Goal: Information Seeking & Learning: Learn about a topic

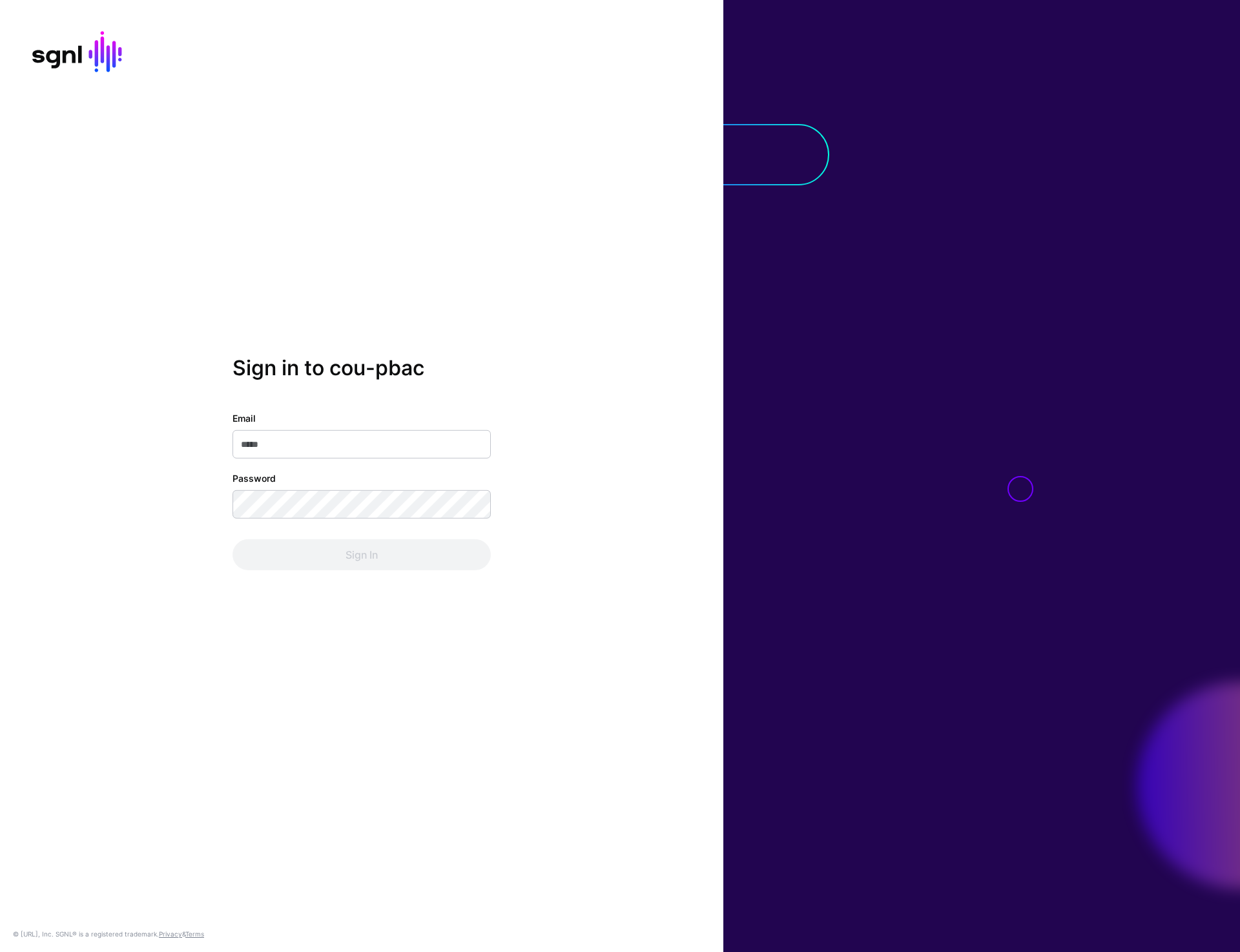
type input "**********"
click at [374, 566] on button "Sign In" at bounding box center [362, 554] width 258 height 31
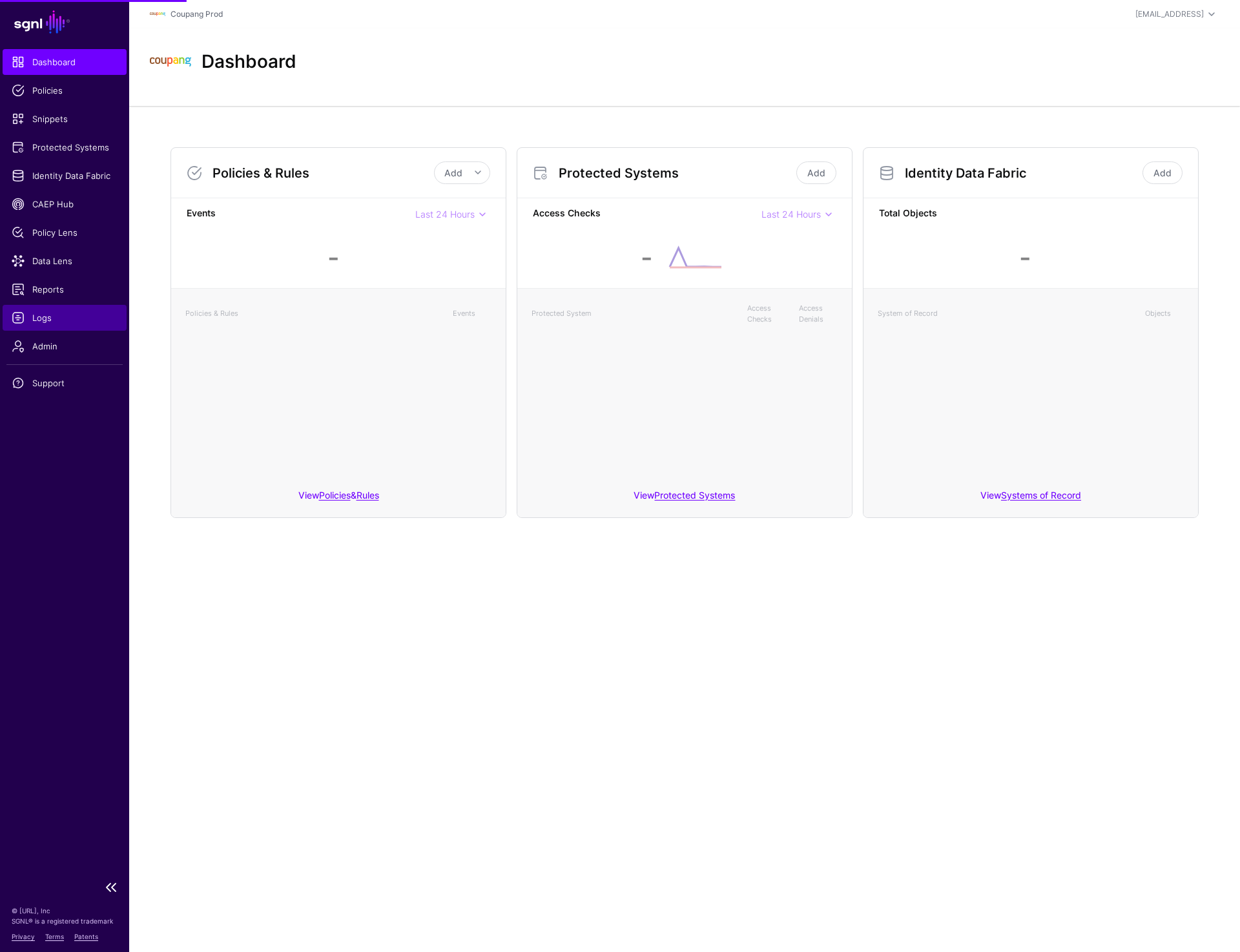
click at [31, 310] on link "Logs" at bounding box center [65, 317] width 124 height 26
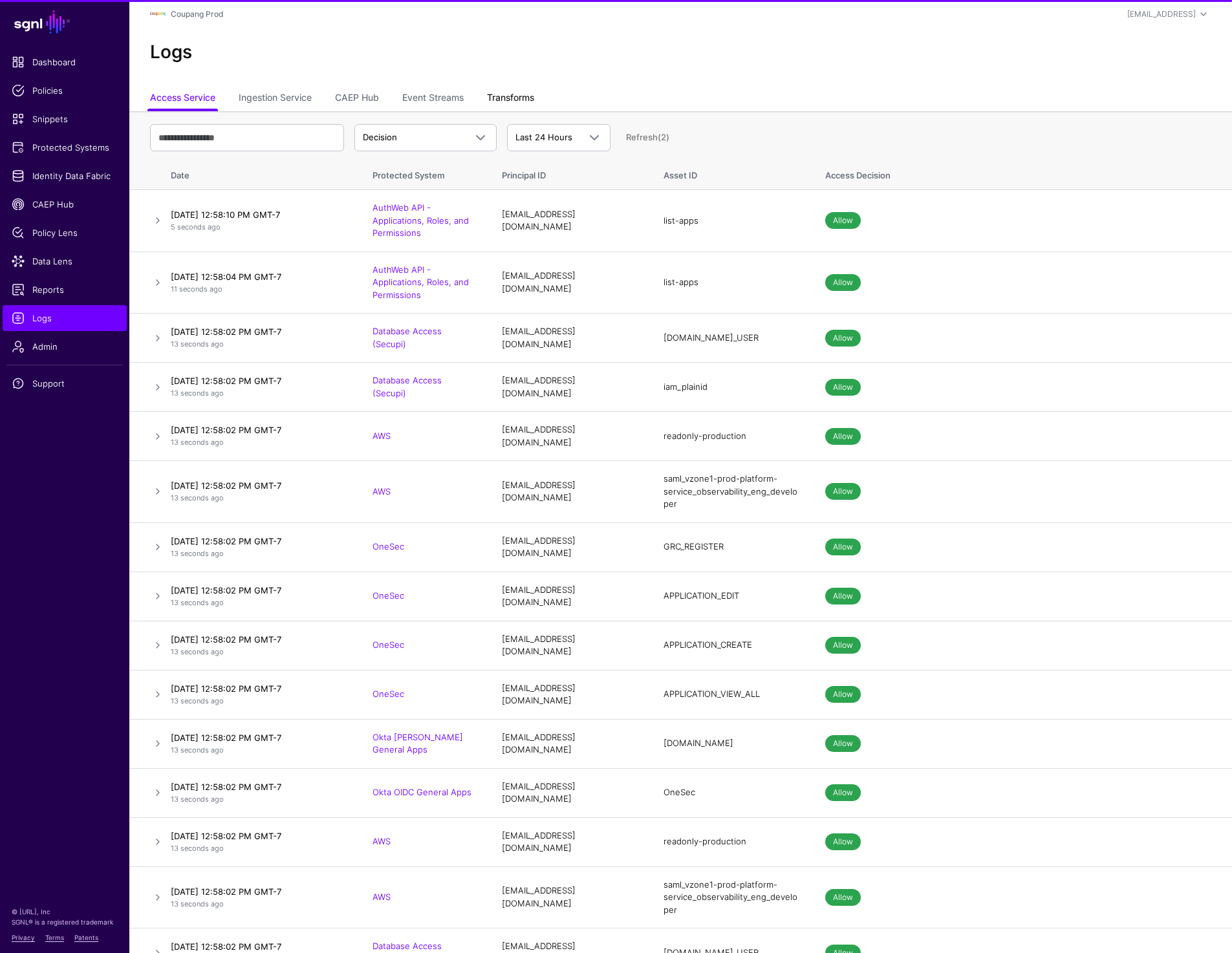
click at [523, 96] on link "Transforms" at bounding box center [510, 99] width 47 height 25
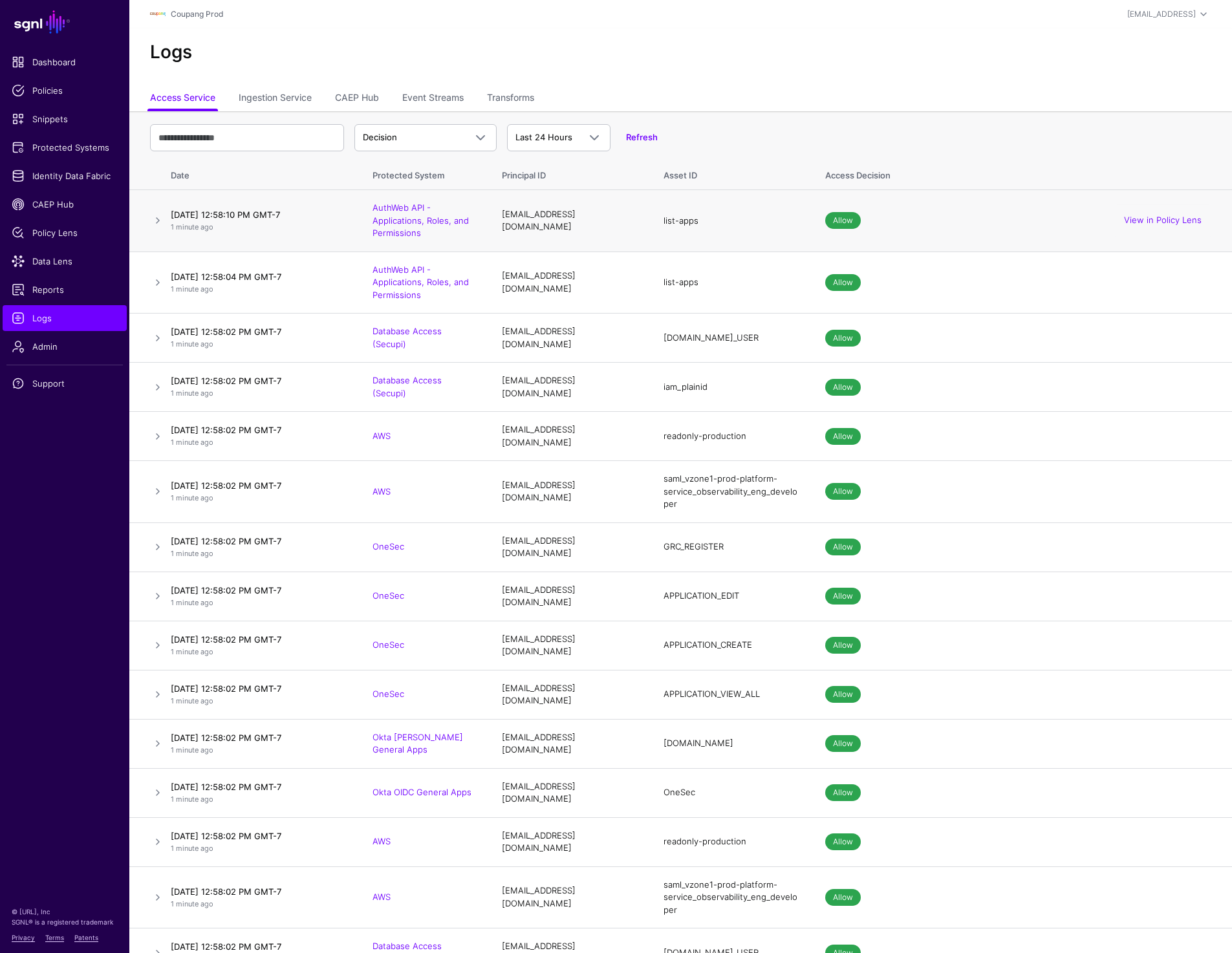
click at [154, 220] on link at bounding box center [157, 220] width 15 height 15
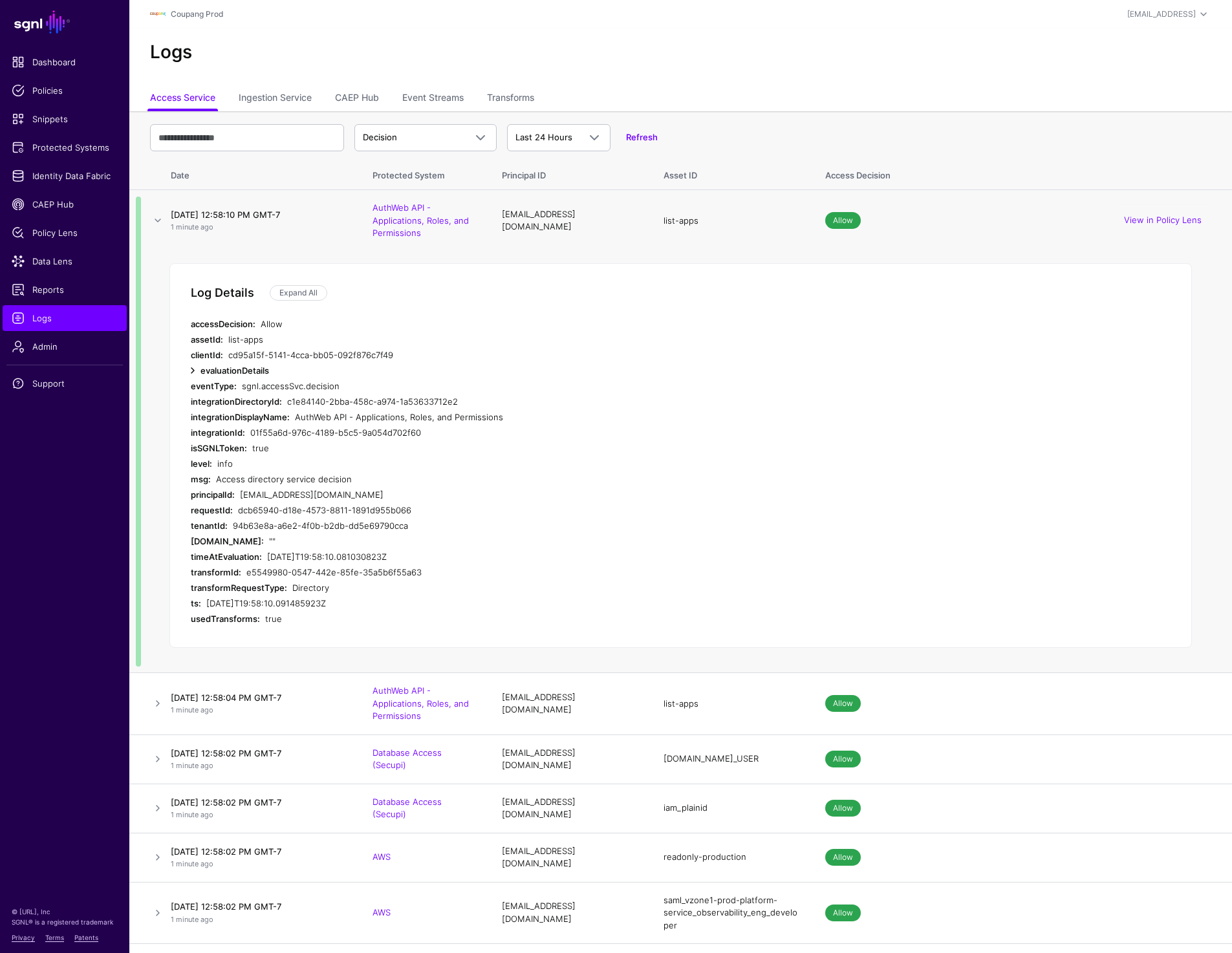
click at [194, 370] on link at bounding box center [192, 370] width 15 height 15
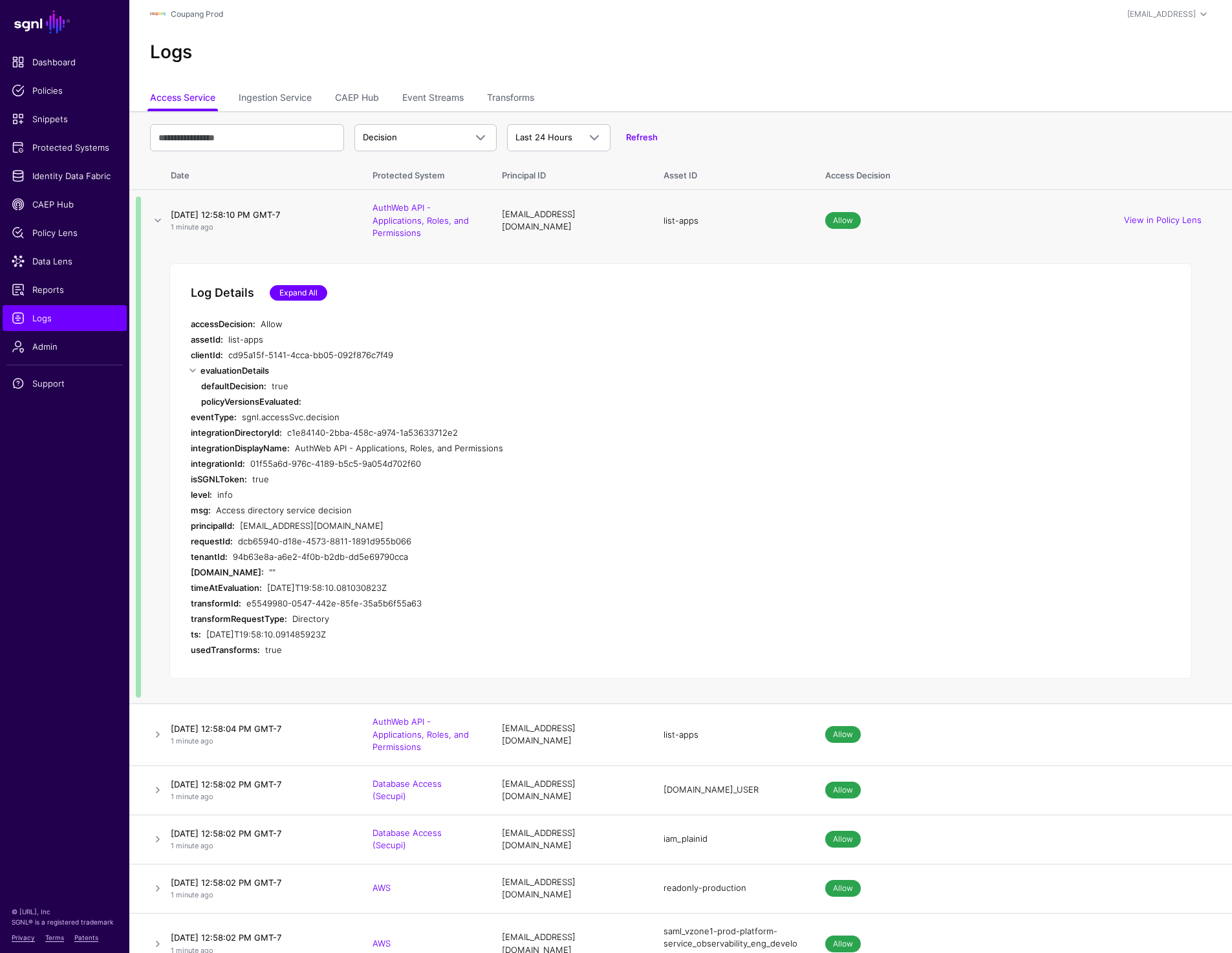
click at [320, 295] on link "Expand All" at bounding box center [298, 292] width 58 height 15
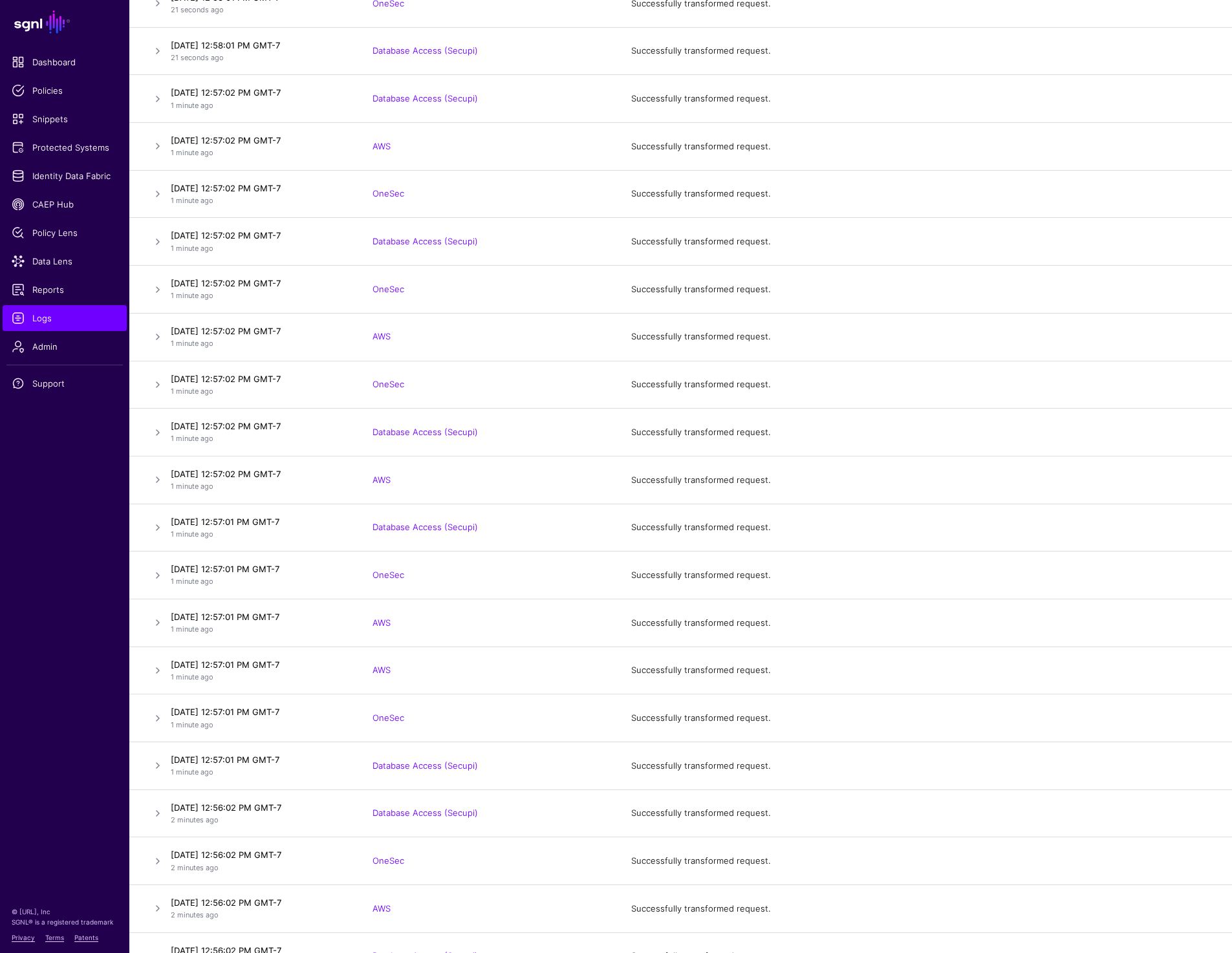
scroll to position [833, 0]
click at [154, 334] on link at bounding box center [157, 334] width 15 height 15
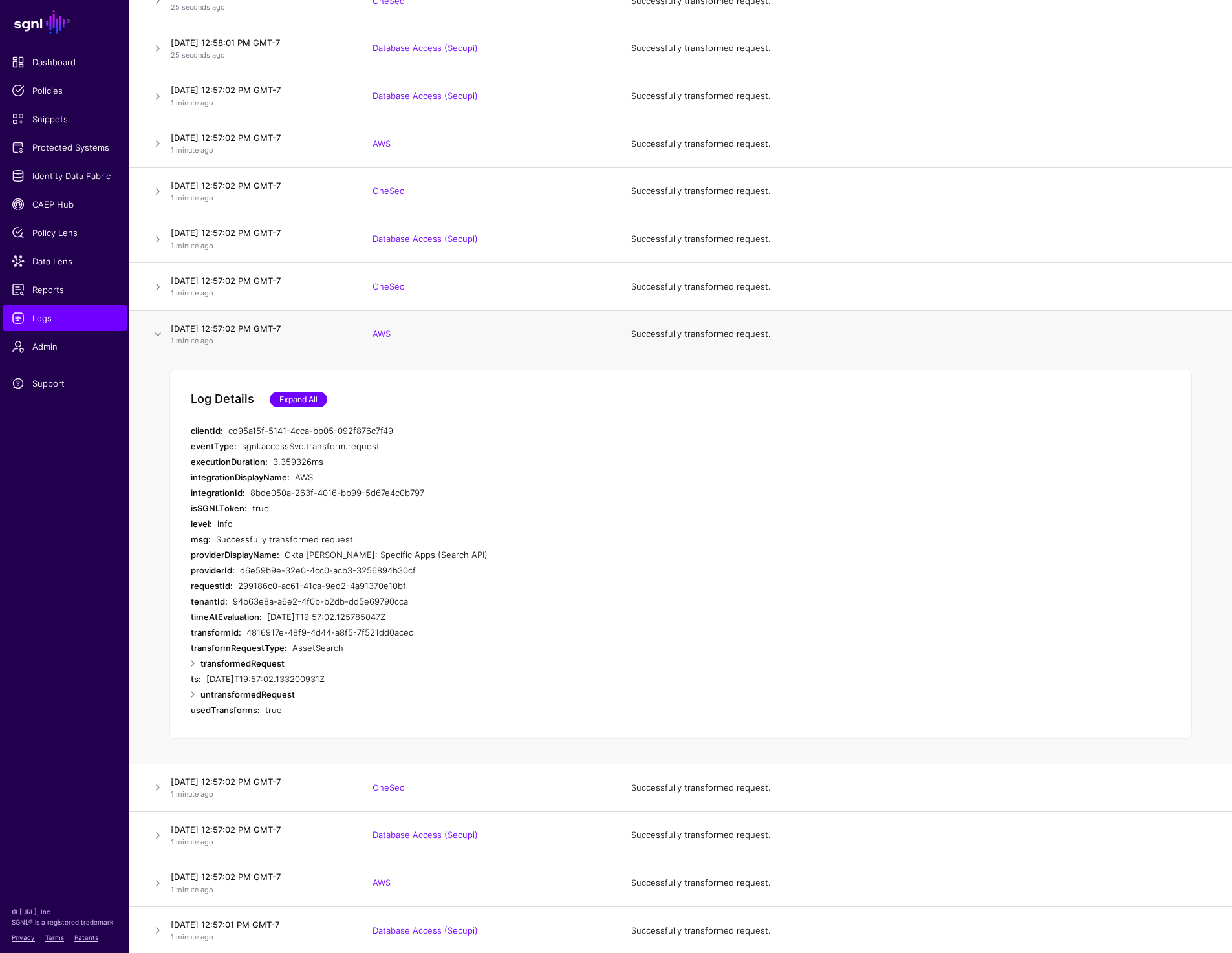
click at [311, 394] on link "Expand All" at bounding box center [298, 399] width 58 height 15
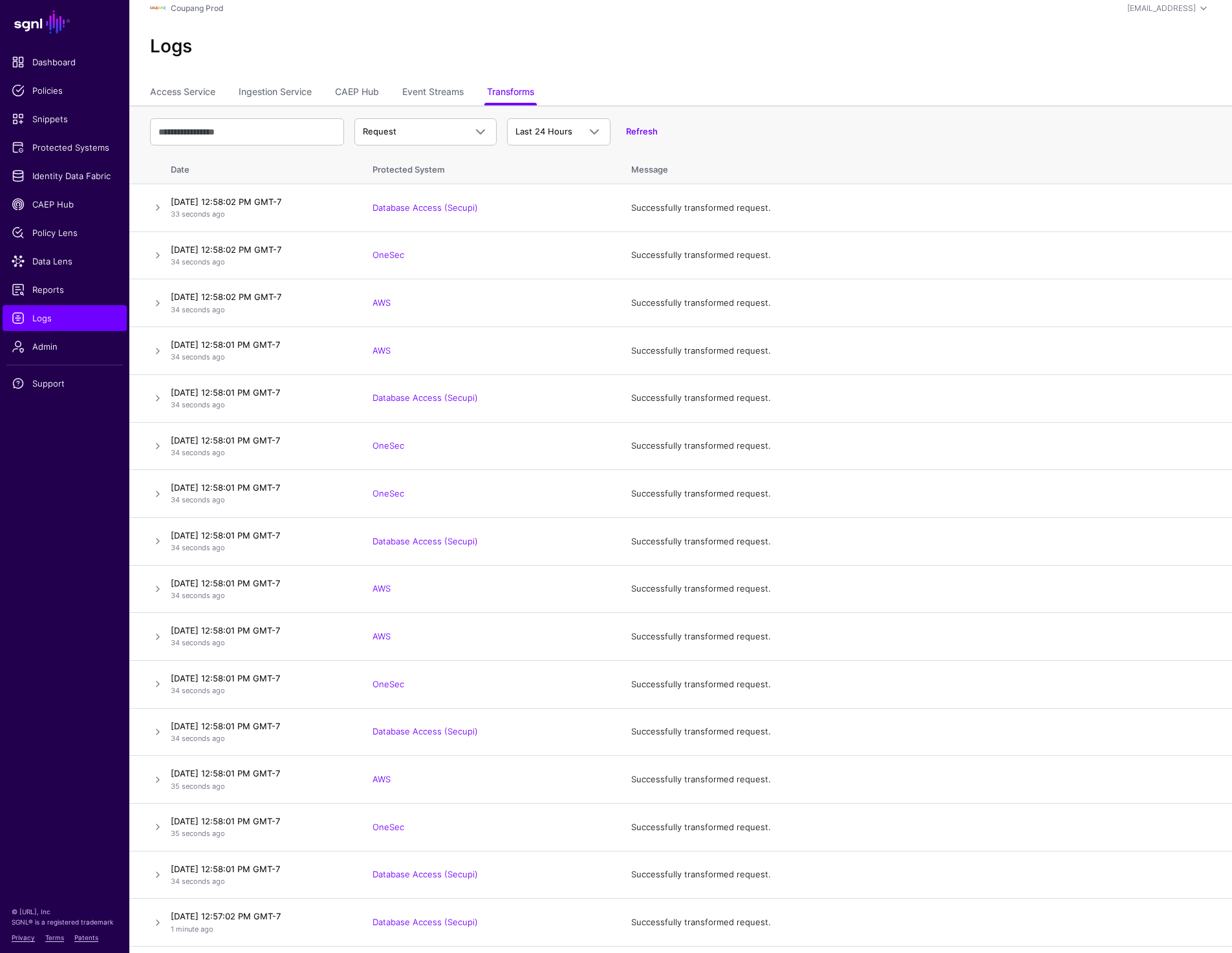
scroll to position [0, 0]
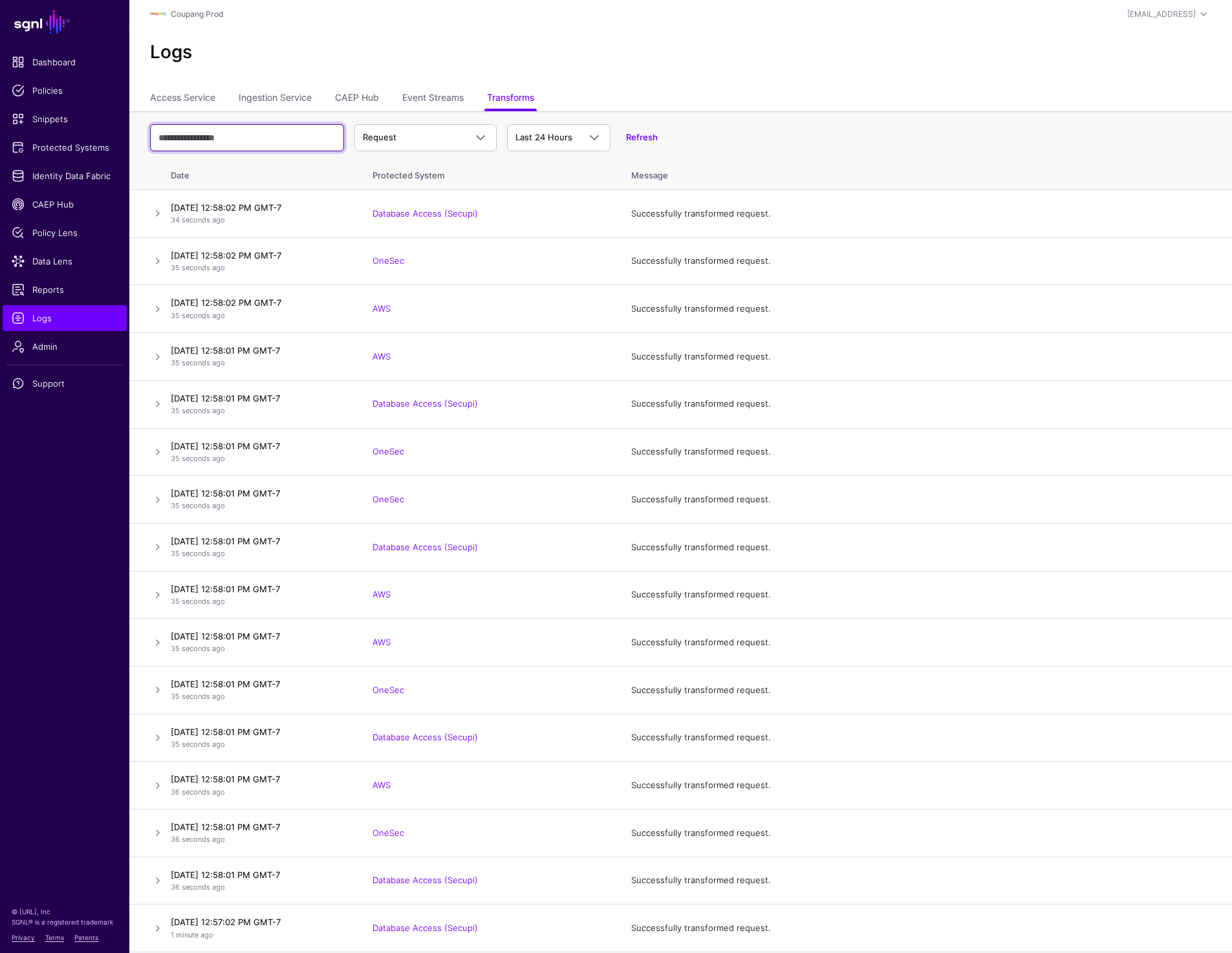
click at [229, 129] on input "text" at bounding box center [247, 137] width 194 height 27
type input "*******"
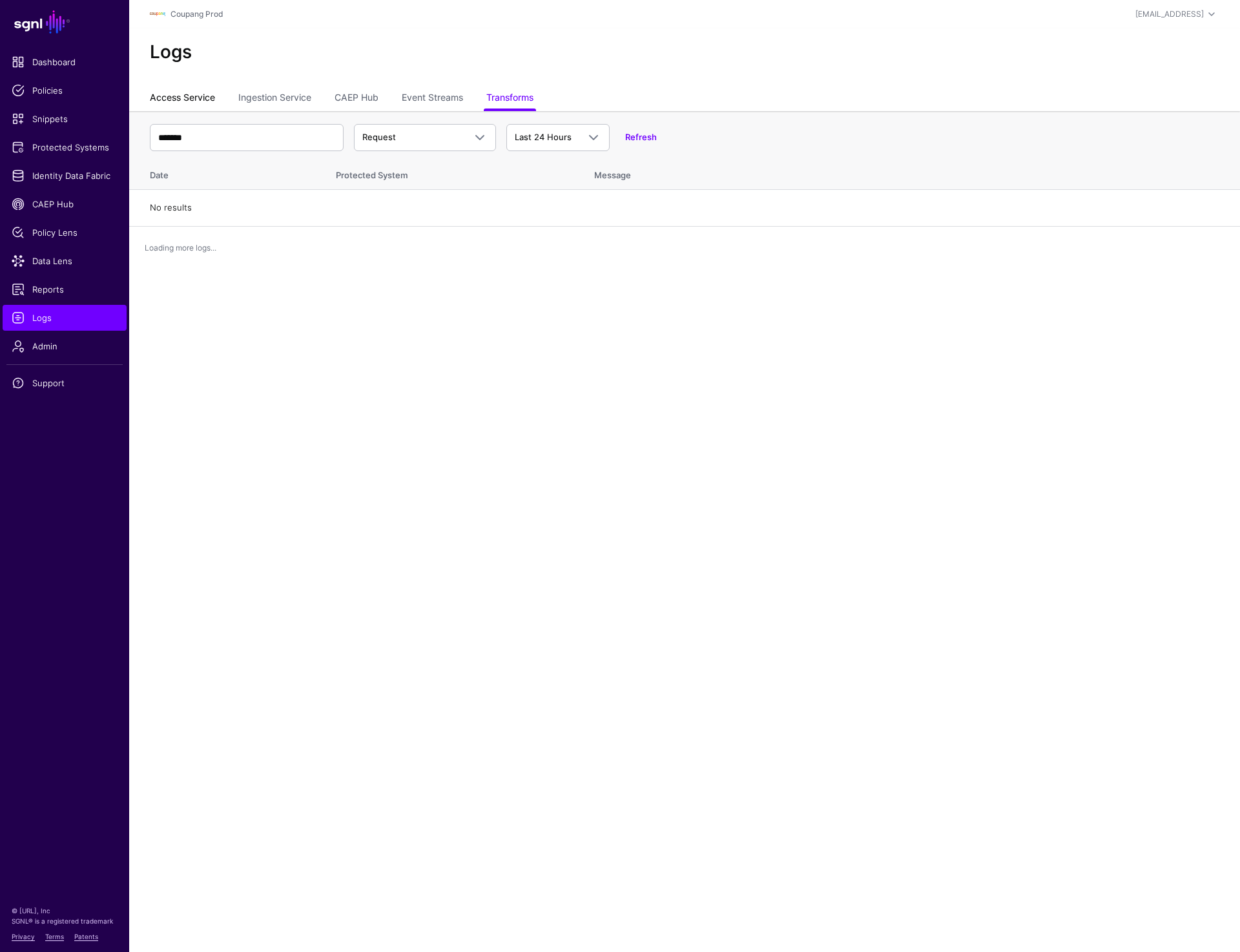
click at [177, 98] on link "Access Service" at bounding box center [182, 99] width 65 height 25
click at [265, 132] on input "*******" at bounding box center [247, 137] width 194 height 27
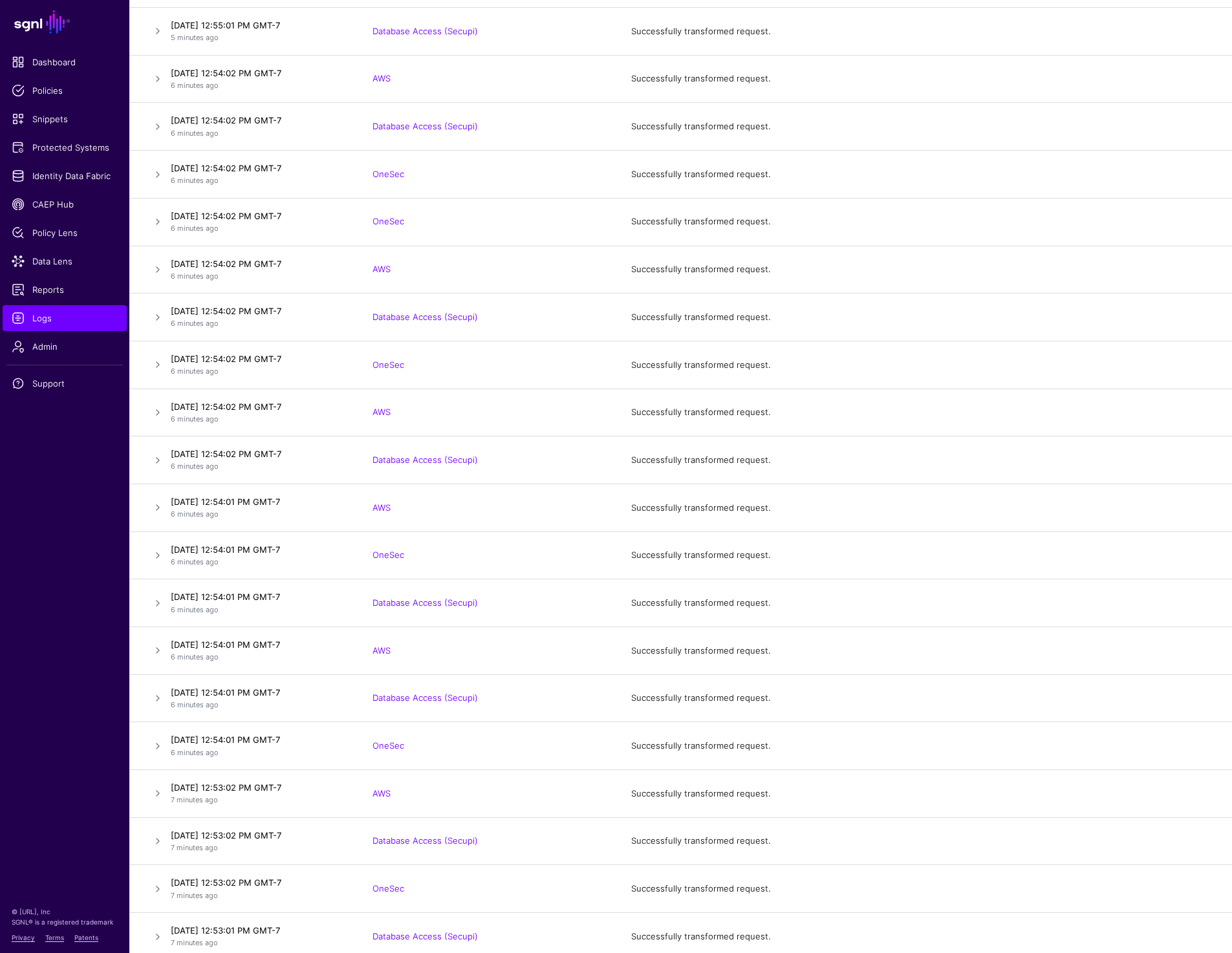
scroll to position [3870, 0]
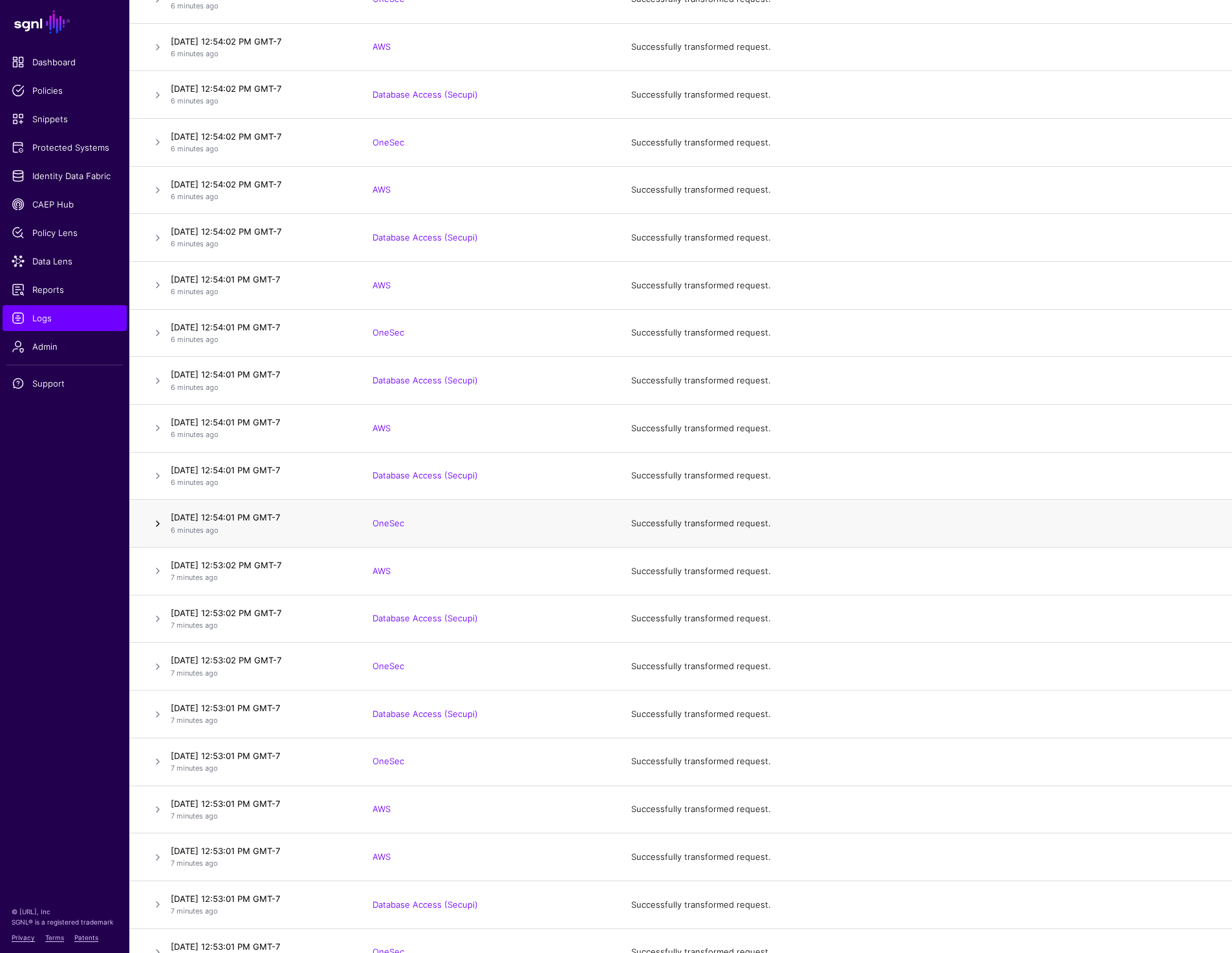
click at [156, 525] on link at bounding box center [157, 524] width 15 height 15
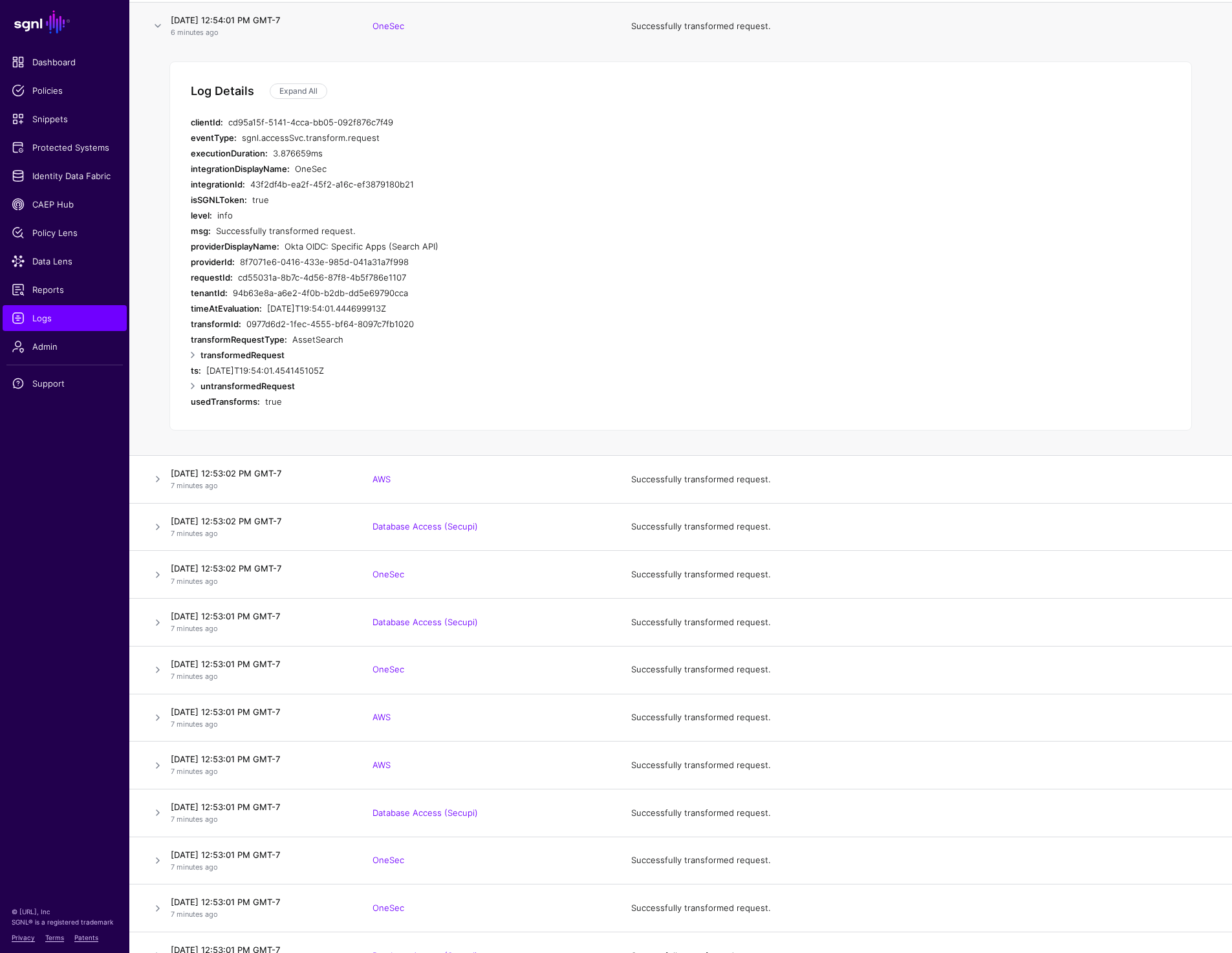
scroll to position [3708, 0]
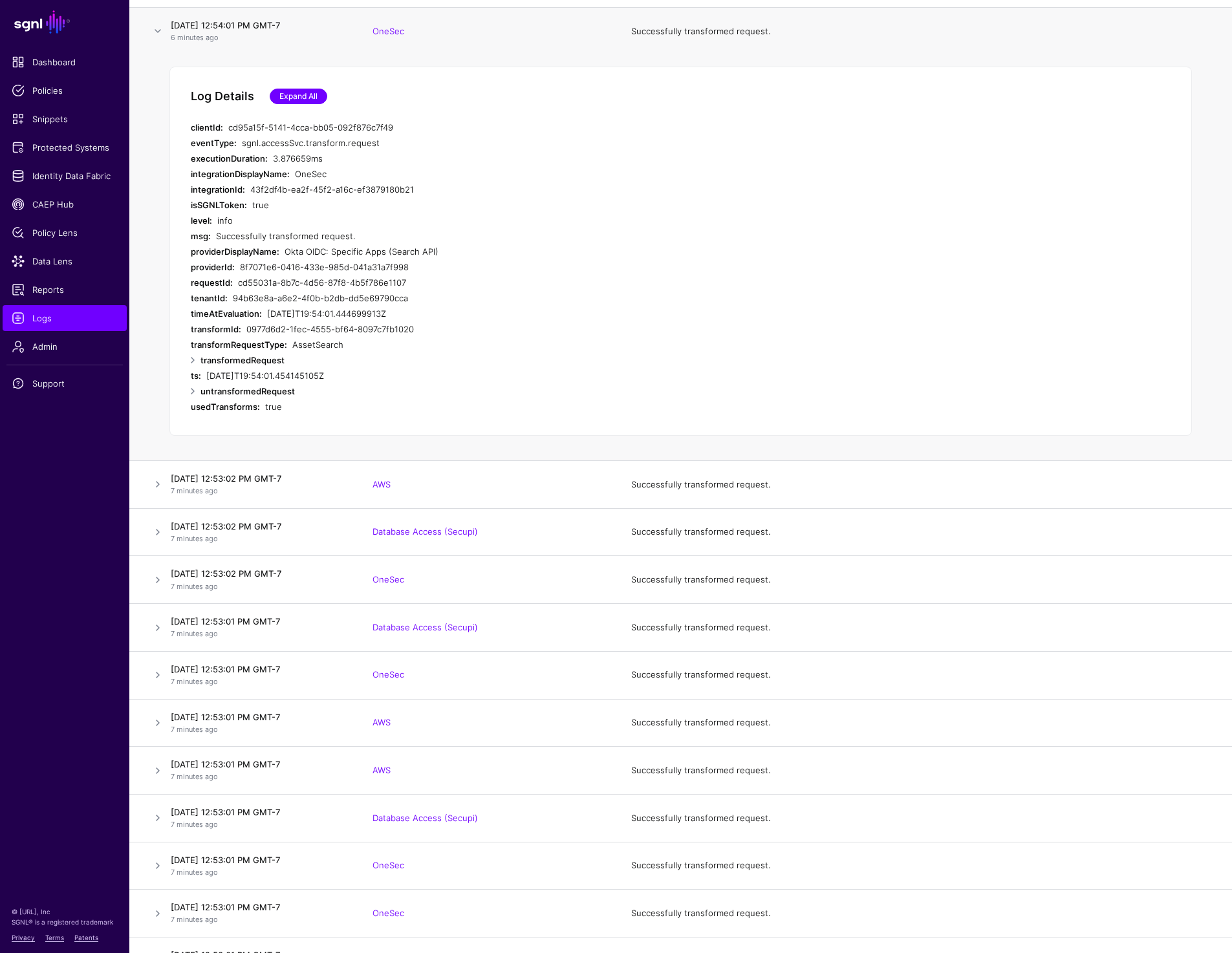
click at [300, 100] on link "Expand All" at bounding box center [298, 96] width 58 height 15
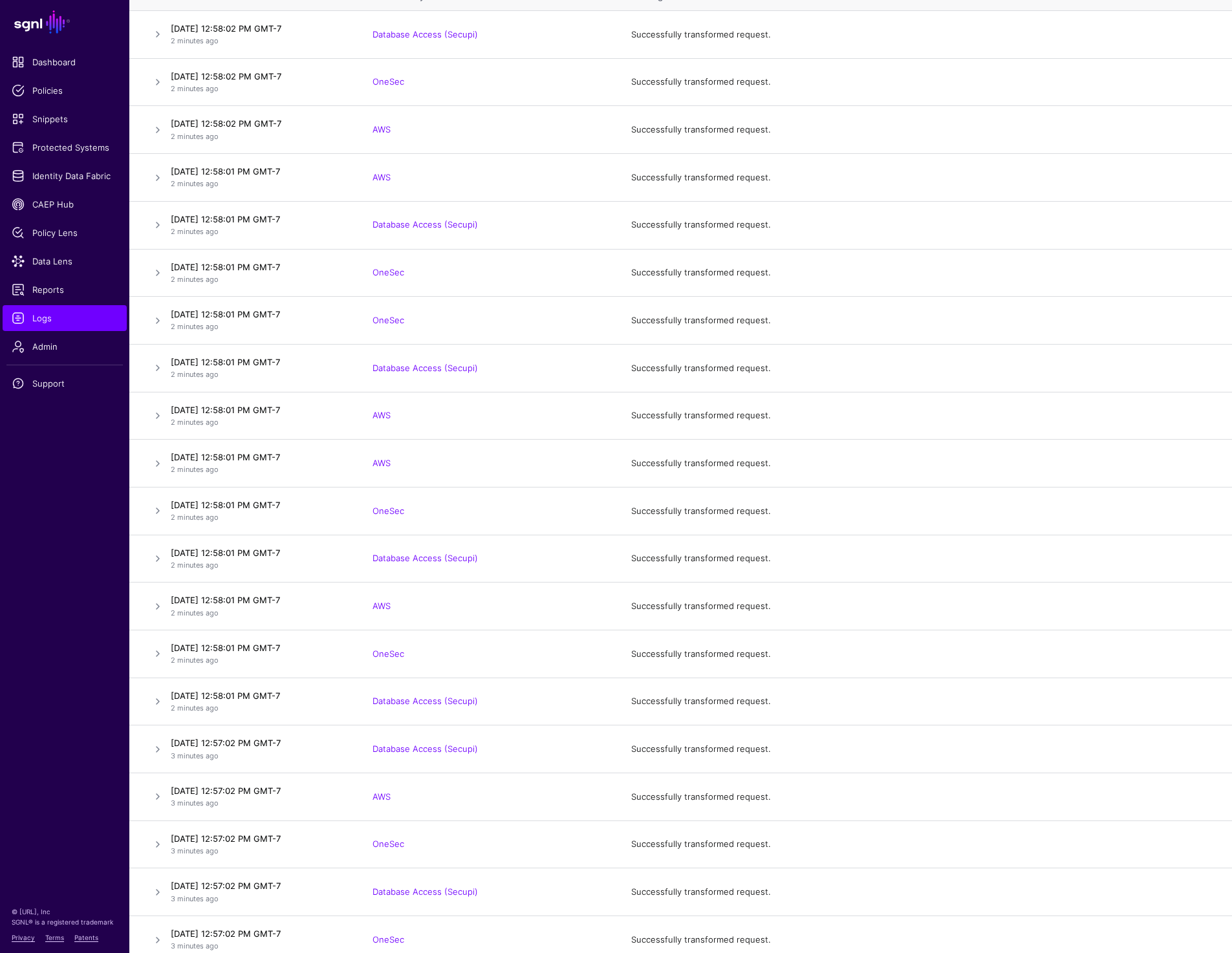
scroll to position [0, 0]
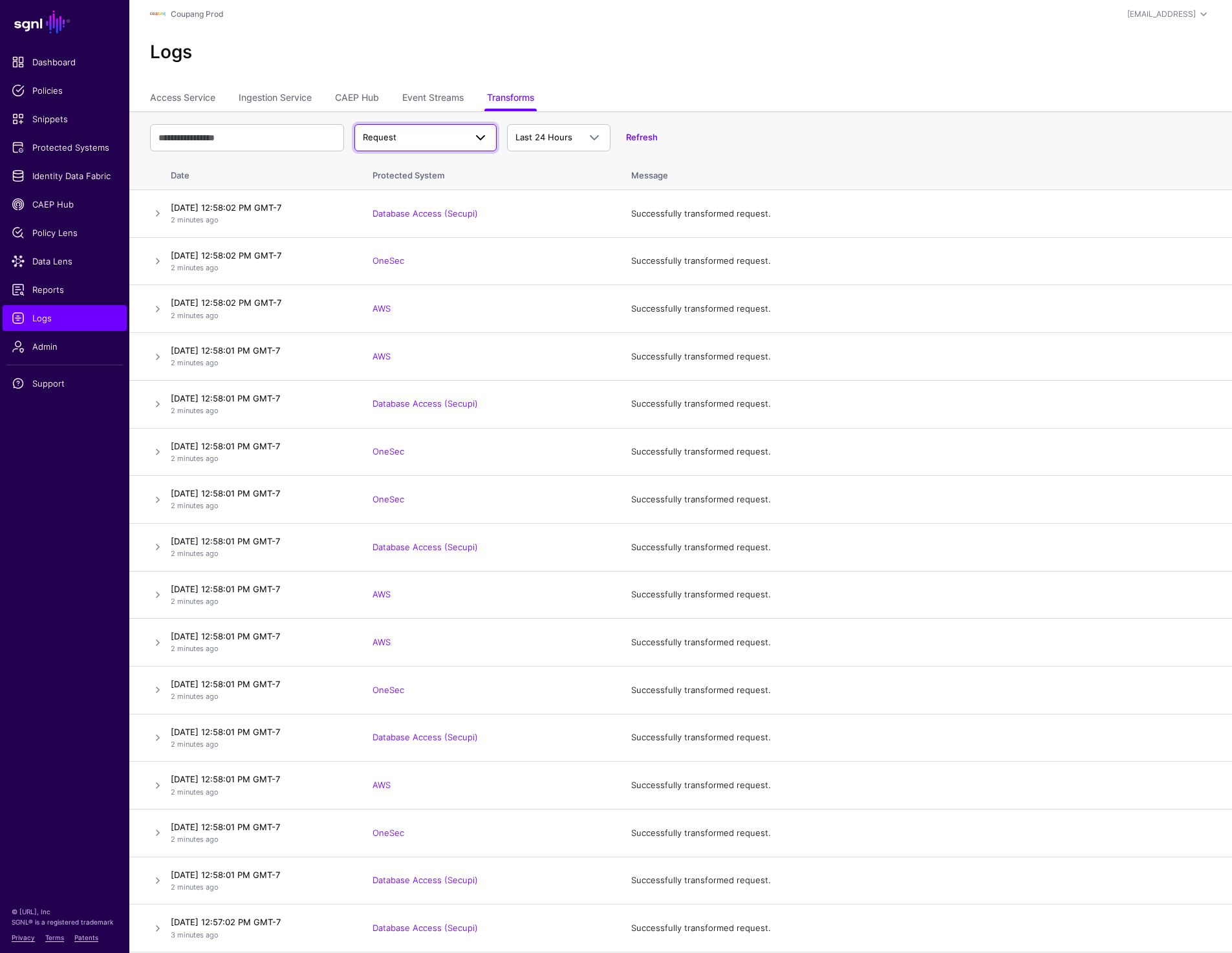
click at [419, 136] on span "Request" at bounding box center [414, 138] width 102 height 13
click at [397, 187] on span "Response" at bounding box center [384, 188] width 40 height 10
click at [152, 310] on link at bounding box center [157, 309] width 15 height 15
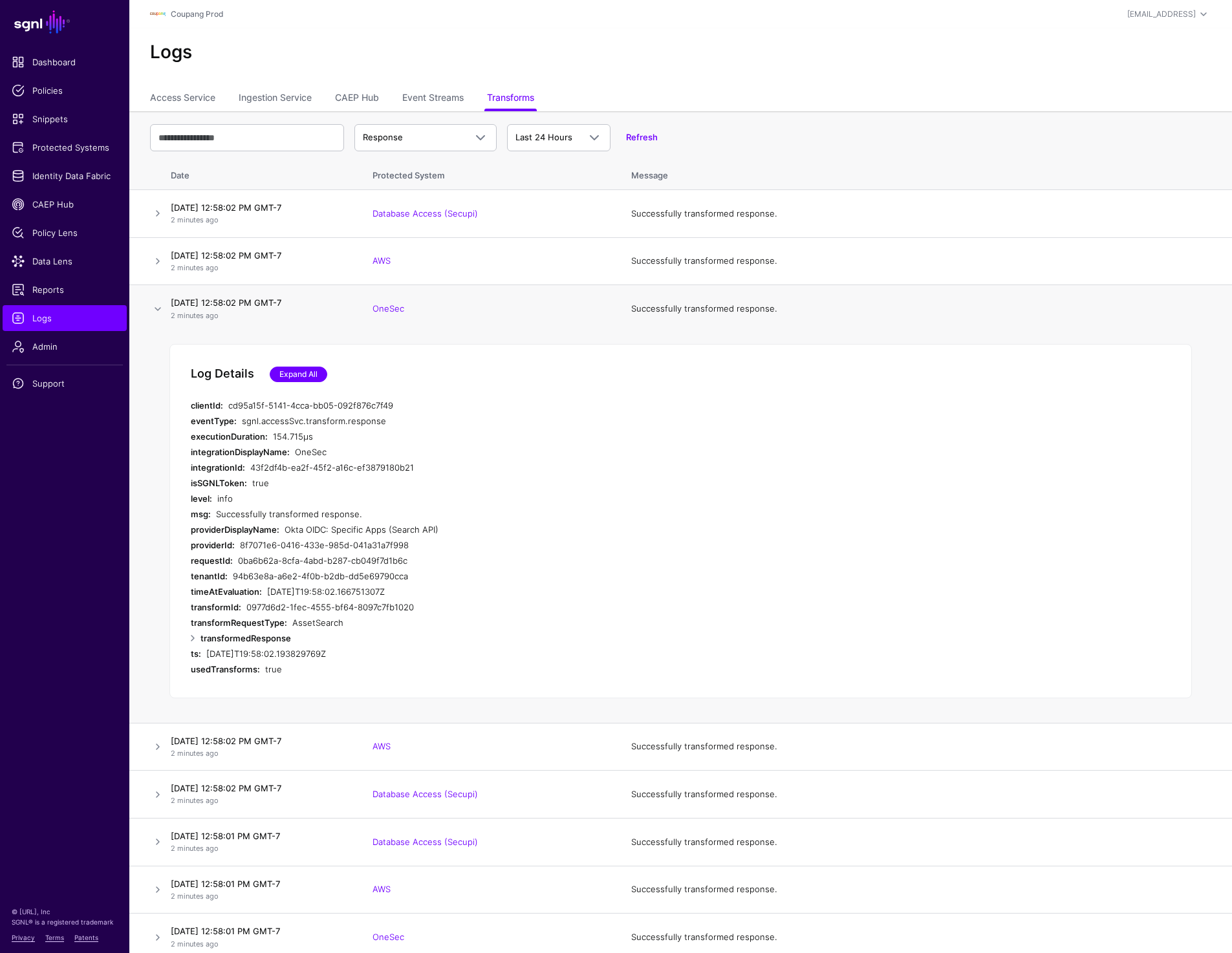
click at [319, 372] on link "Expand All" at bounding box center [298, 374] width 58 height 15
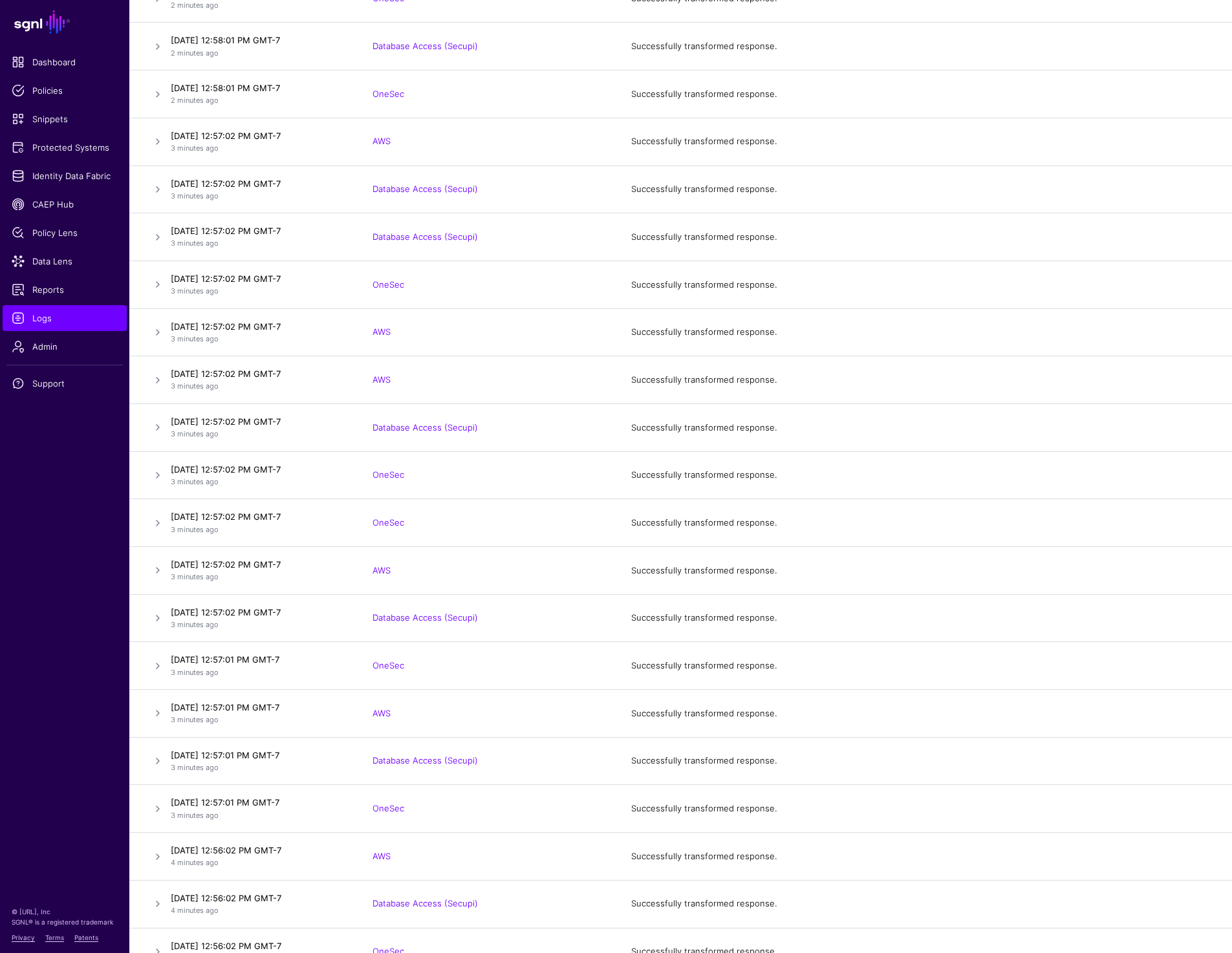
scroll to position [1371, 0]
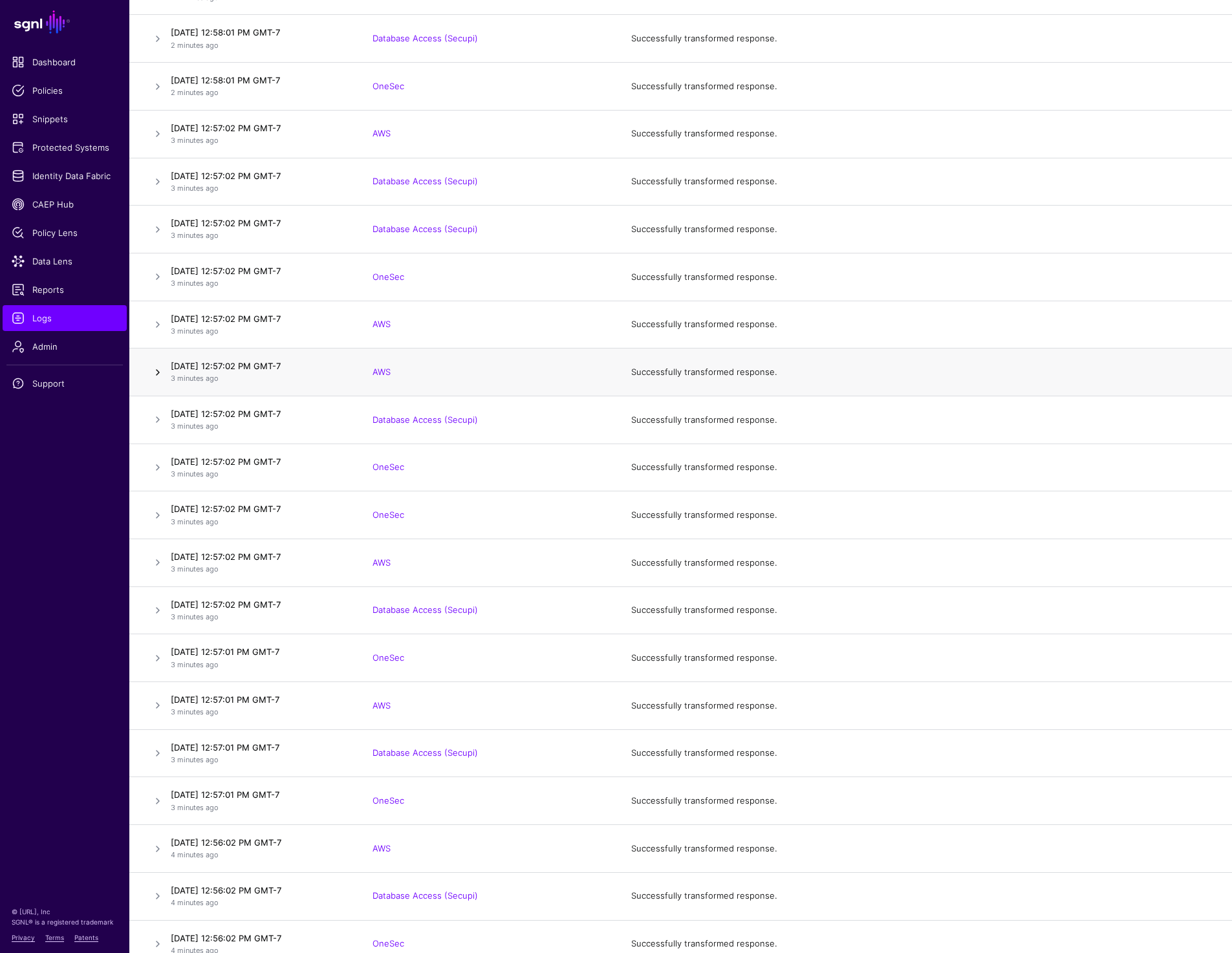
click at [154, 375] on link at bounding box center [157, 372] width 15 height 15
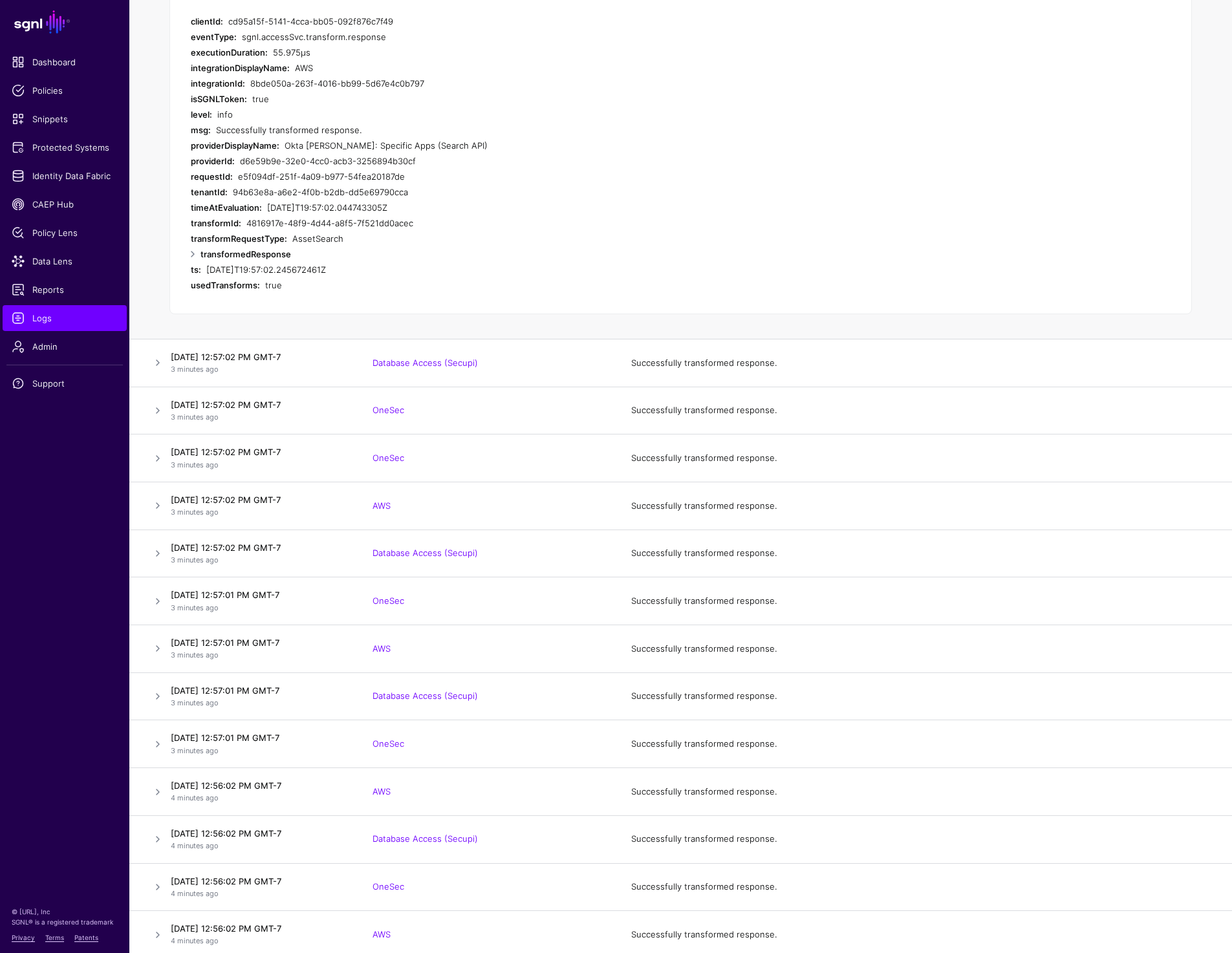
scroll to position [1213, 0]
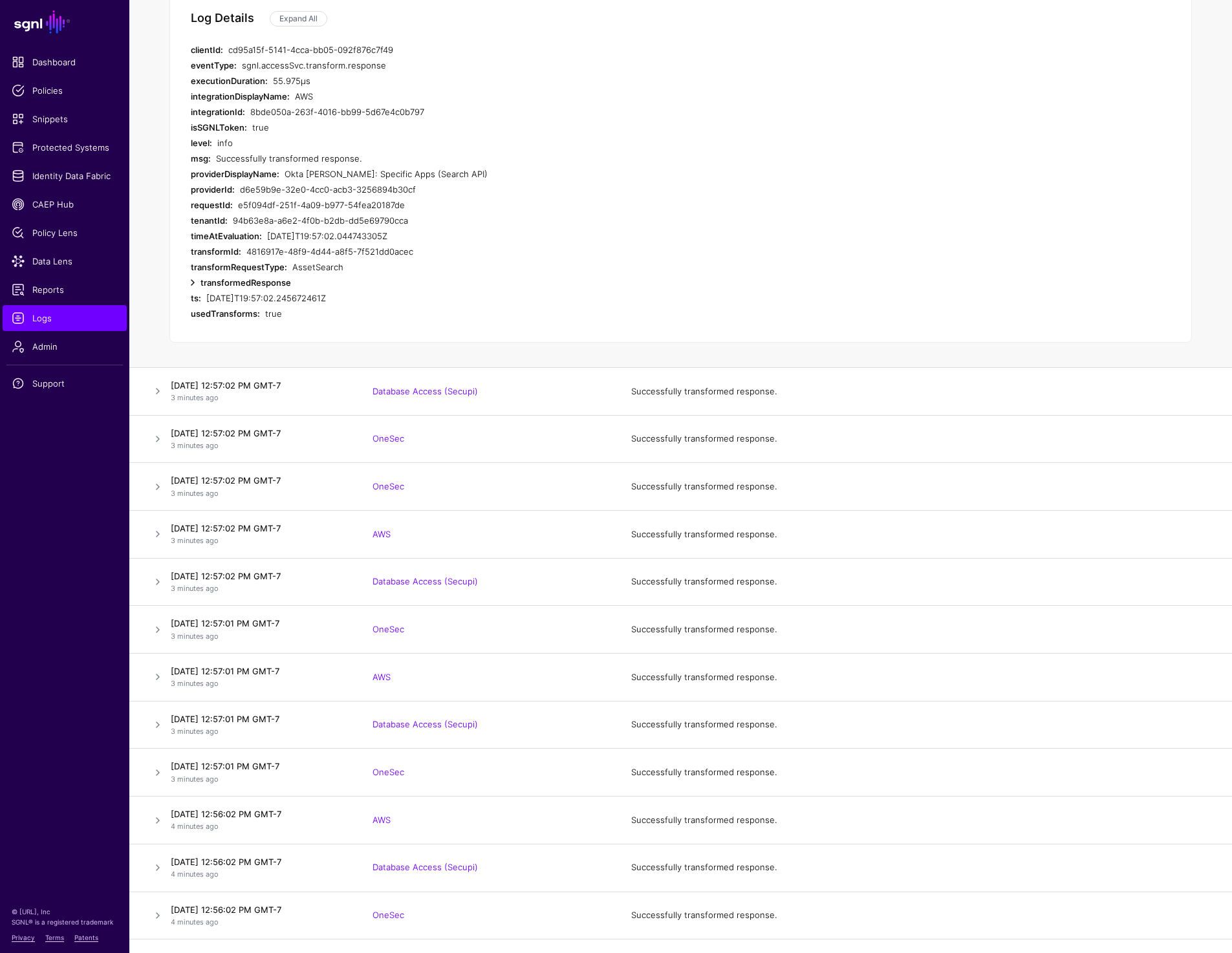
click at [192, 285] on link at bounding box center [192, 282] width 15 height 15
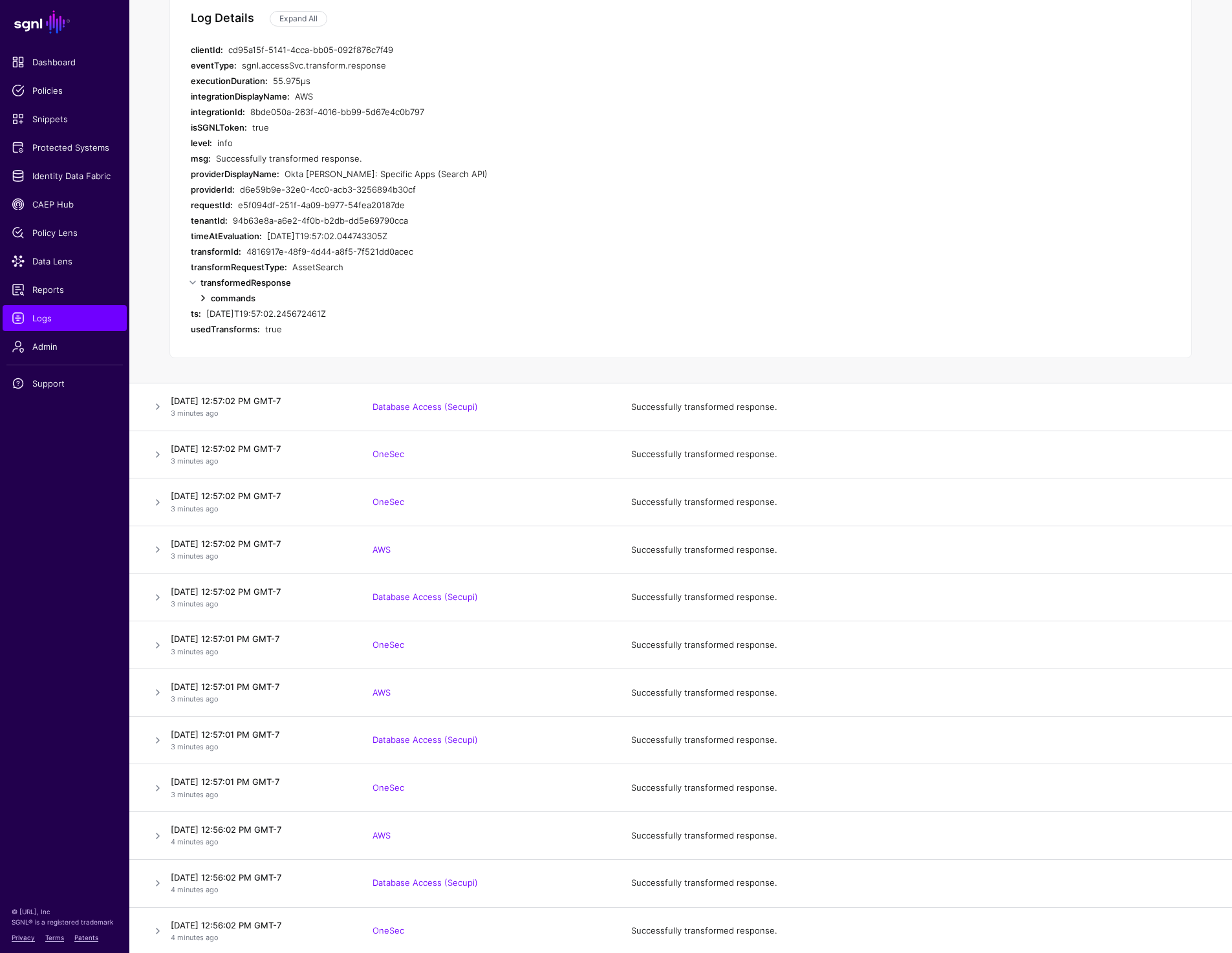
click at [200, 299] on link at bounding box center [202, 298] width 15 height 15
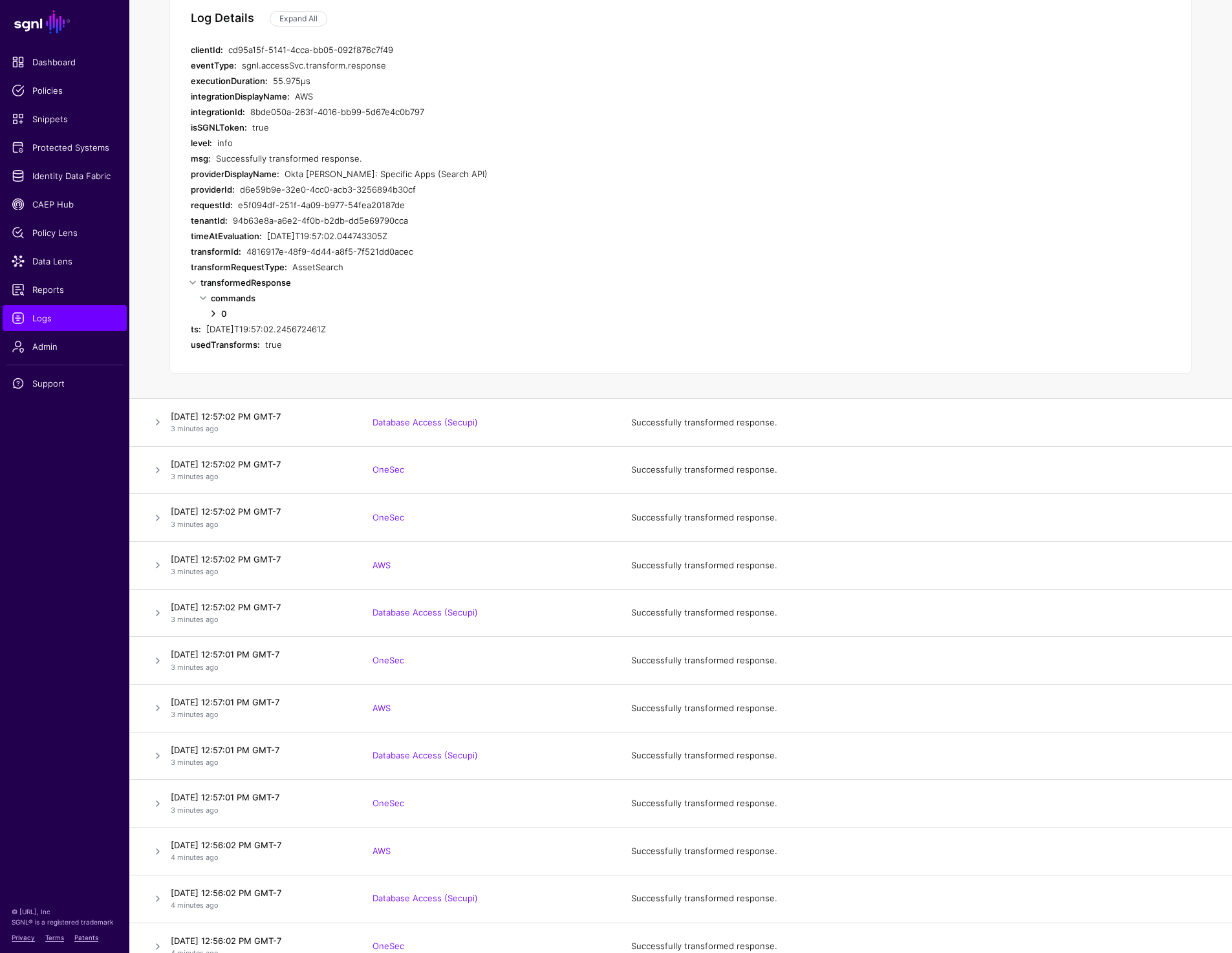
click at [212, 319] on link at bounding box center [213, 313] width 15 height 15
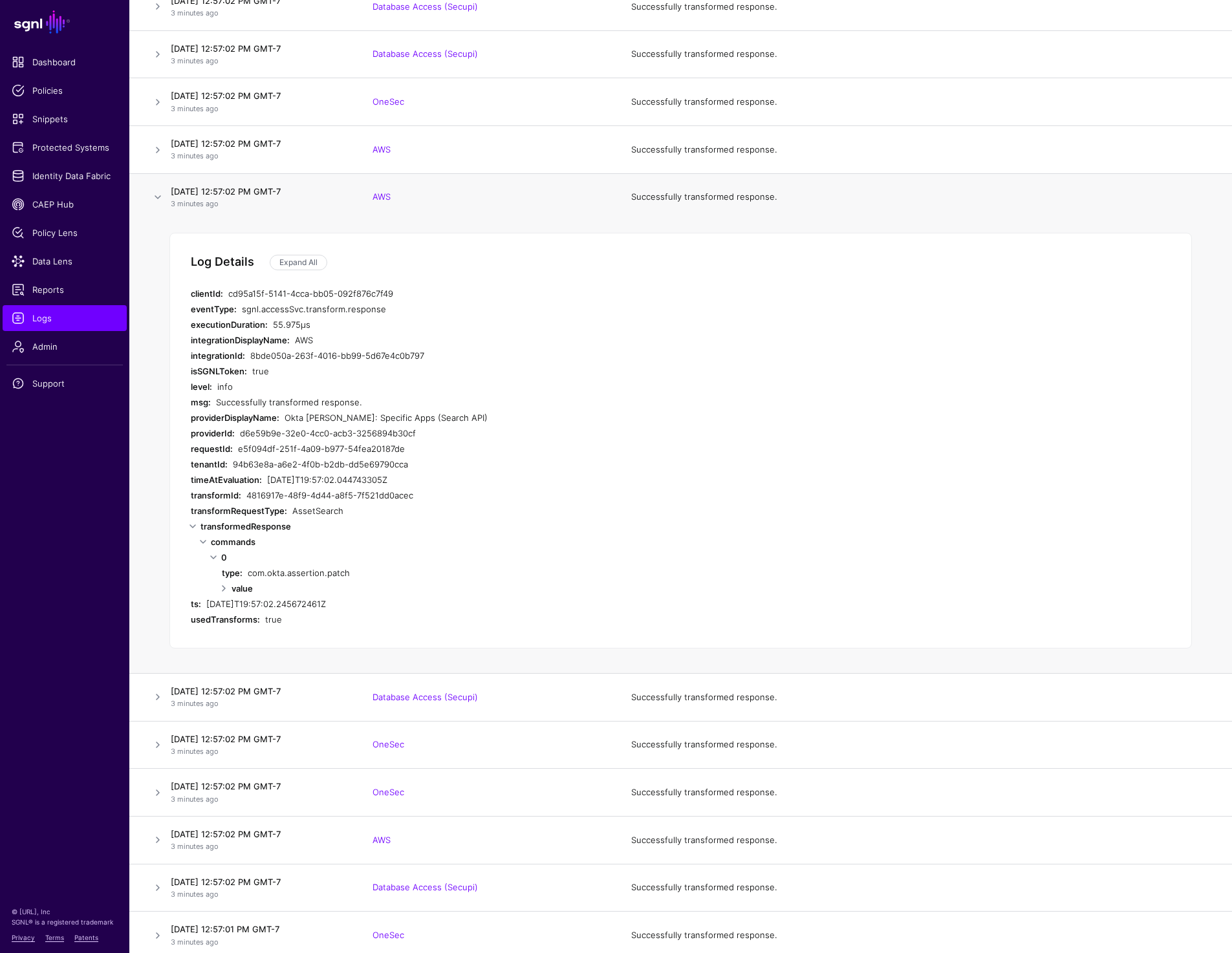
scroll to position [954, 0]
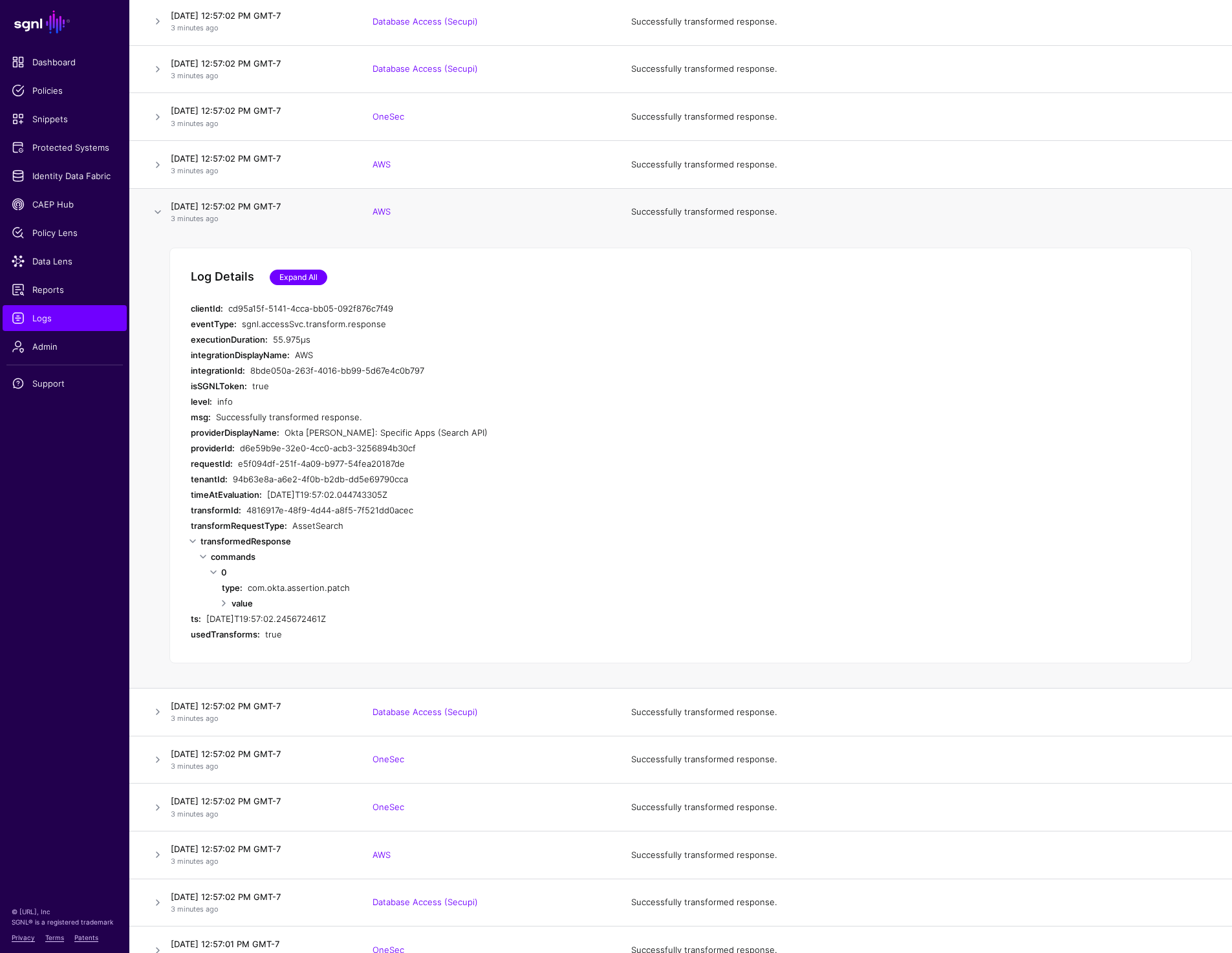
click at [313, 278] on link "Expand All" at bounding box center [298, 277] width 58 height 15
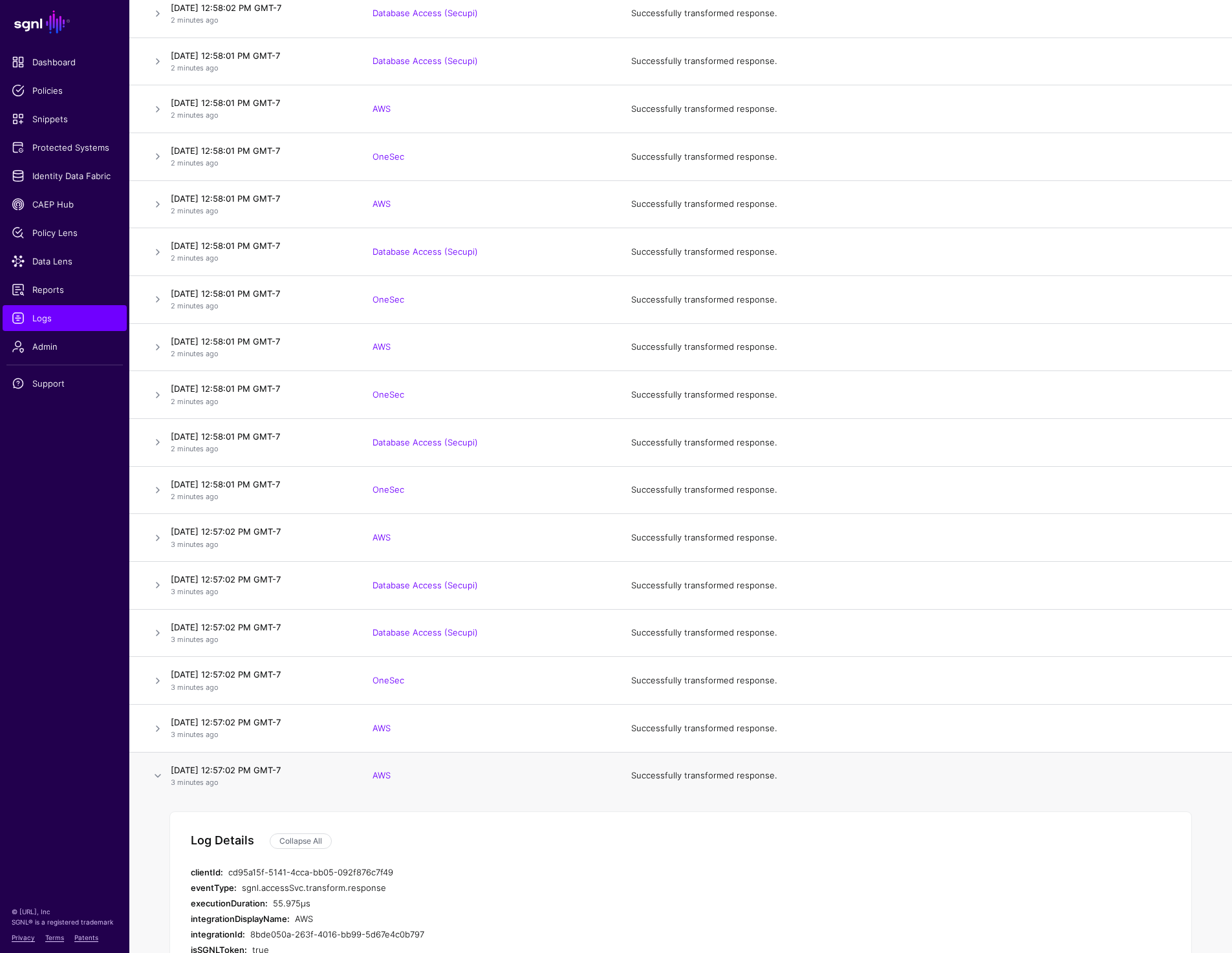
scroll to position [0, 0]
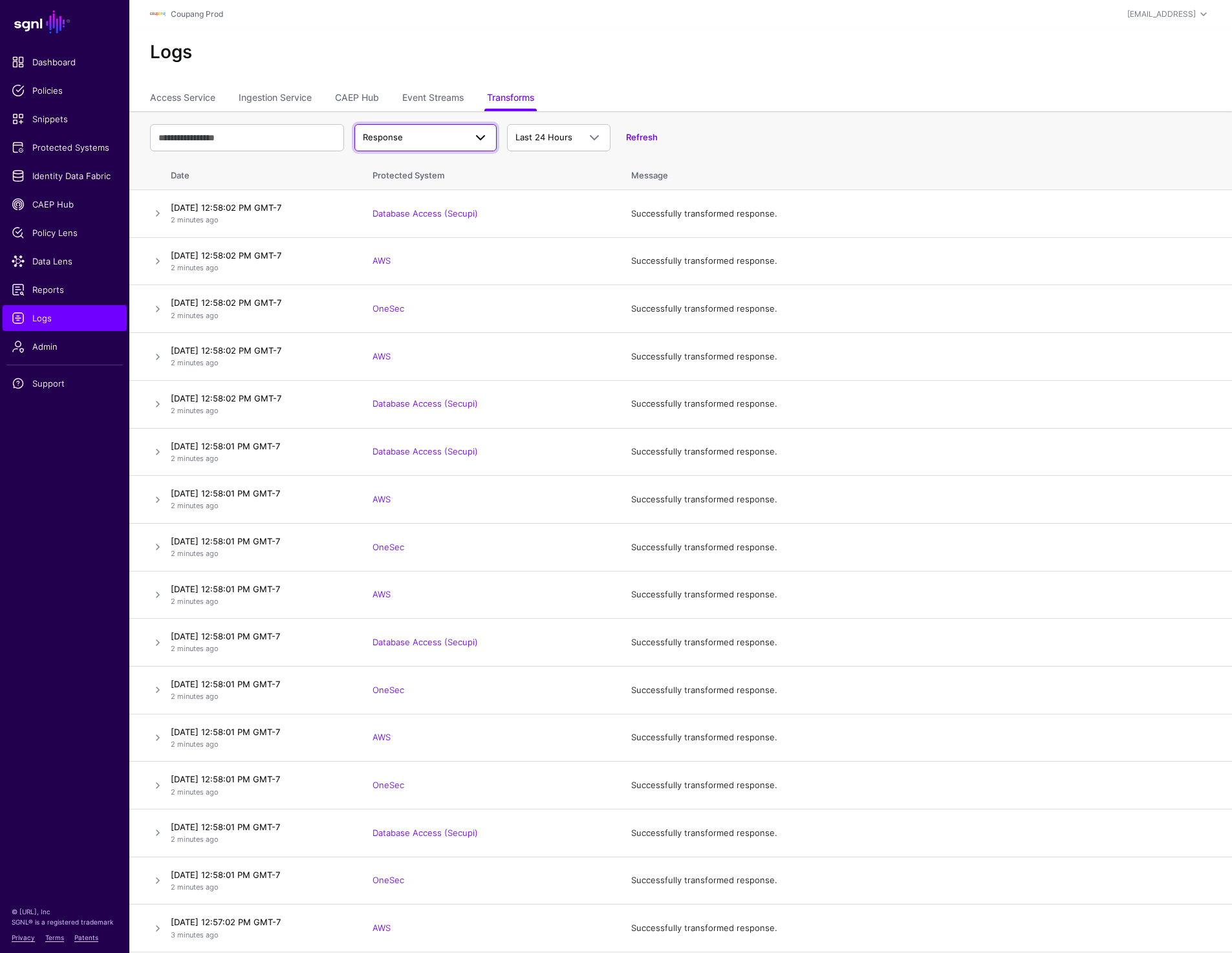
click at [440, 132] on span "Response" at bounding box center [414, 138] width 102 height 13
click at [409, 167] on div "Request" at bounding box center [425, 168] width 121 height 13
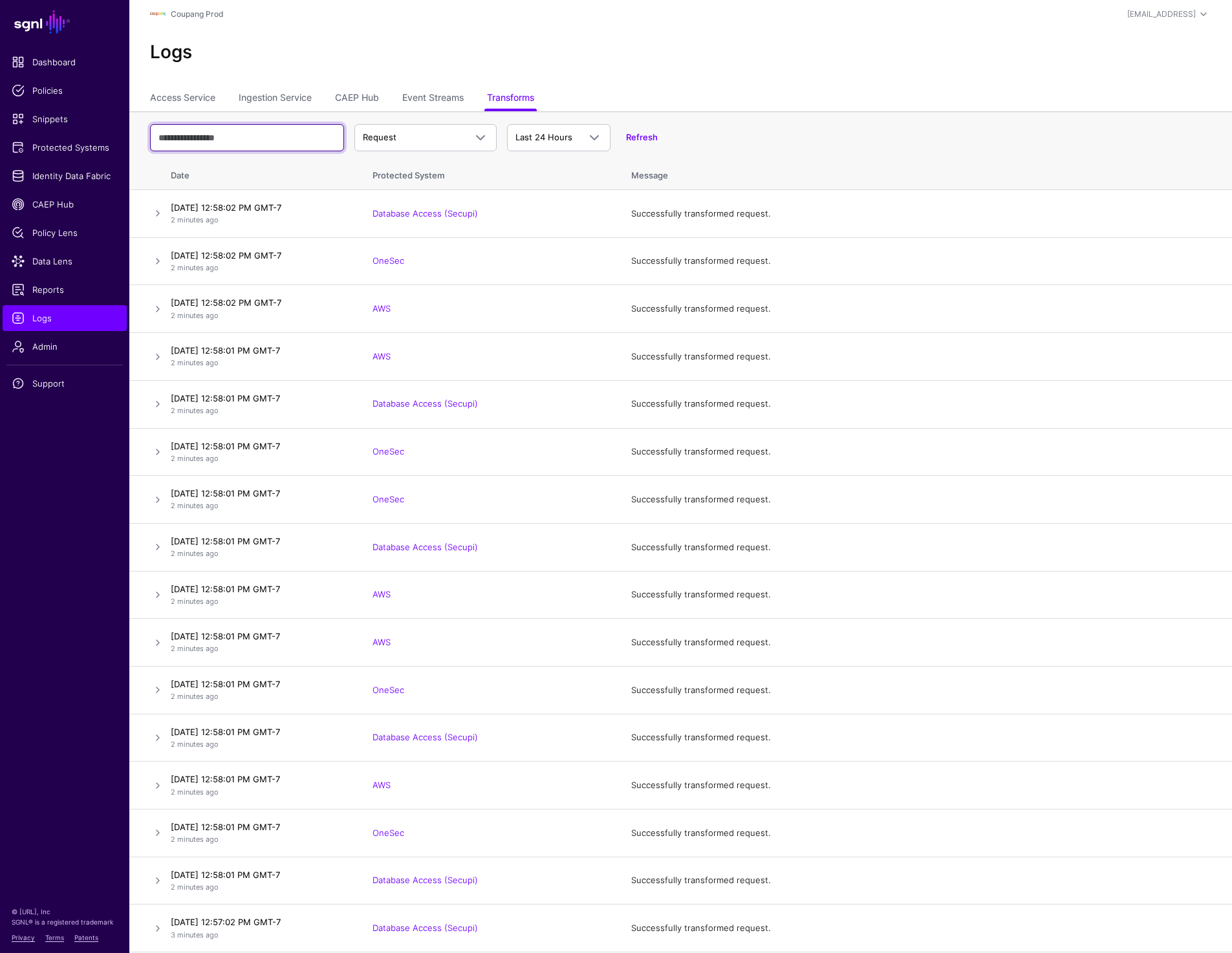
click at [228, 144] on input "text" at bounding box center [247, 137] width 194 height 27
type input "**********"
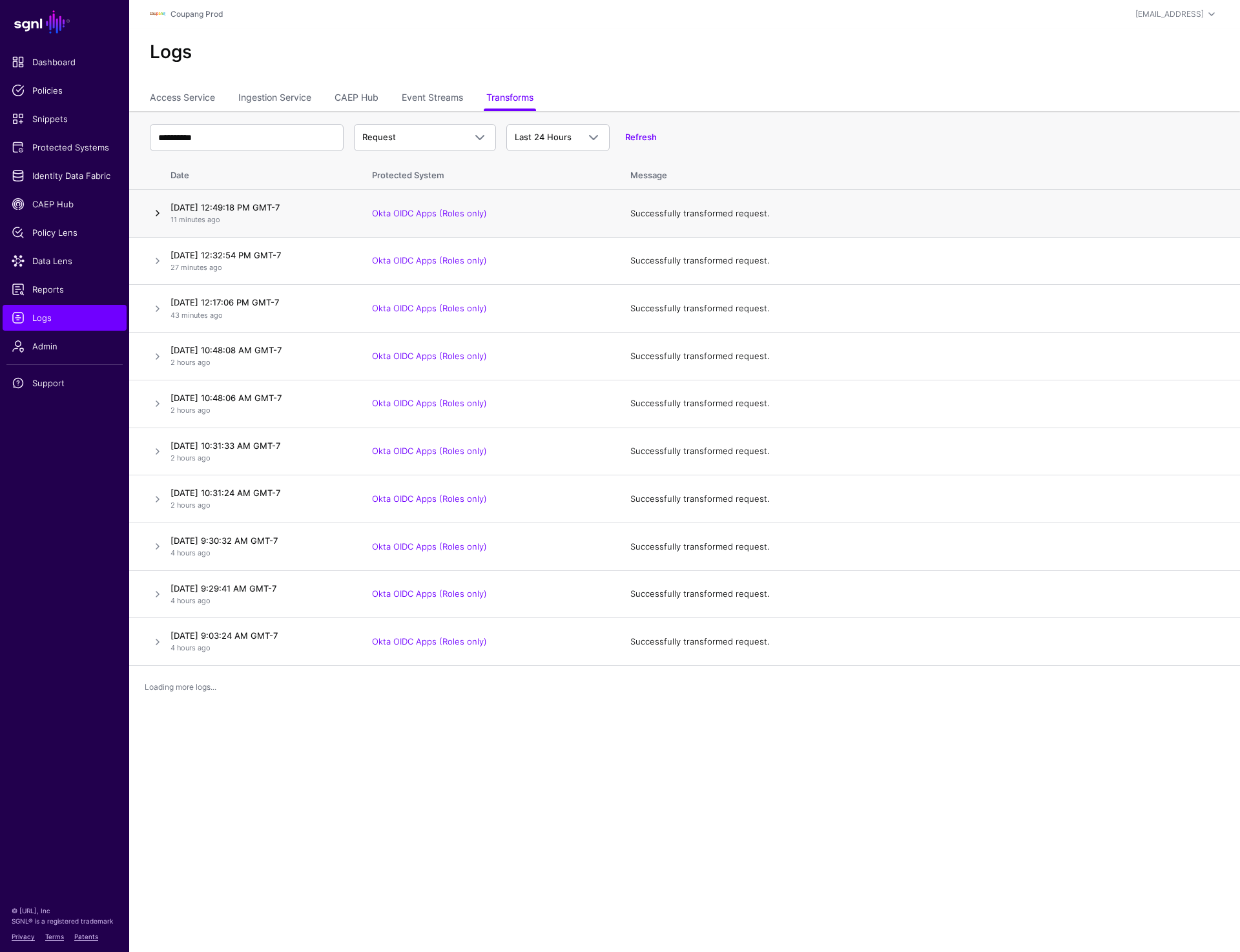
click at [155, 212] on link at bounding box center [157, 213] width 15 height 15
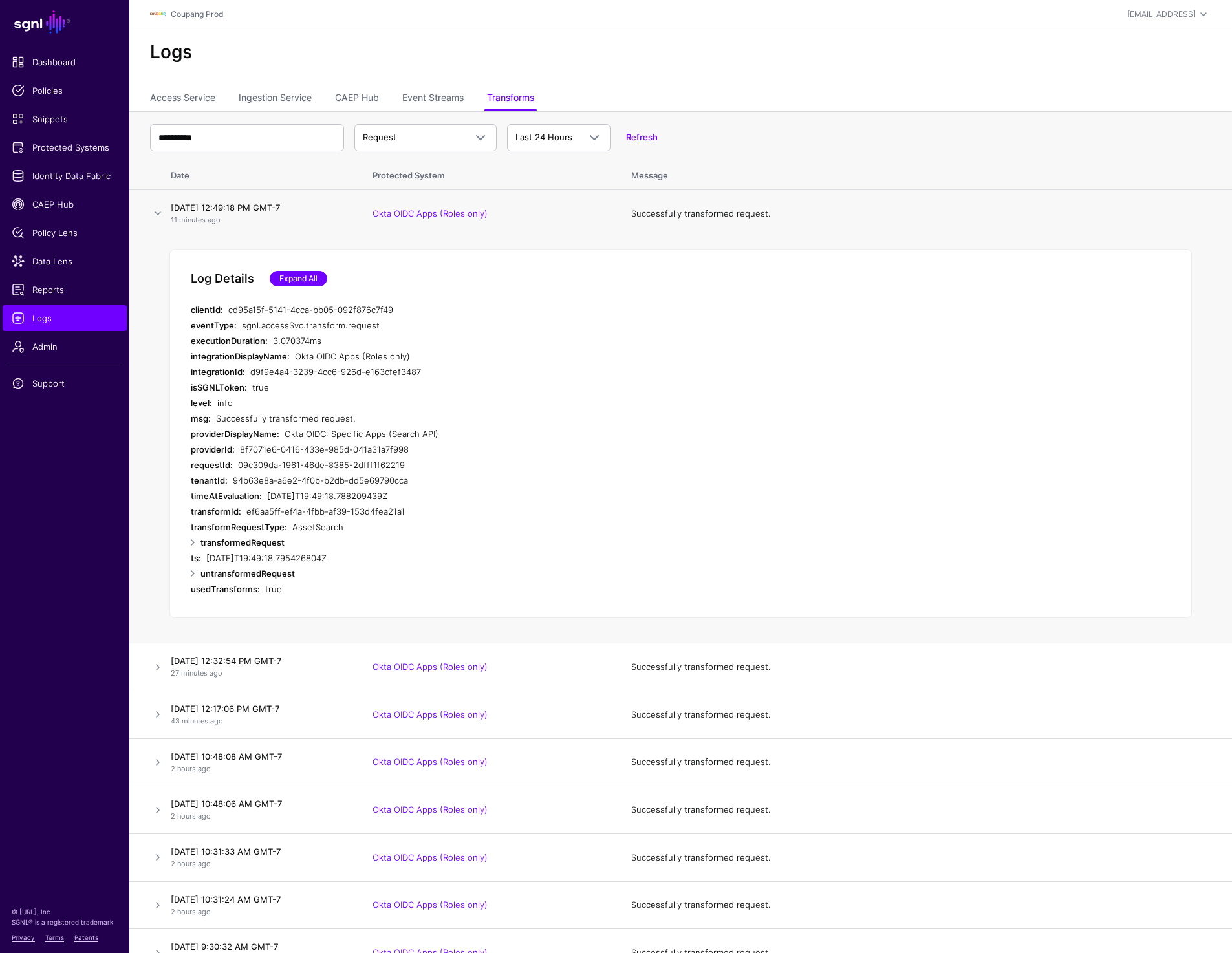
click at [307, 272] on link "Expand All" at bounding box center [298, 278] width 58 height 15
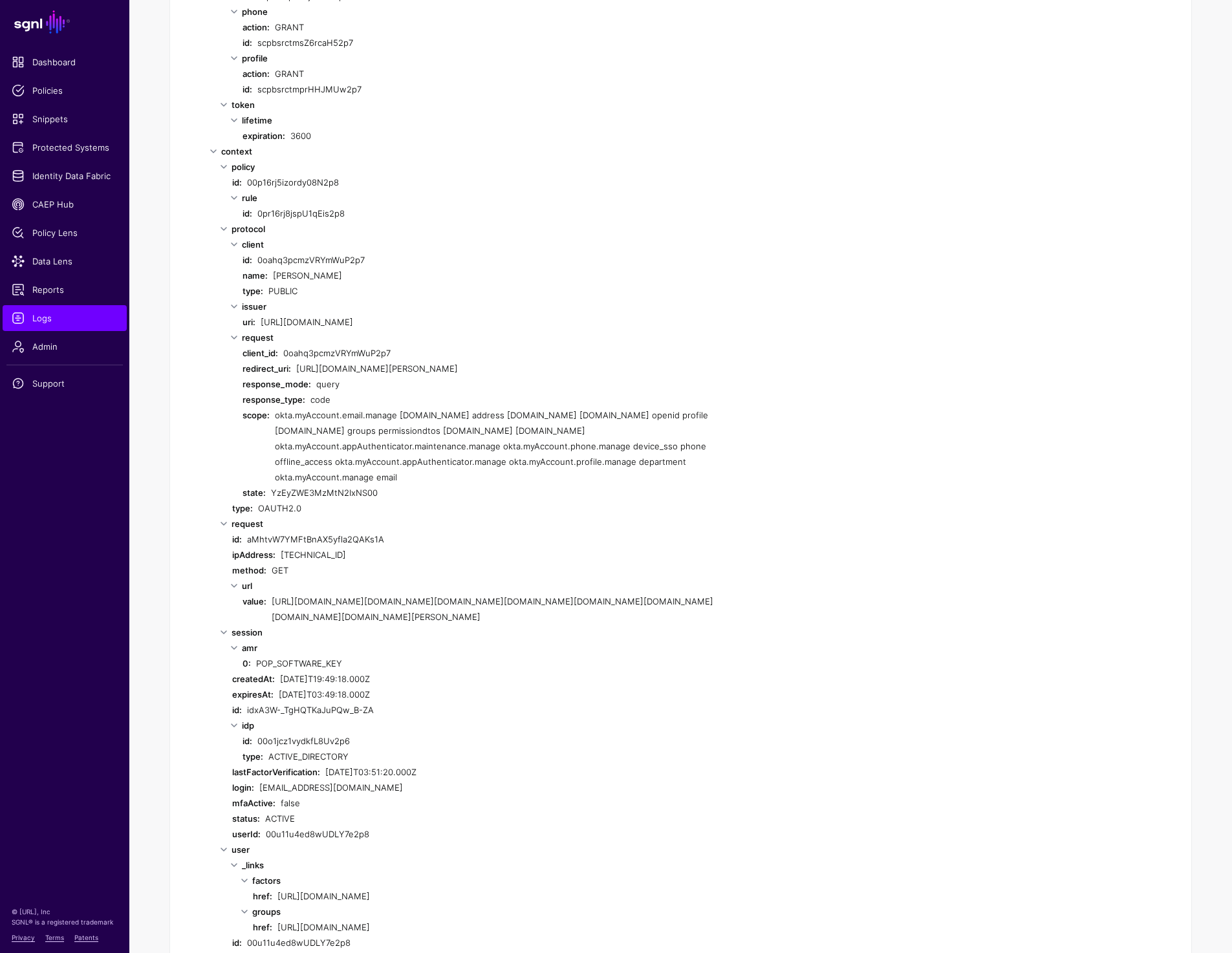
scroll to position [2393, 0]
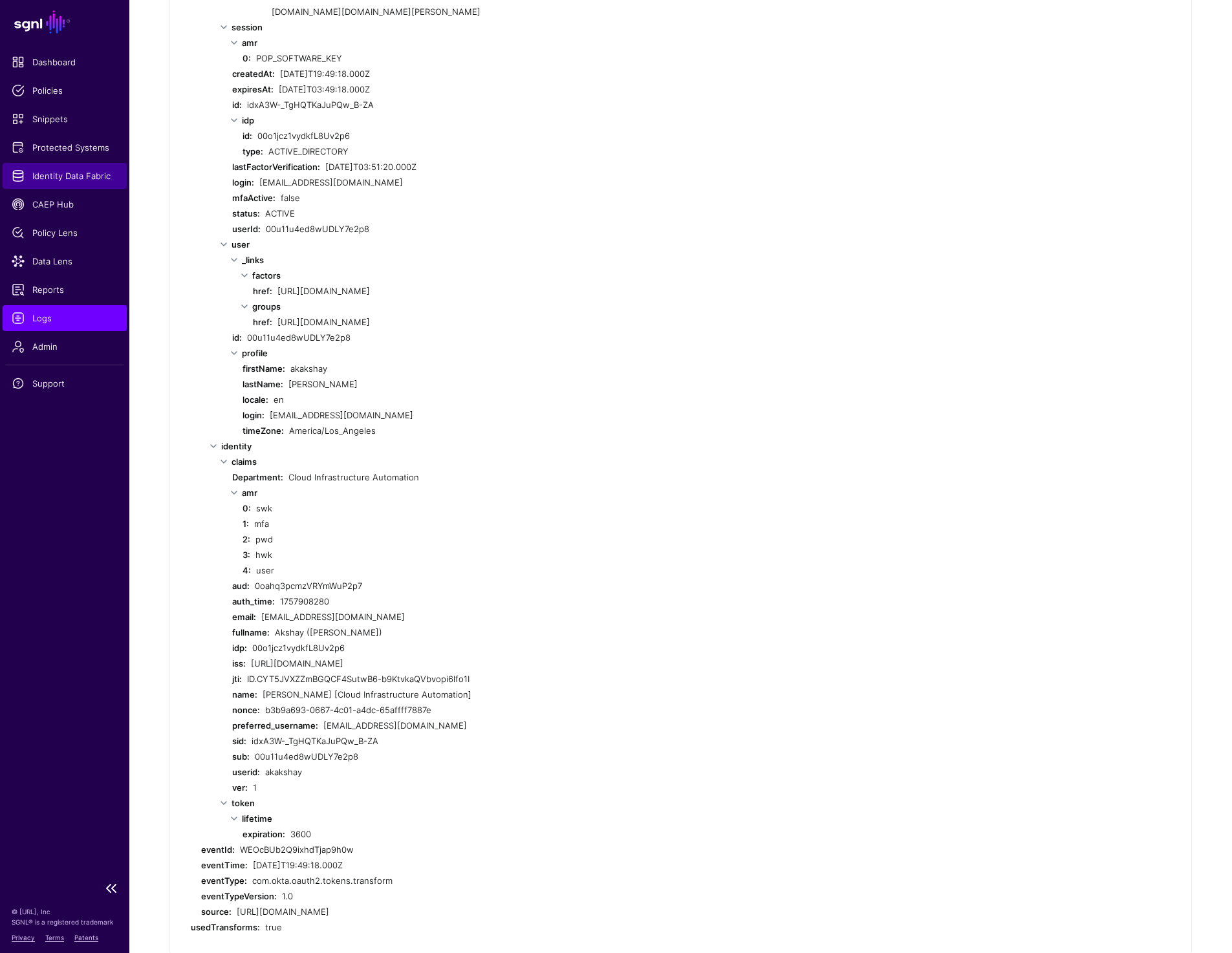
click at [56, 178] on span "Identity Data Fabric" at bounding box center [64, 176] width 106 height 13
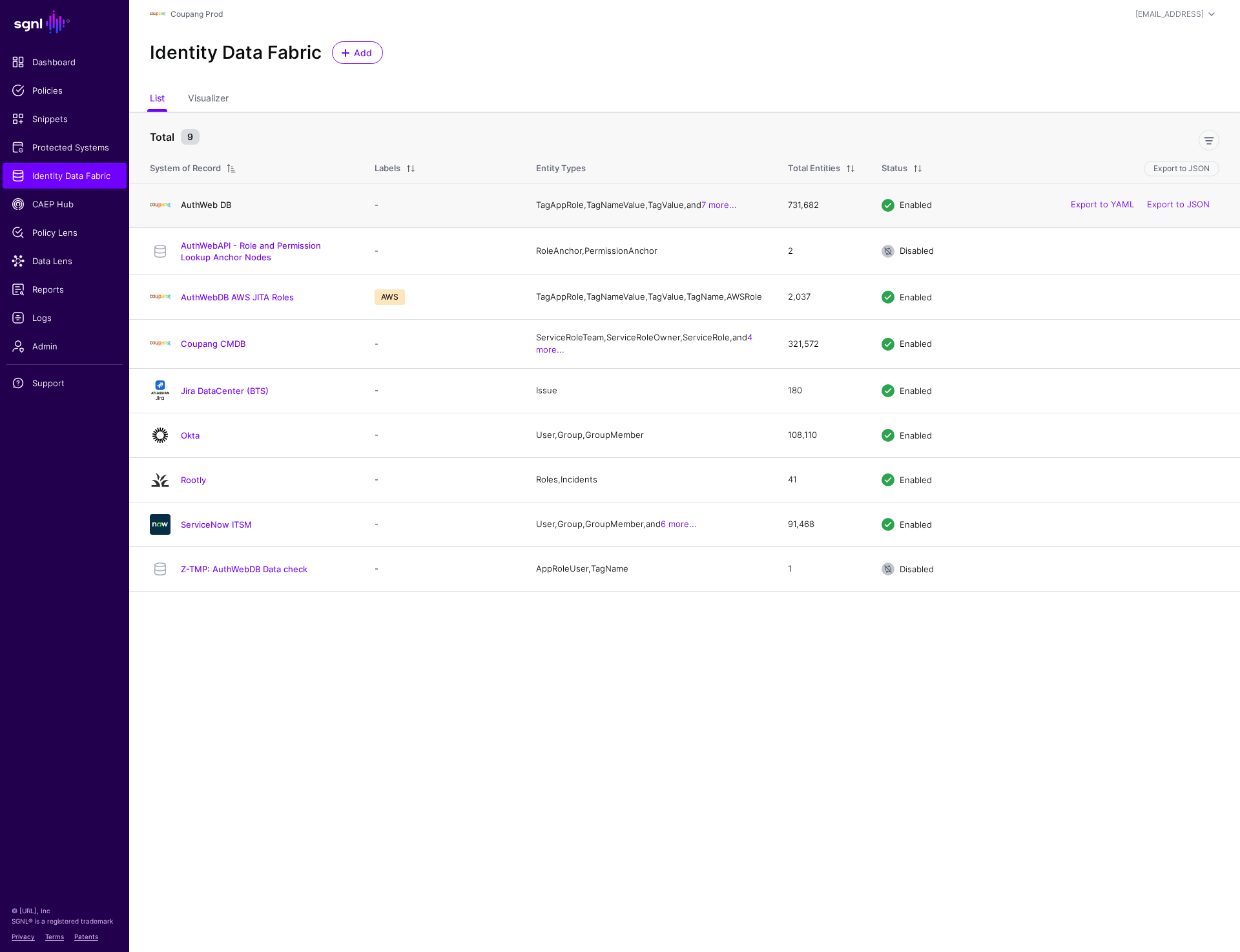
click at [206, 204] on link "AuthWeb DB" at bounding box center [206, 205] width 50 height 10
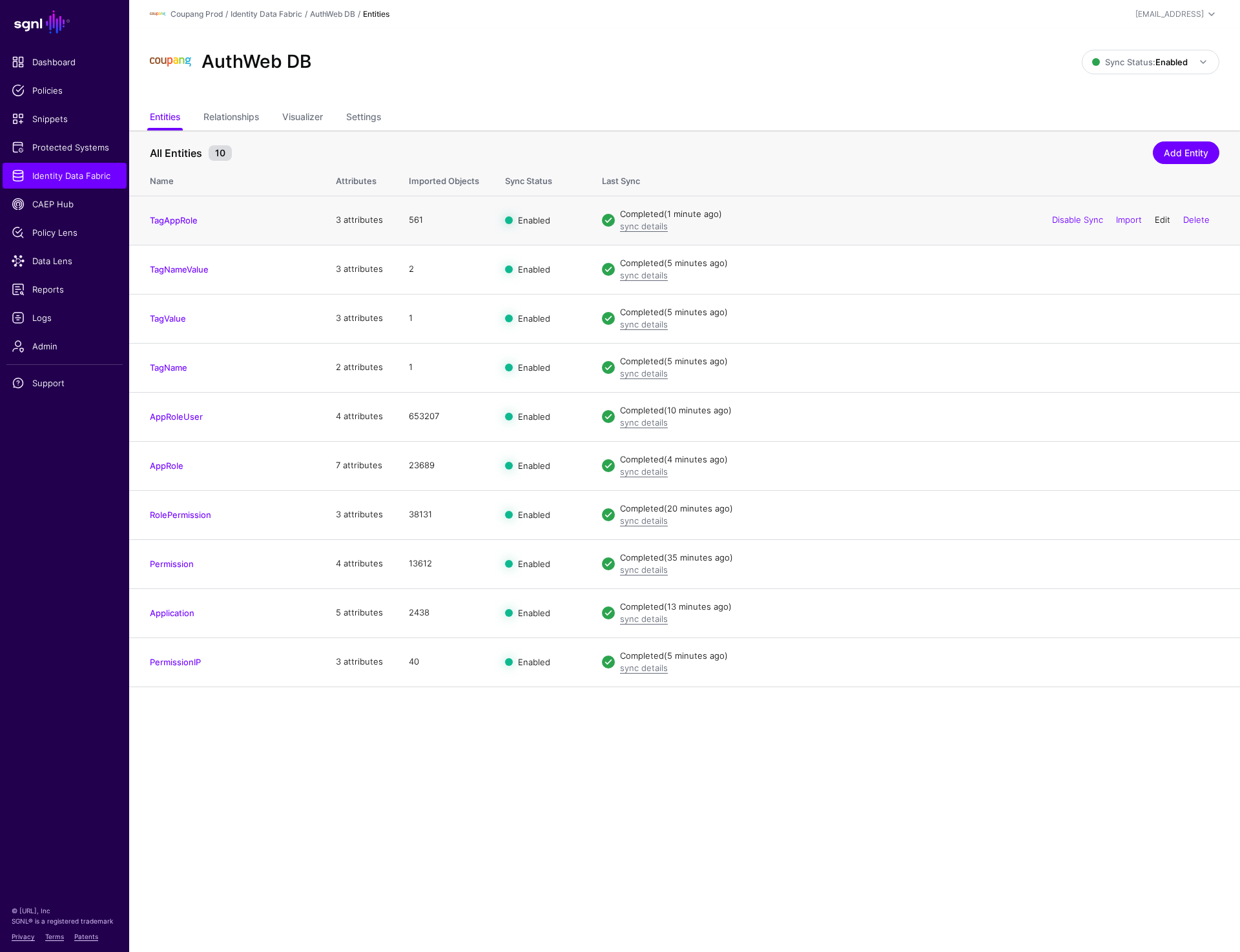
click at [1158, 218] on link "Edit" at bounding box center [1162, 220] width 15 height 10
click at [1160, 272] on link "Edit" at bounding box center [1162, 268] width 15 height 10
click at [1160, 319] on link "Edit" at bounding box center [1162, 318] width 15 height 10
click at [1155, 367] on link "Edit" at bounding box center [1162, 367] width 15 height 10
click at [1156, 414] on link "Edit" at bounding box center [1162, 416] width 15 height 10
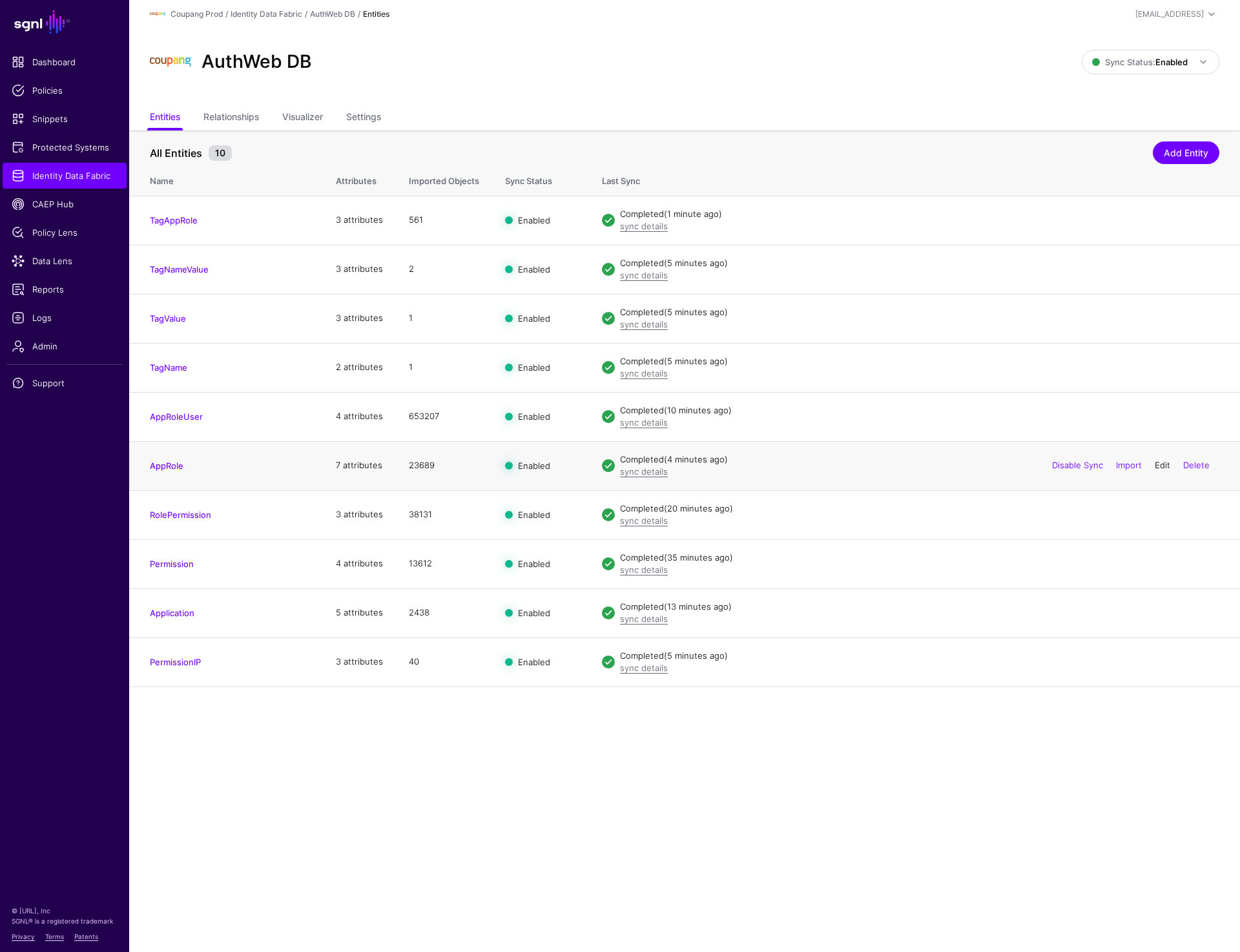
click at [1161, 466] on link "Edit" at bounding box center [1162, 465] width 15 height 10
click at [1160, 513] on link "Edit" at bounding box center [1162, 514] width 15 height 10
click at [1158, 563] on link "Edit" at bounding box center [1162, 563] width 15 height 10
click at [1156, 613] on link "Edit" at bounding box center [1162, 612] width 15 height 10
click at [1160, 665] on link "Edit" at bounding box center [1162, 662] width 15 height 10
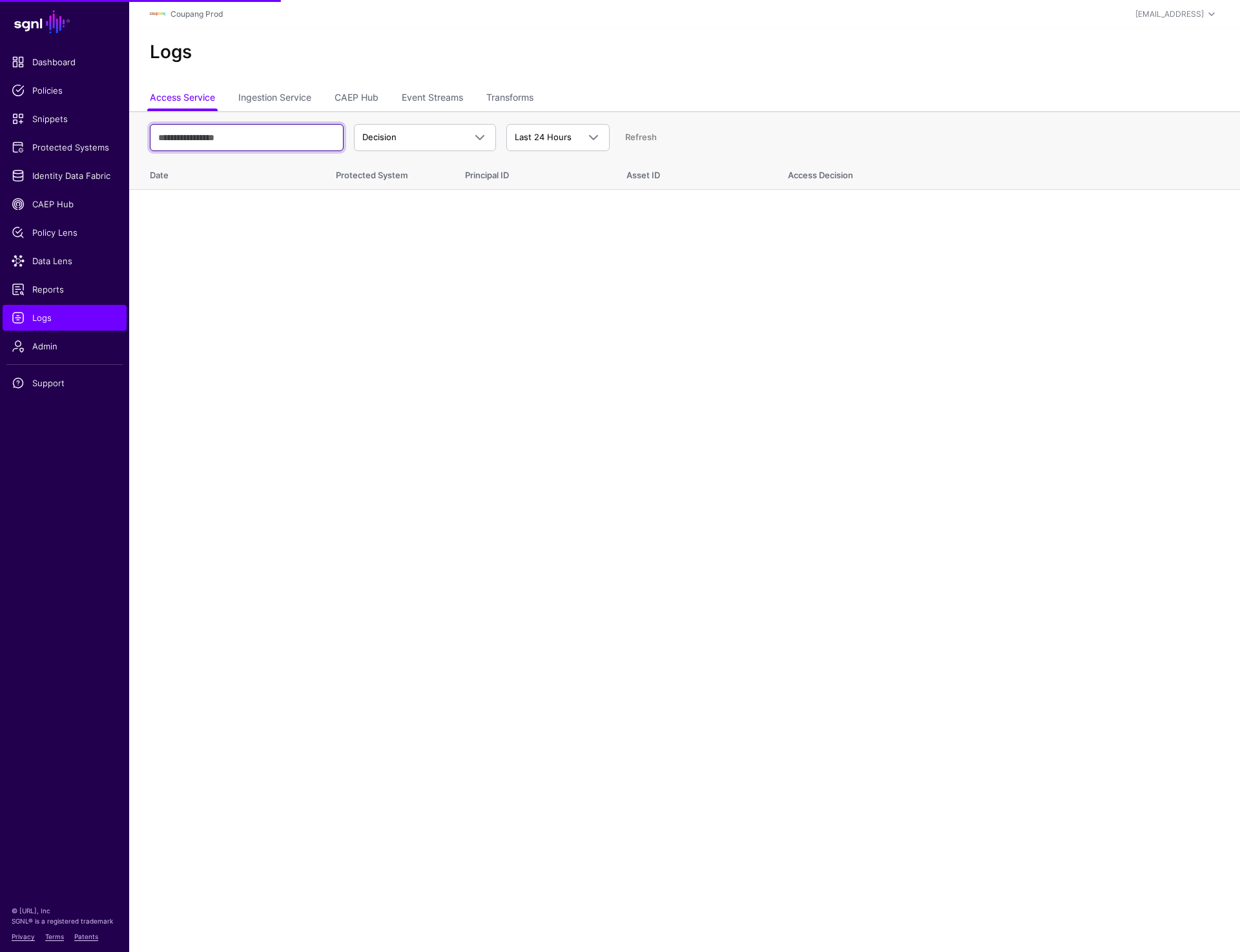
click at [267, 138] on input "text" at bounding box center [247, 137] width 194 height 27
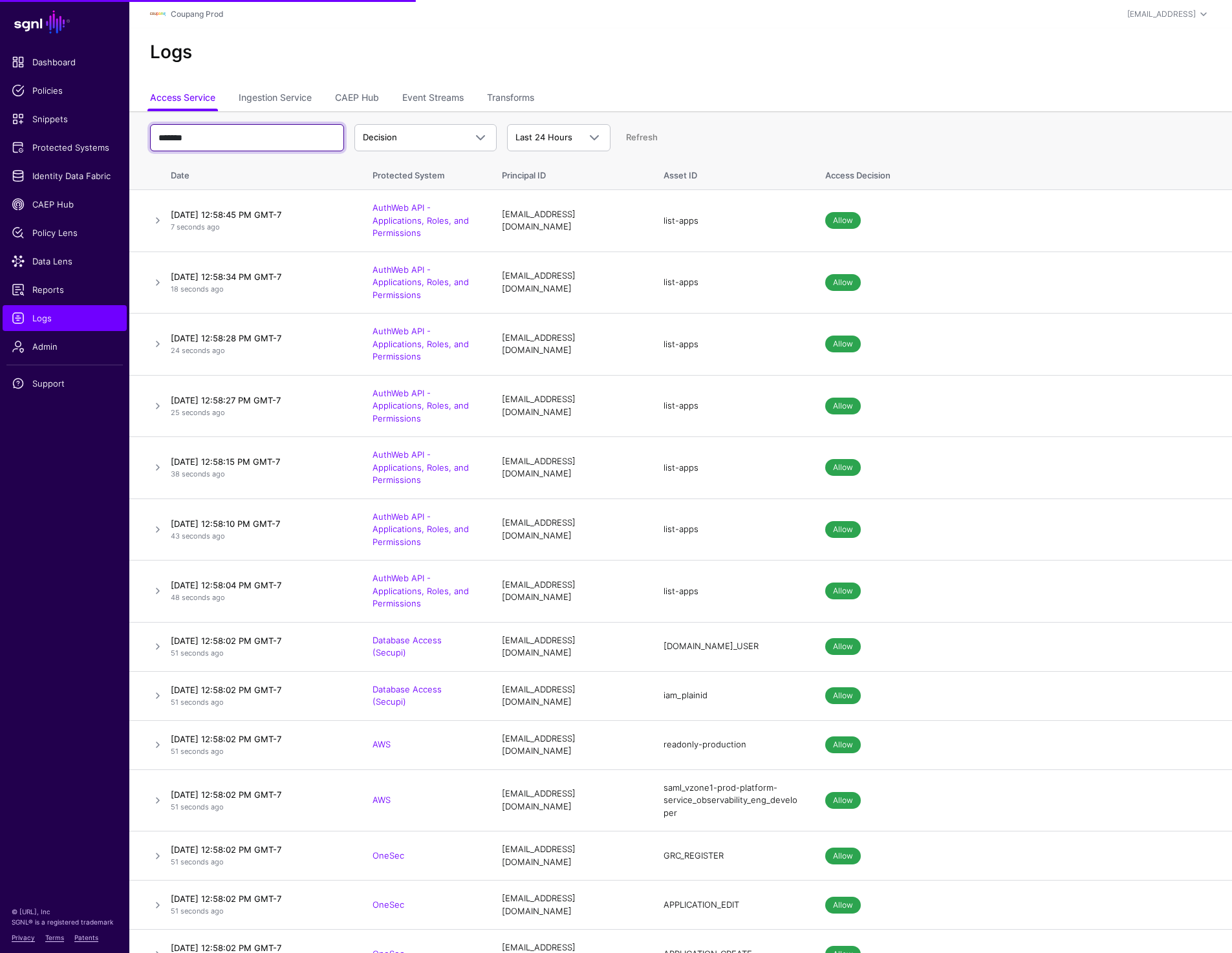
type input "*******"
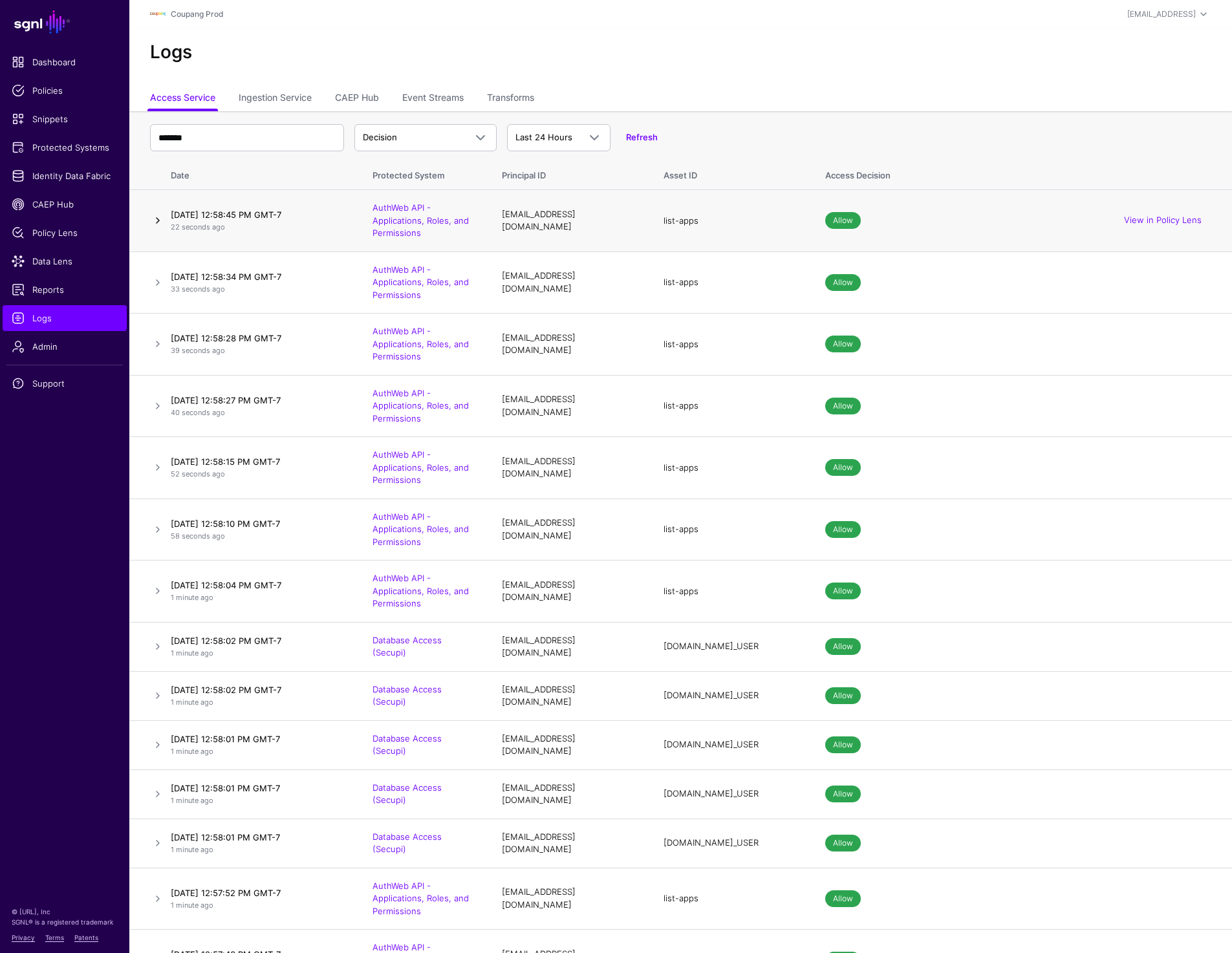
click at [154, 218] on link at bounding box center [157, 220] width 15 height 15
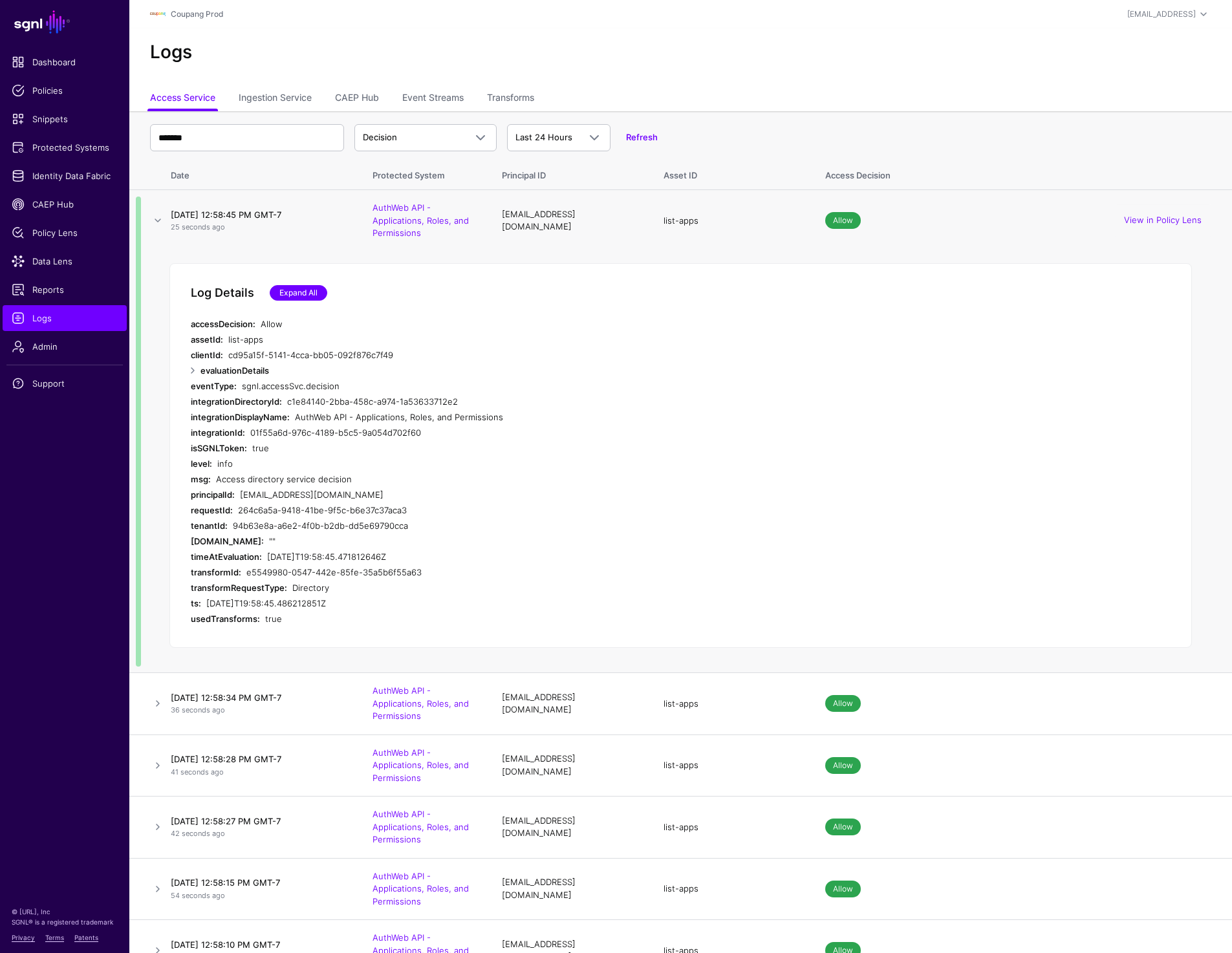
click at [304, 292] on link "Expand All" at bounding box center [298, 292] width 58 height 15
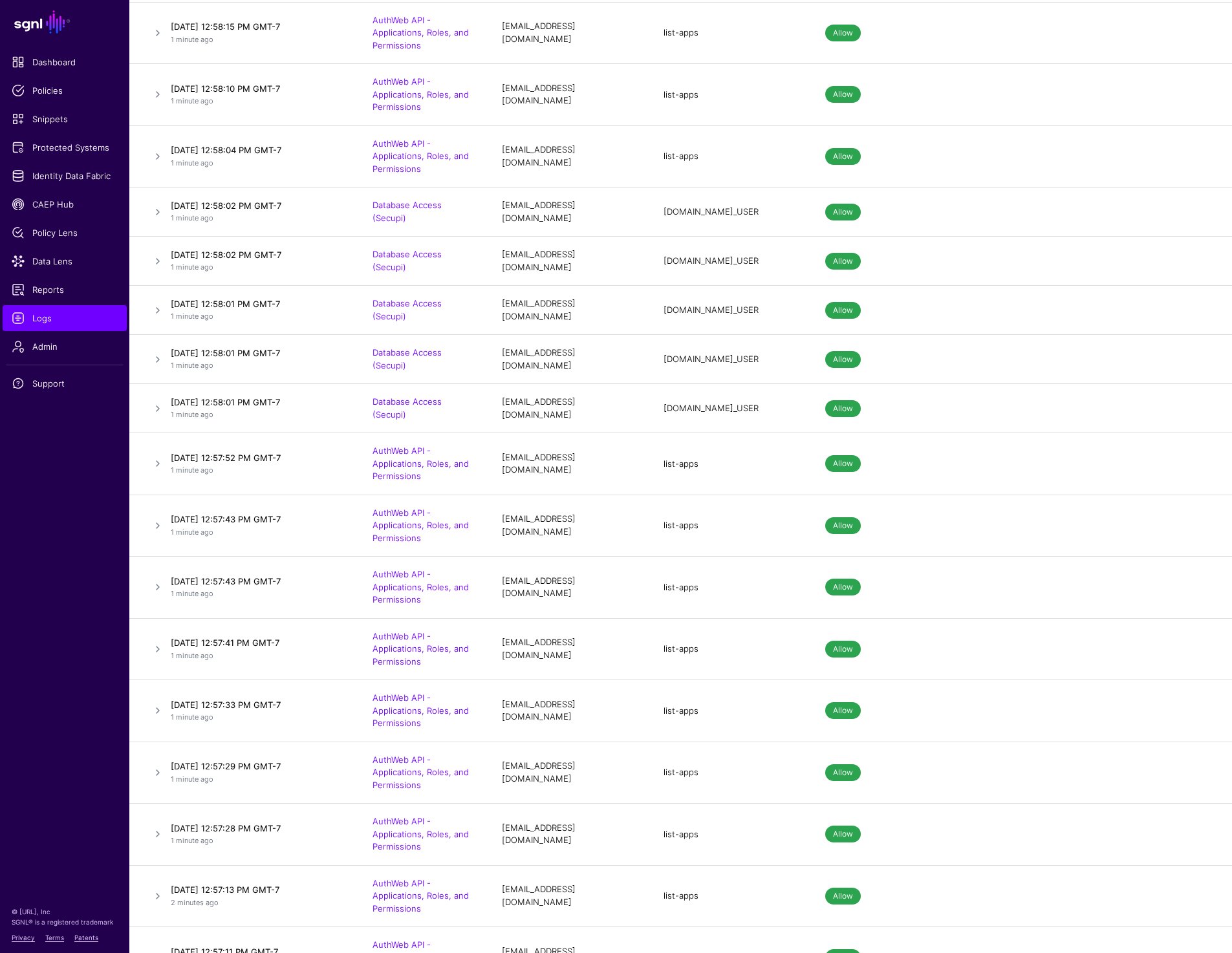
scroll to position [1005, 0]
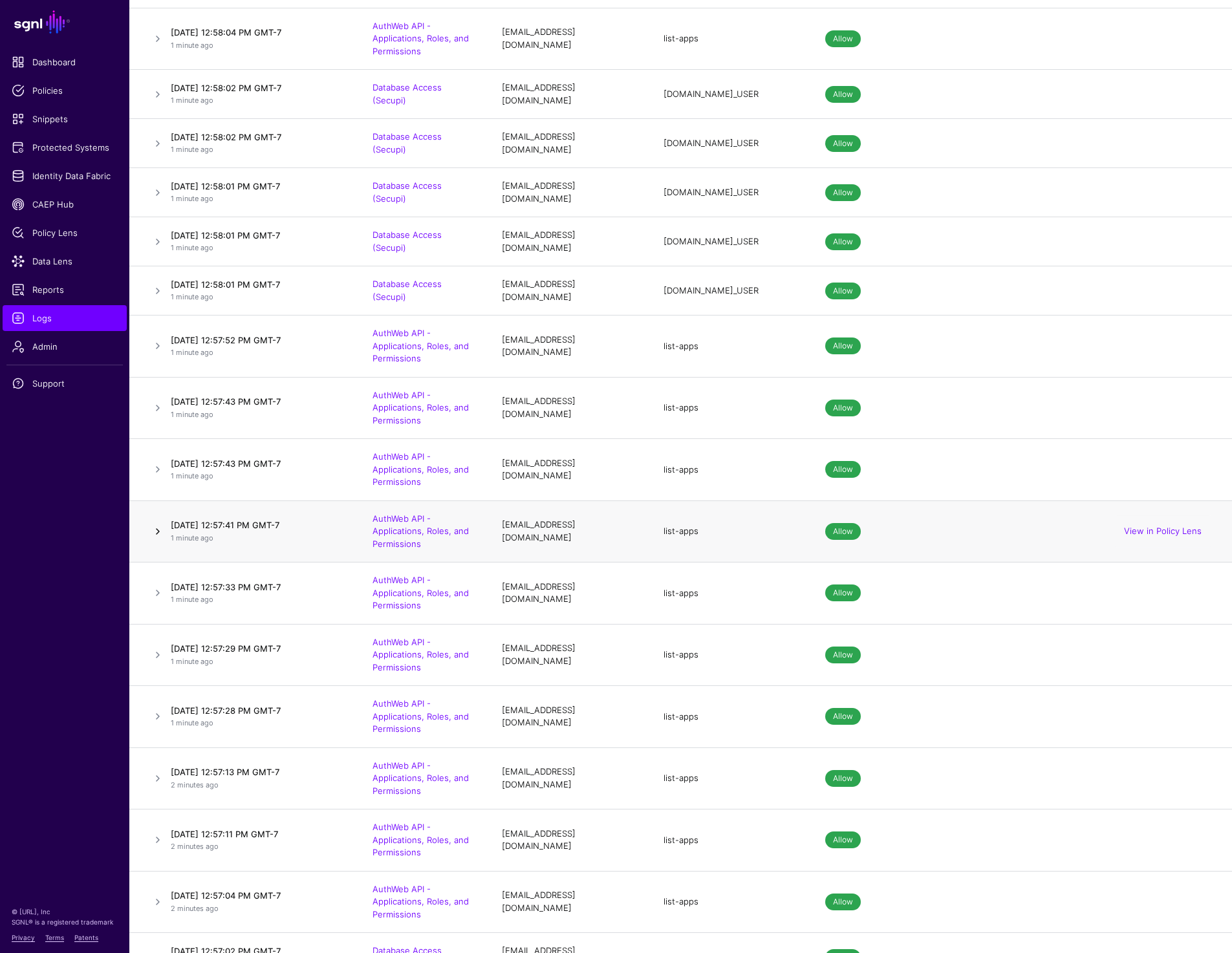
click at [154, 535] on link at bounding box center [157, 531] width 15 height 15
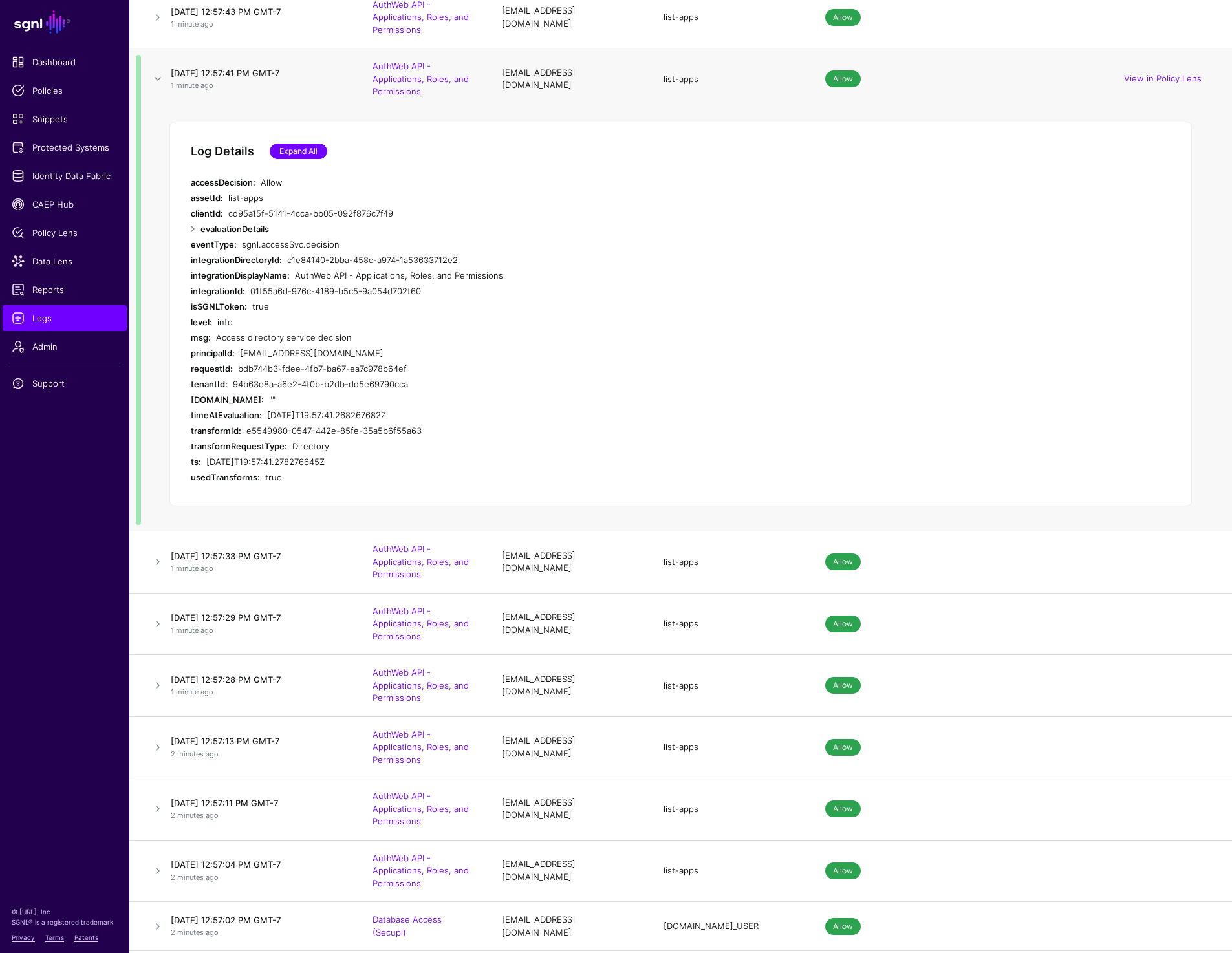
click at [294, 157] on link "Expand All" at bounding box center [298, 151] width 58 height 15
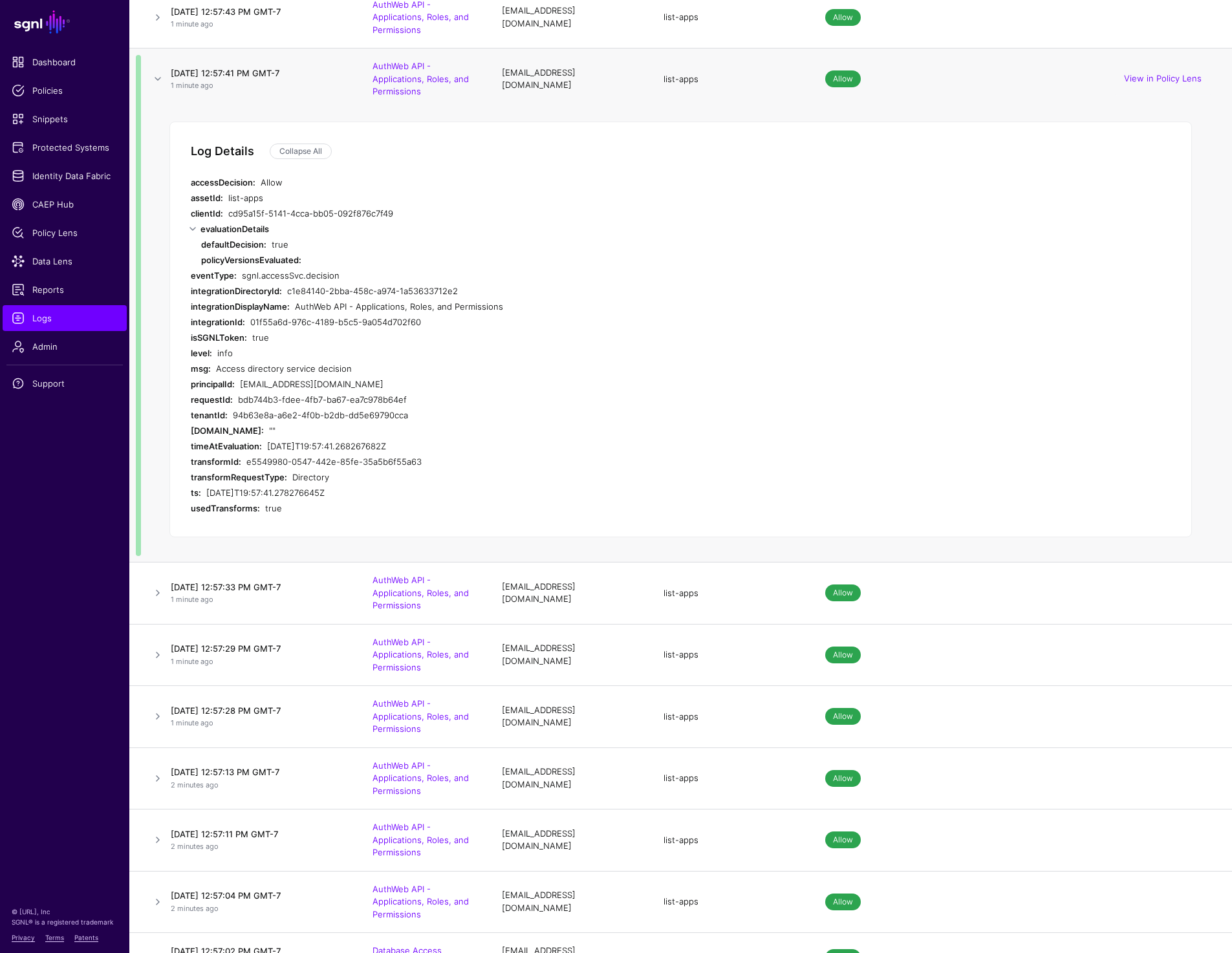
scroll to position [0, 0]
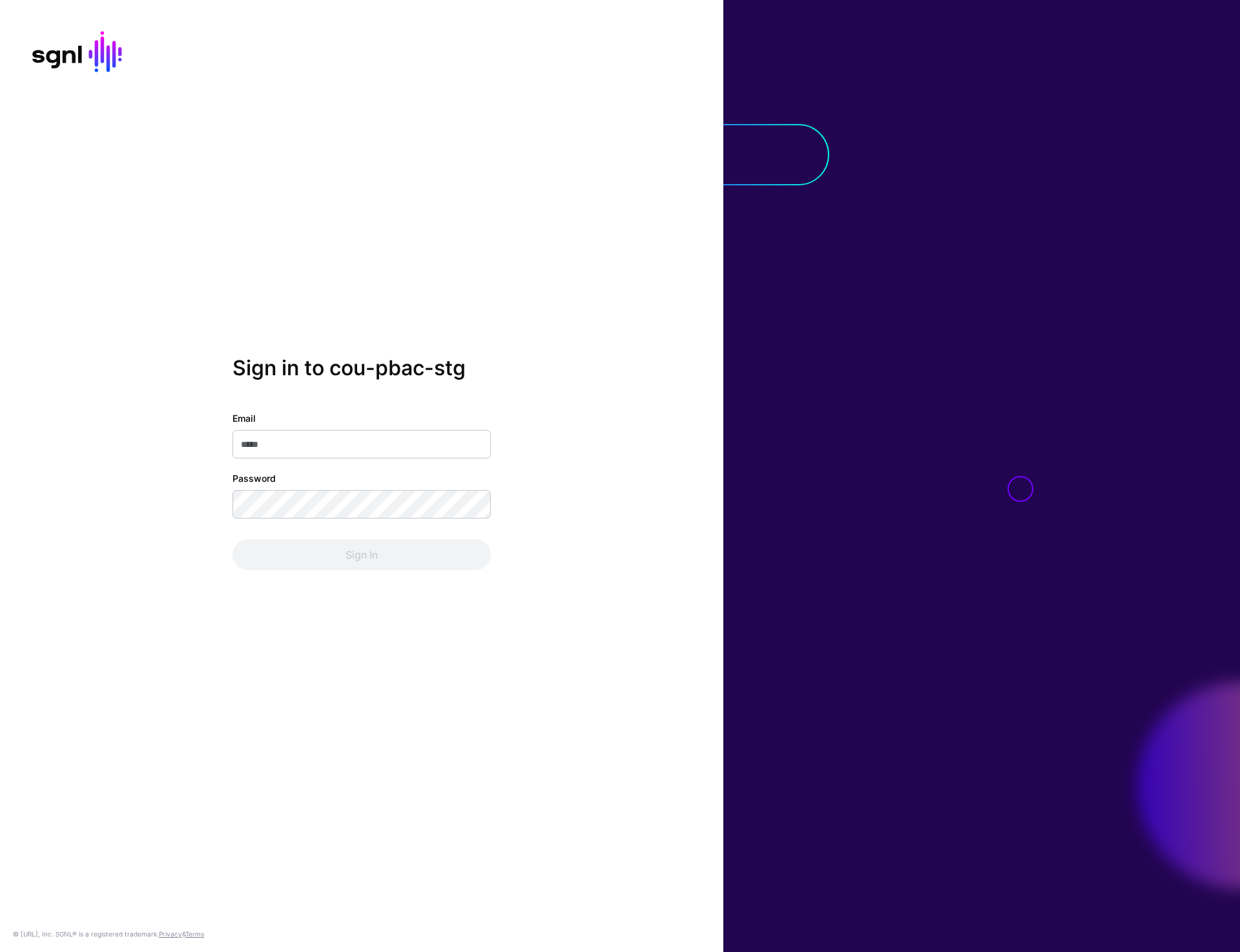
type input "**********"
click at [354, 559] on button "Sign In" at bounding box center [362, 554] width 258 height 31
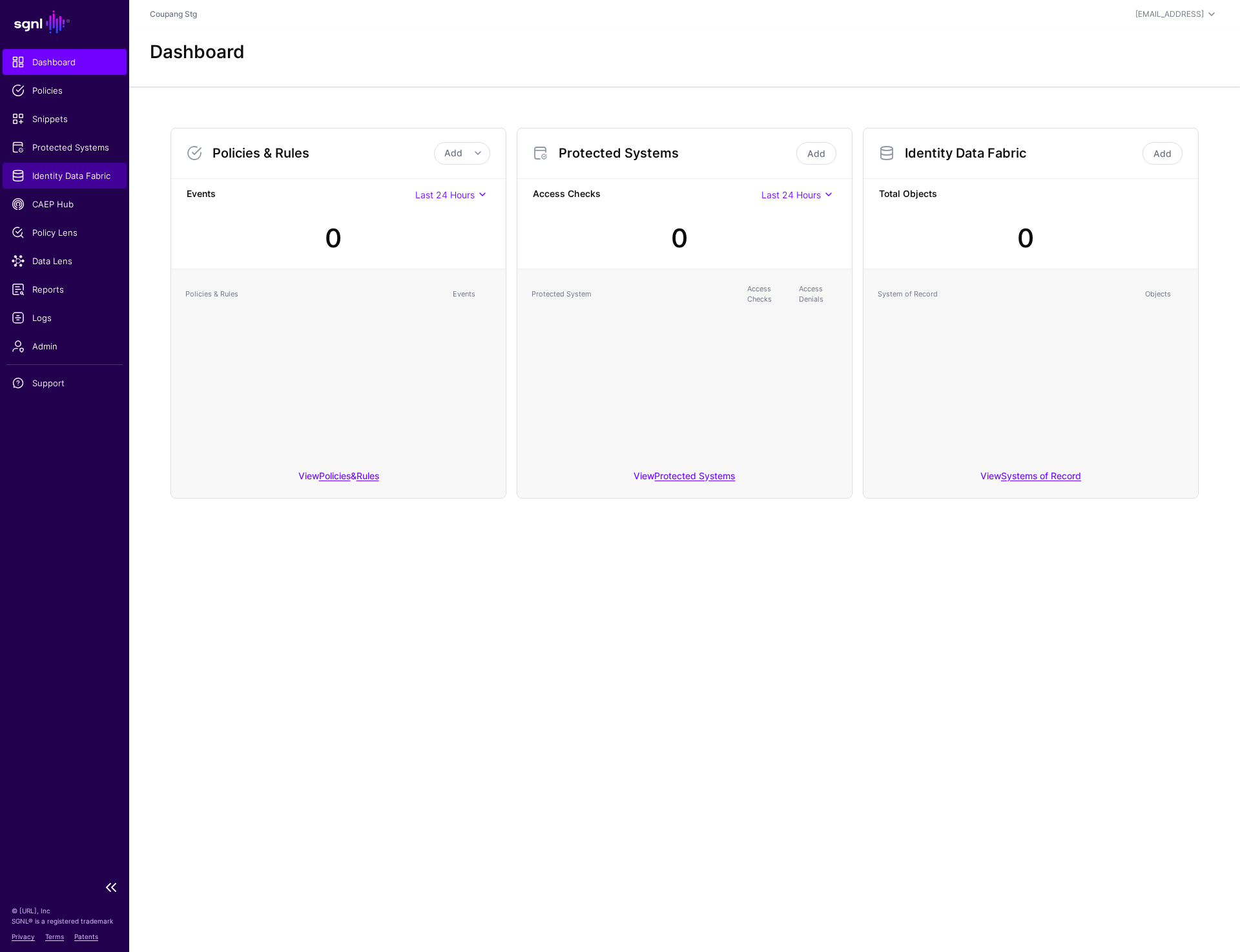
click at [53, 179] on span "Identity Data Fabric" at bounding box center [64, 176] width 106 height 13
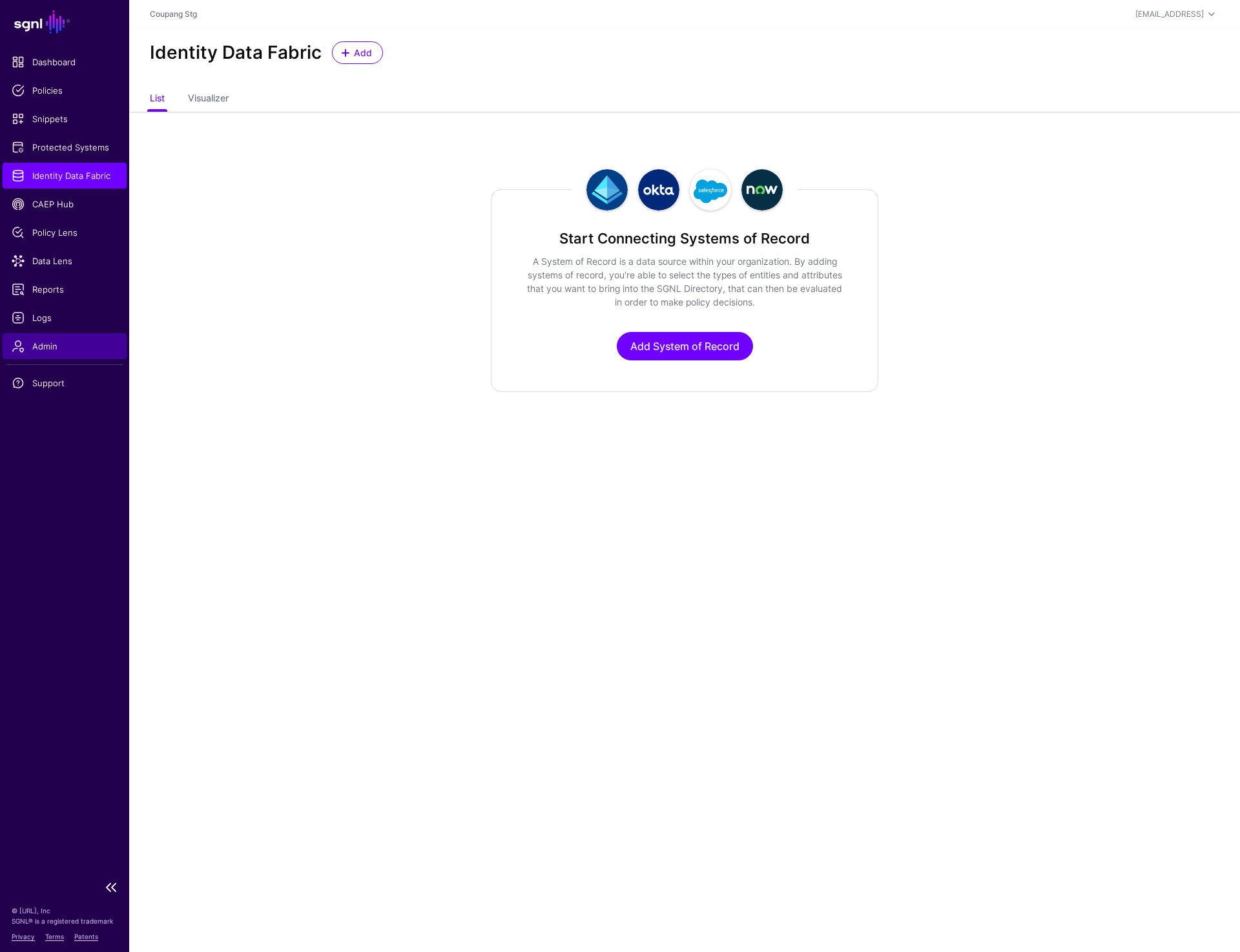
click at [49, 338] on link "Admin" at bounding box center [65, 346] width 124 height 26
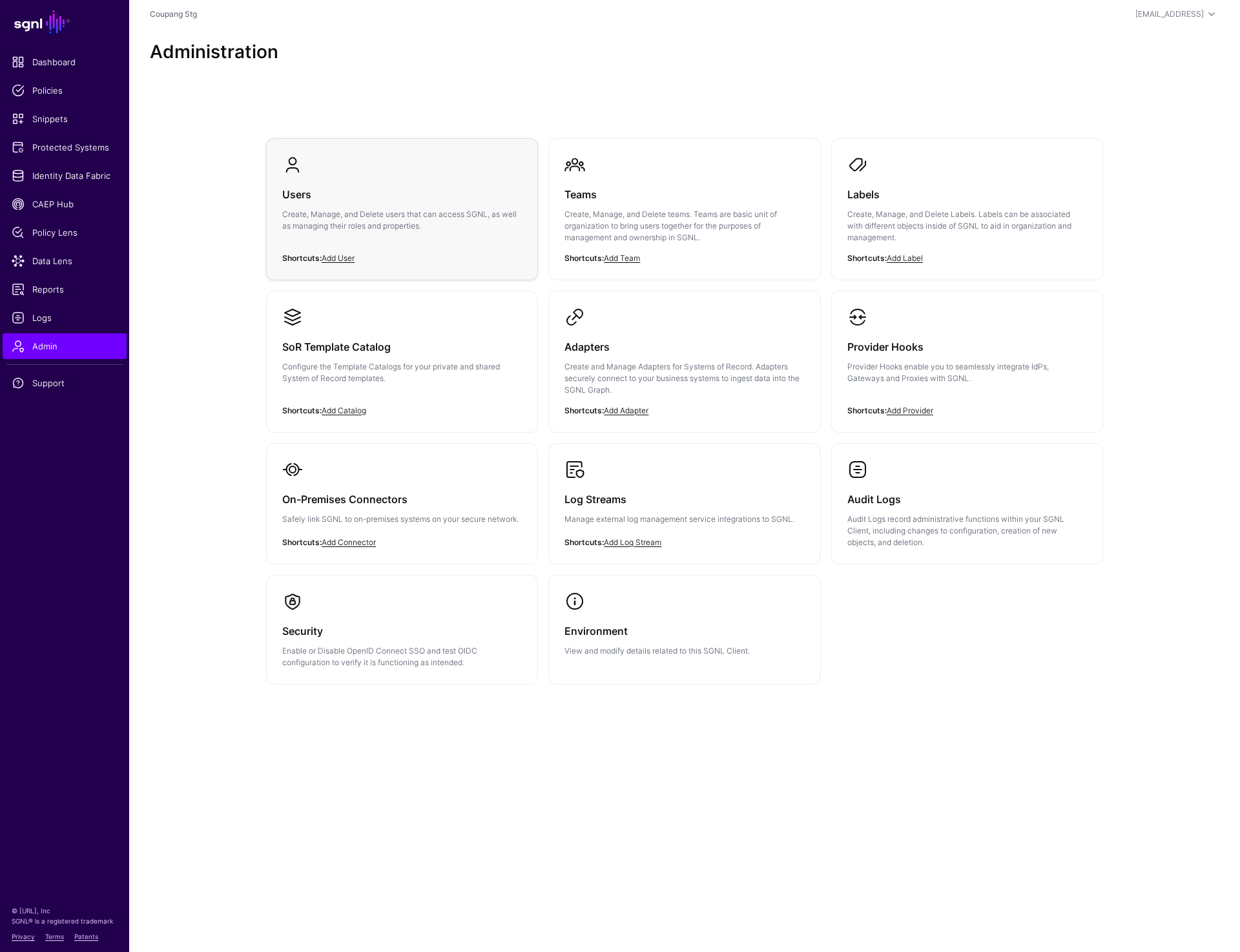
click at [303, 226] on p "Create, Manage, and Delete users that can access SGNL, as well as managing thei…" at bounding box center [402, 220] width 239 height 23
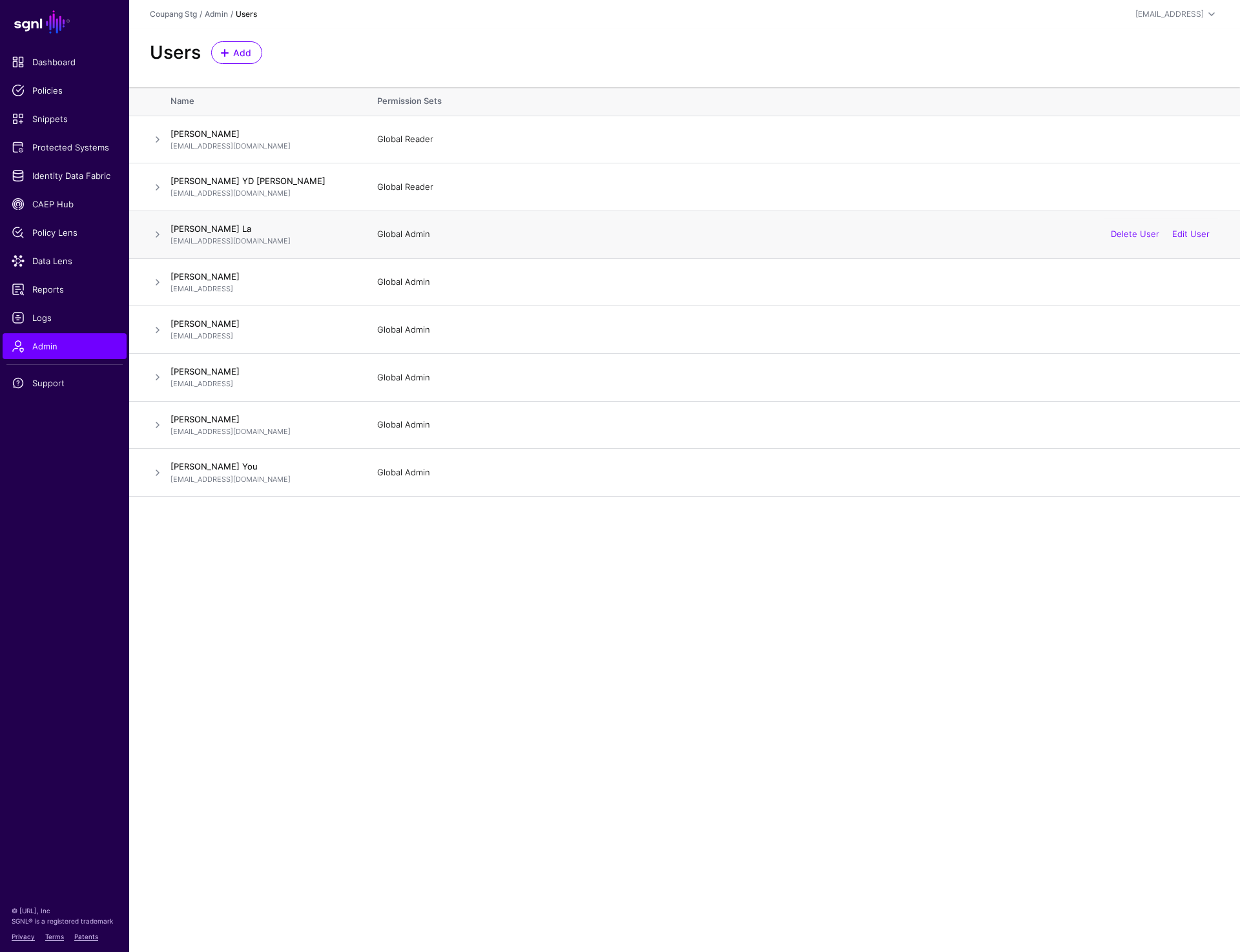
click at [148, 236] on td at bounding box center [150, 235] width 42 height 48
click at [721, 41] on div "Users Add" at bounding box center [684, 58] width 1111 height 59
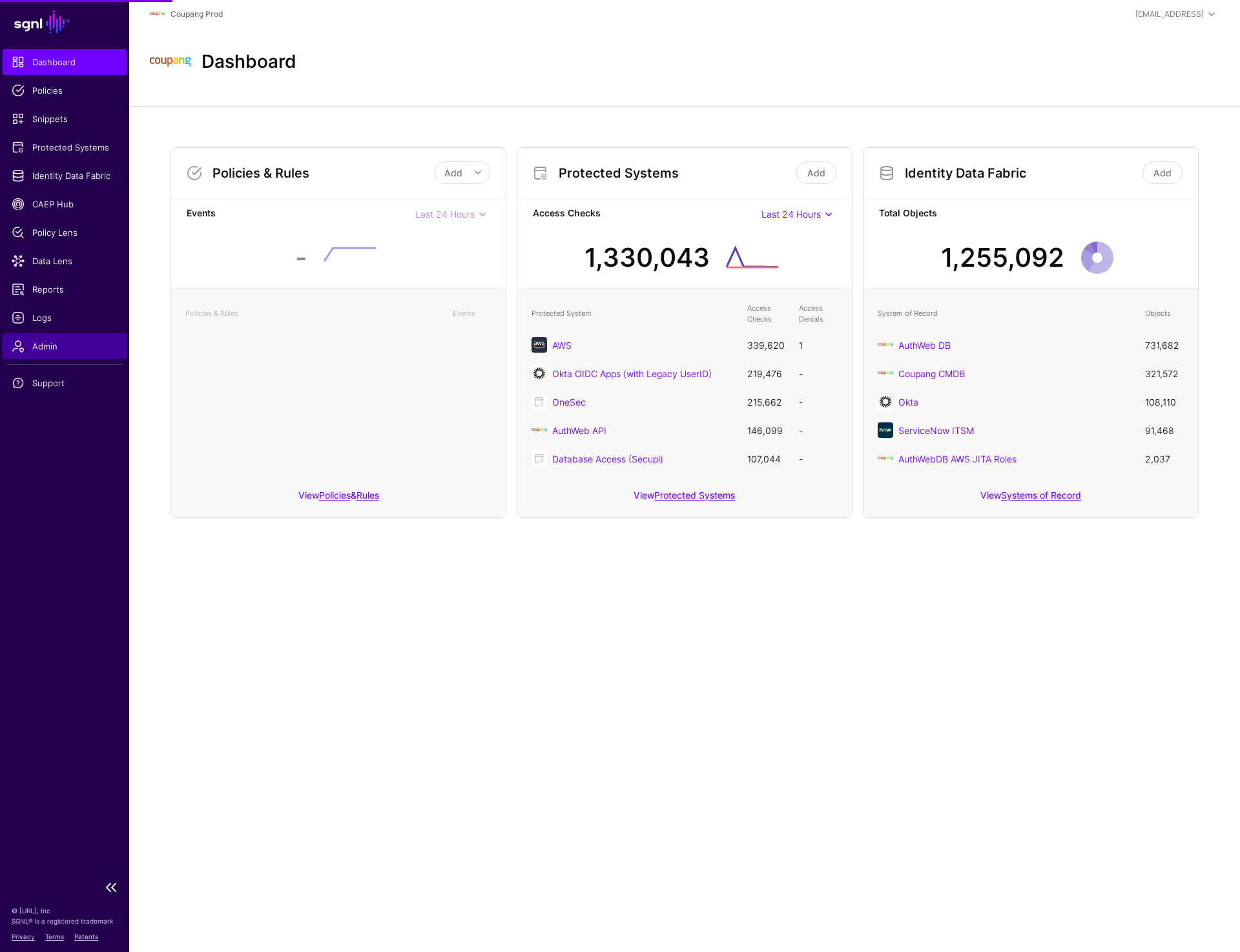
click at [42, 354] on link "Admin" at bounding box center [65, 346] width 124 height 26
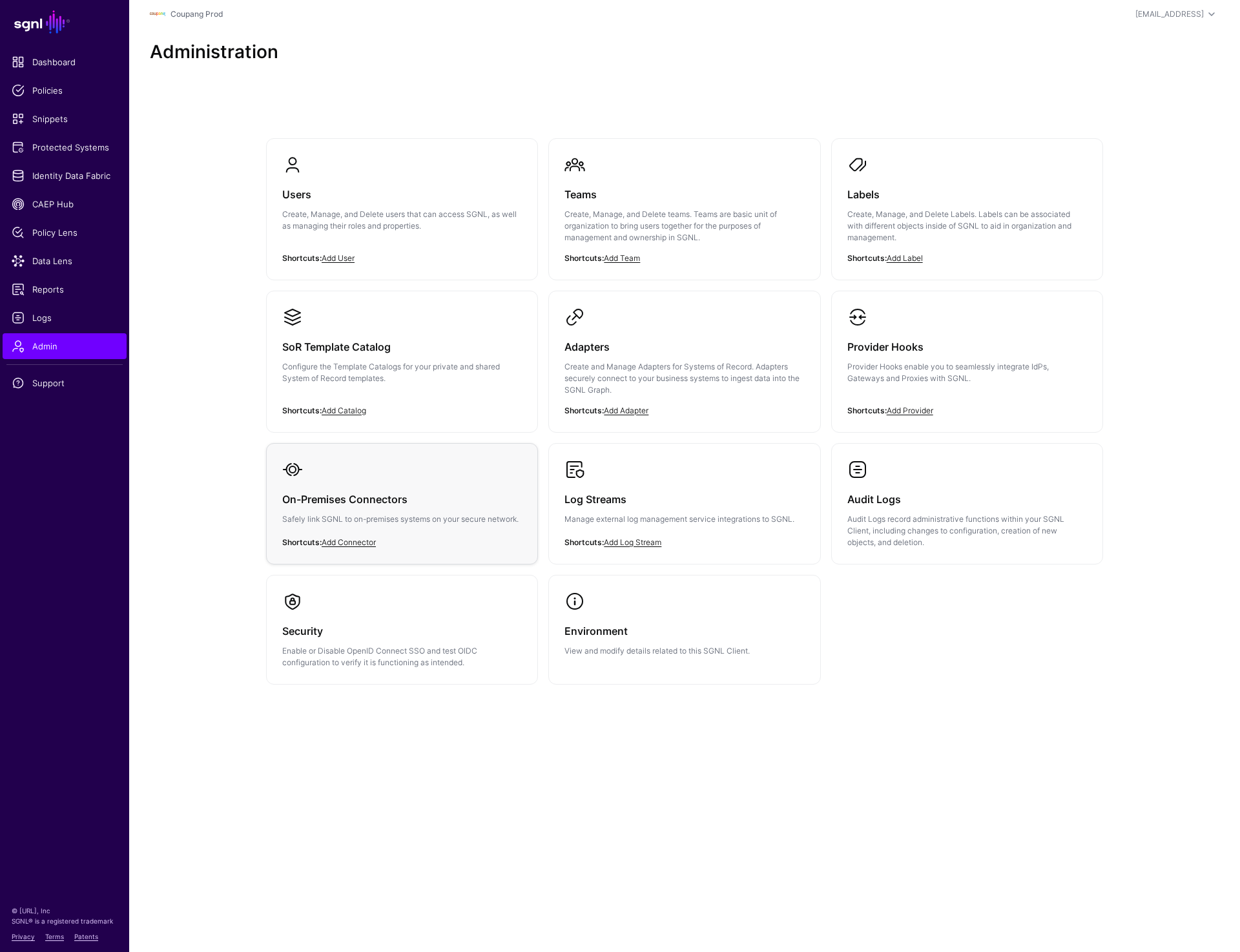
click at [368, 484] on div "On-Premises Connectors Safely link SGNL to on-premises systems on your secure n…" at bounding box center [402, 513] width 239 height 66
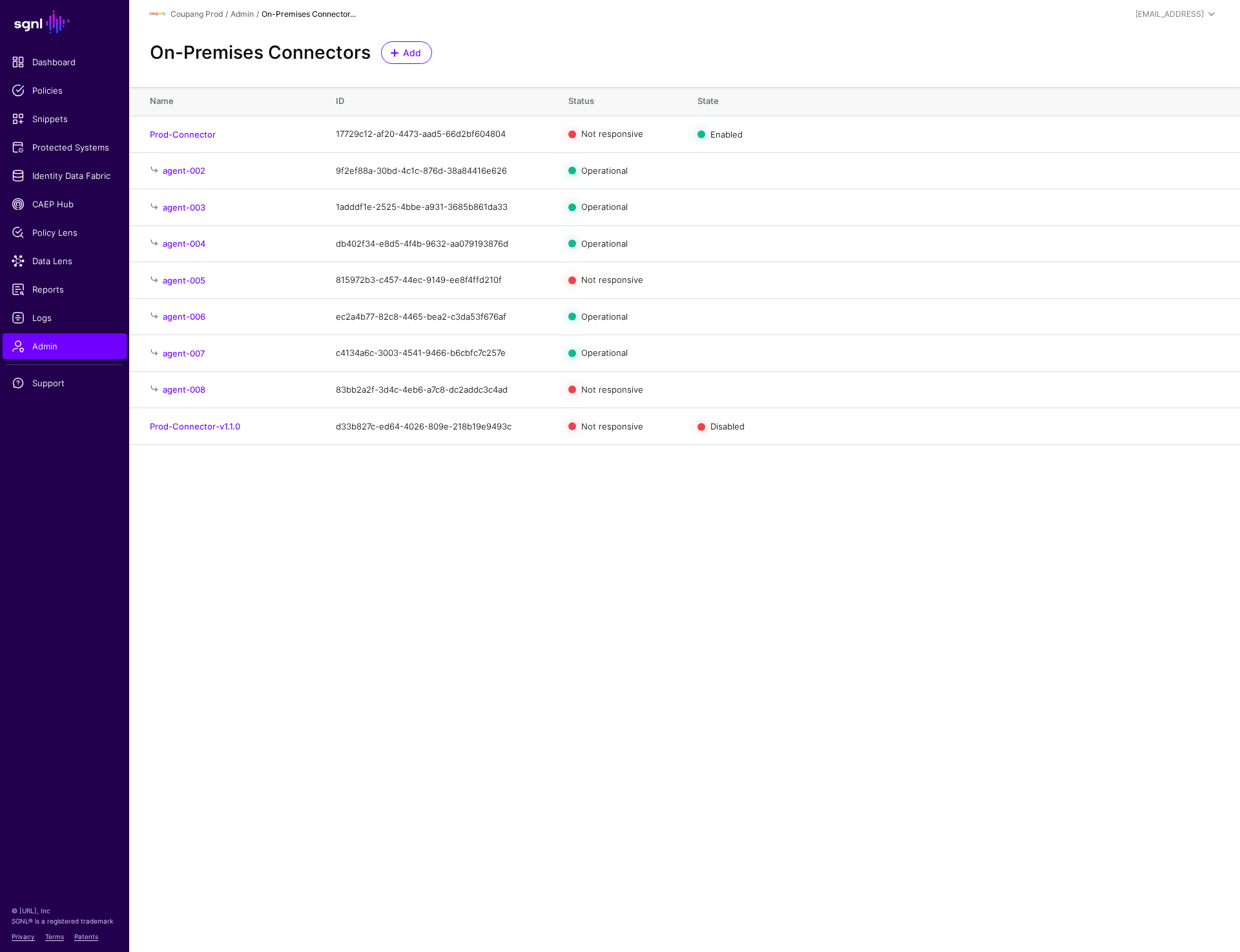
click at [576, 623] on main "SGNL Dashboard Policies Snippets Protected Systems Identity Data Fabric CAEP Hu…" at bounding box center [620, 476] width 1240 height 952
click at [538, 676] on main "SGNL Dashboard Policies Snippets Protected Systems Identity Data Fabric CAEP Hu…" at bounding box center [620, 476] width 1240 height 952
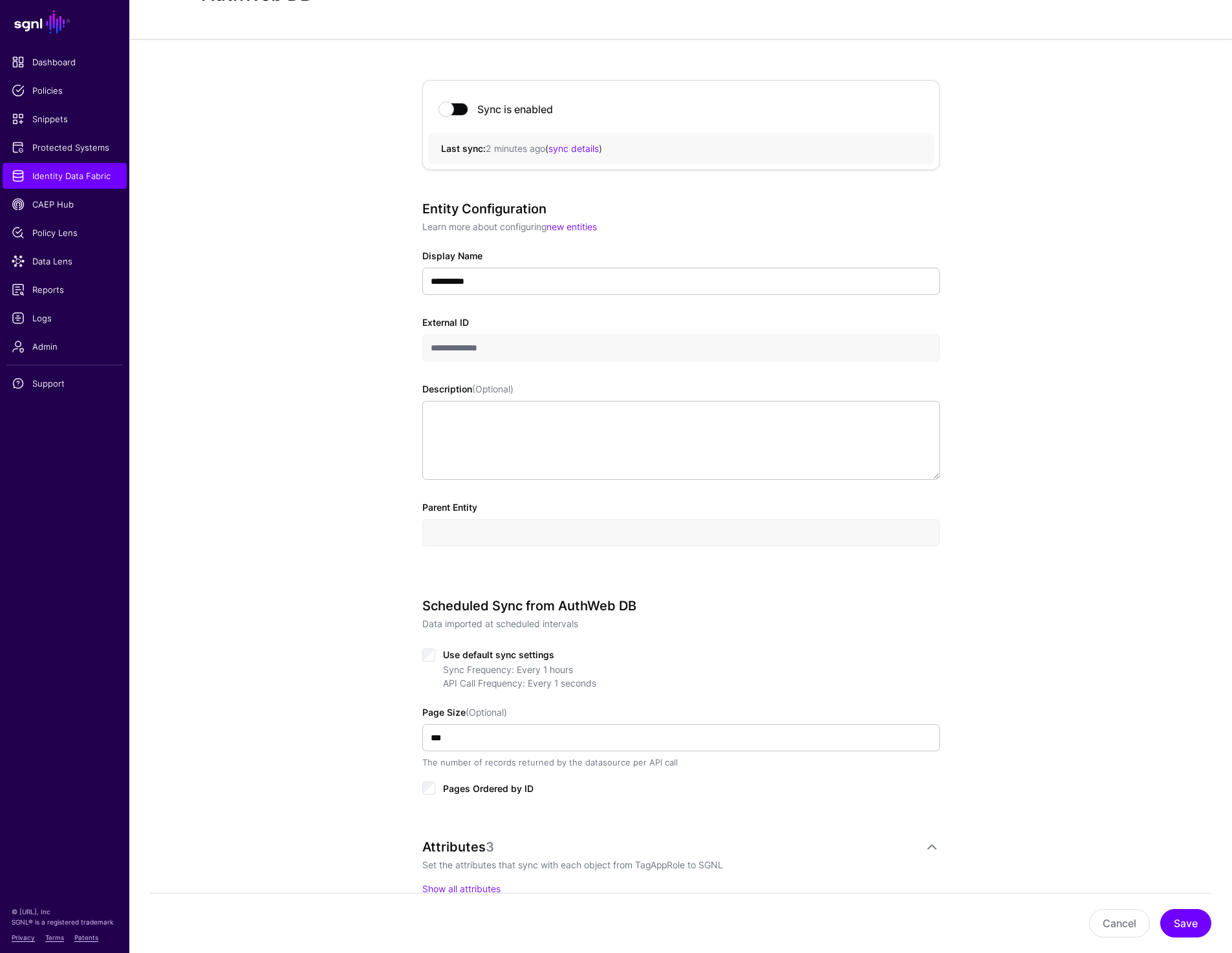
scroll to position [119, 0]
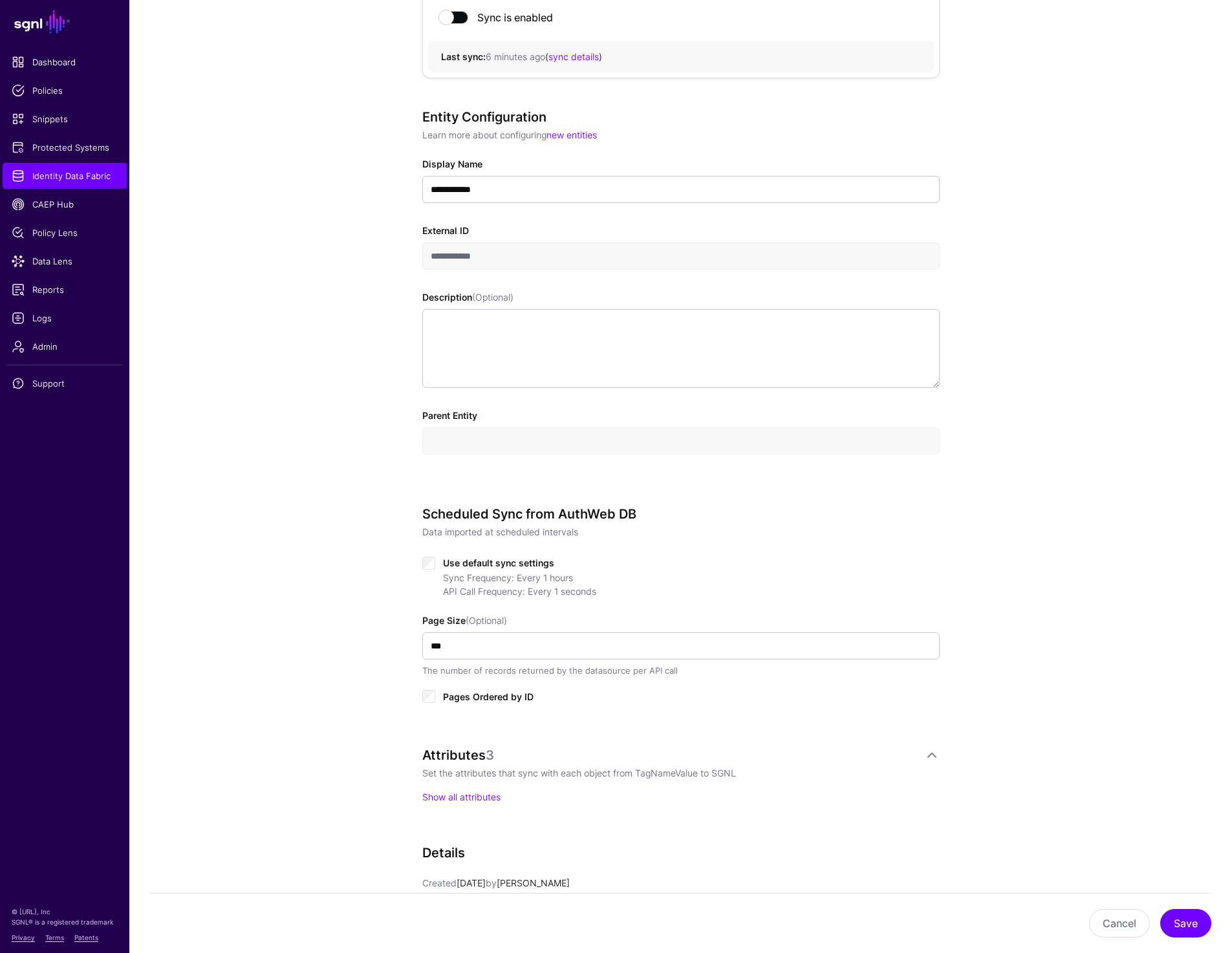
scroll to position [172, 0]
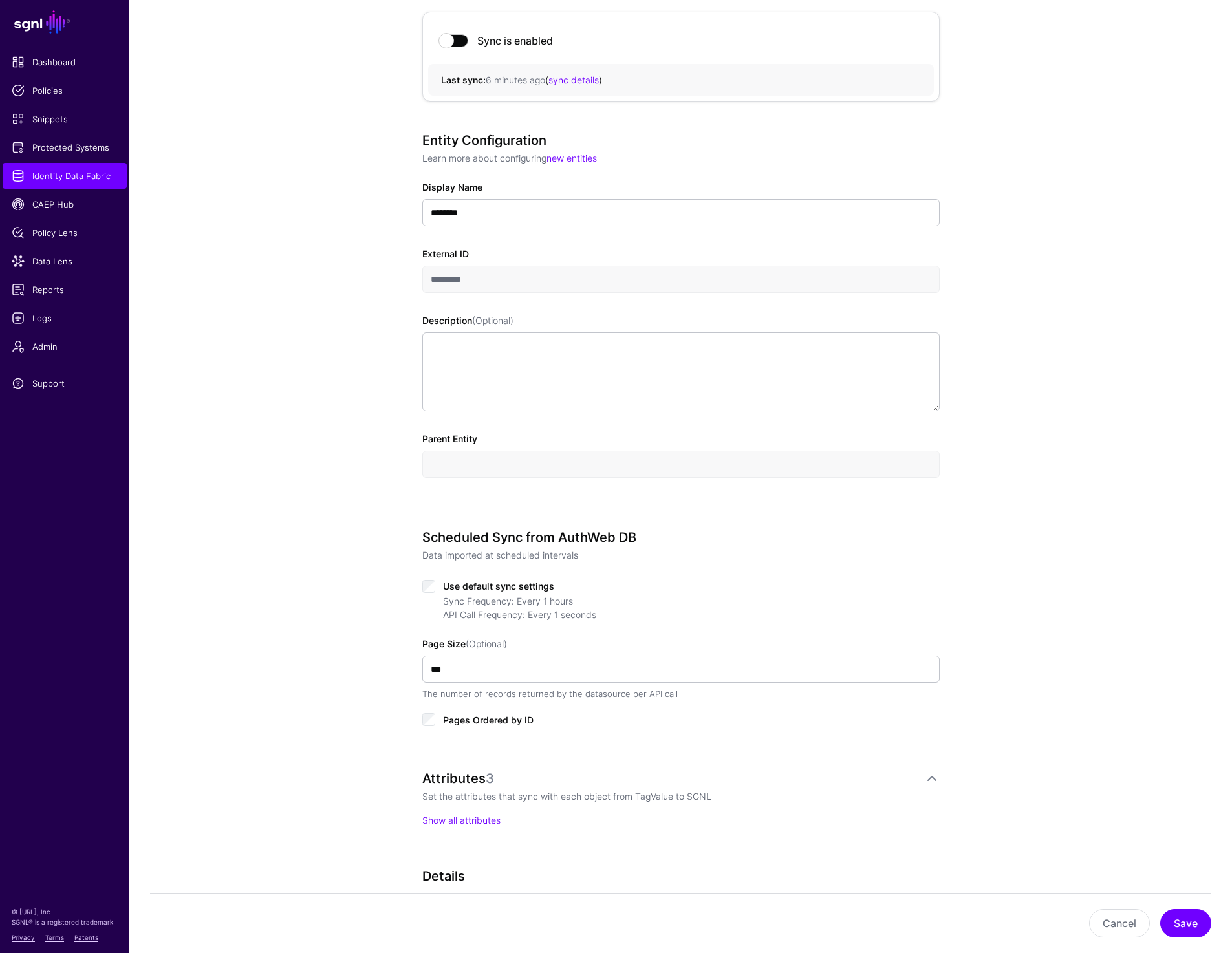
scroll to position [157, 0]
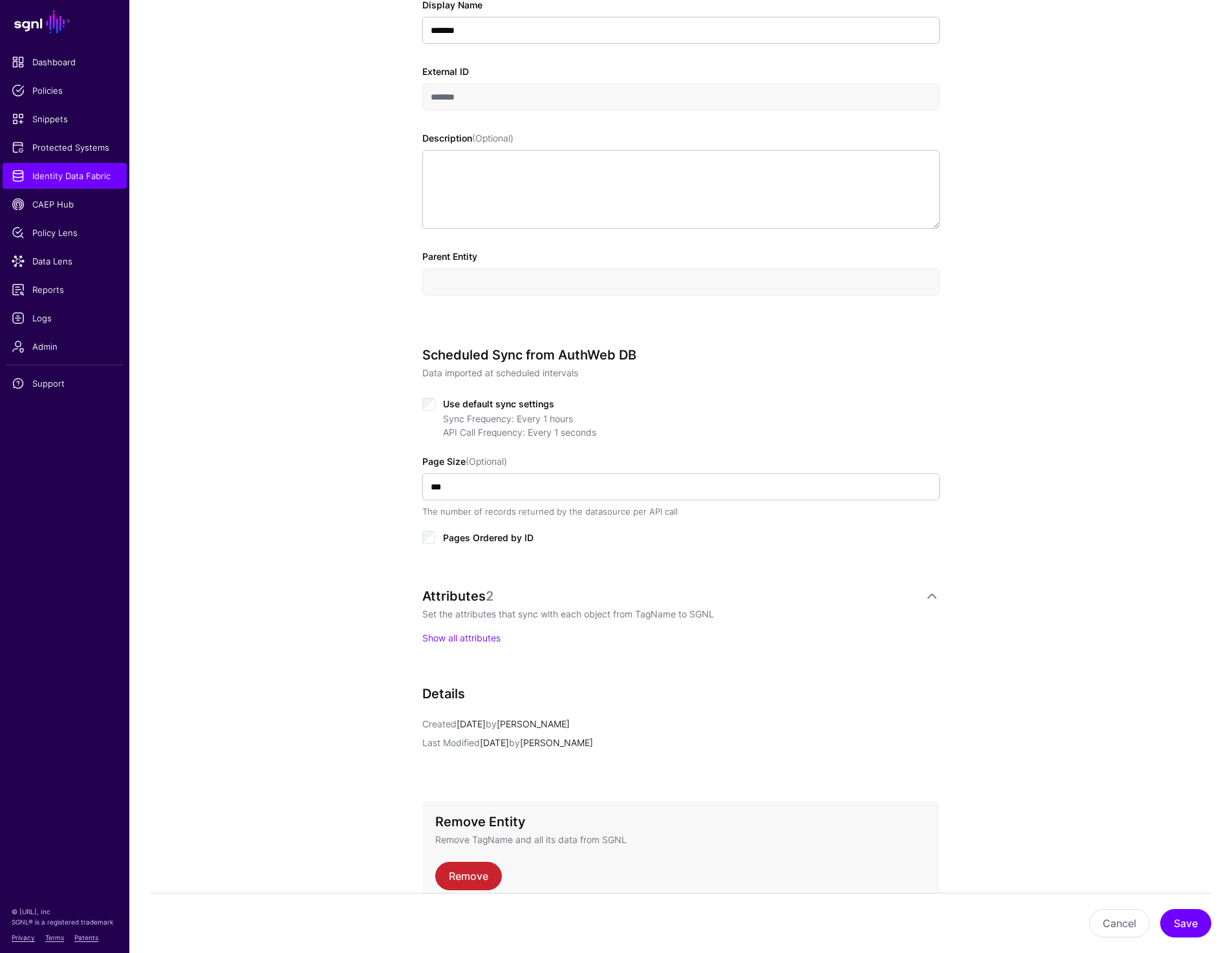
scroll to position [355, 0]
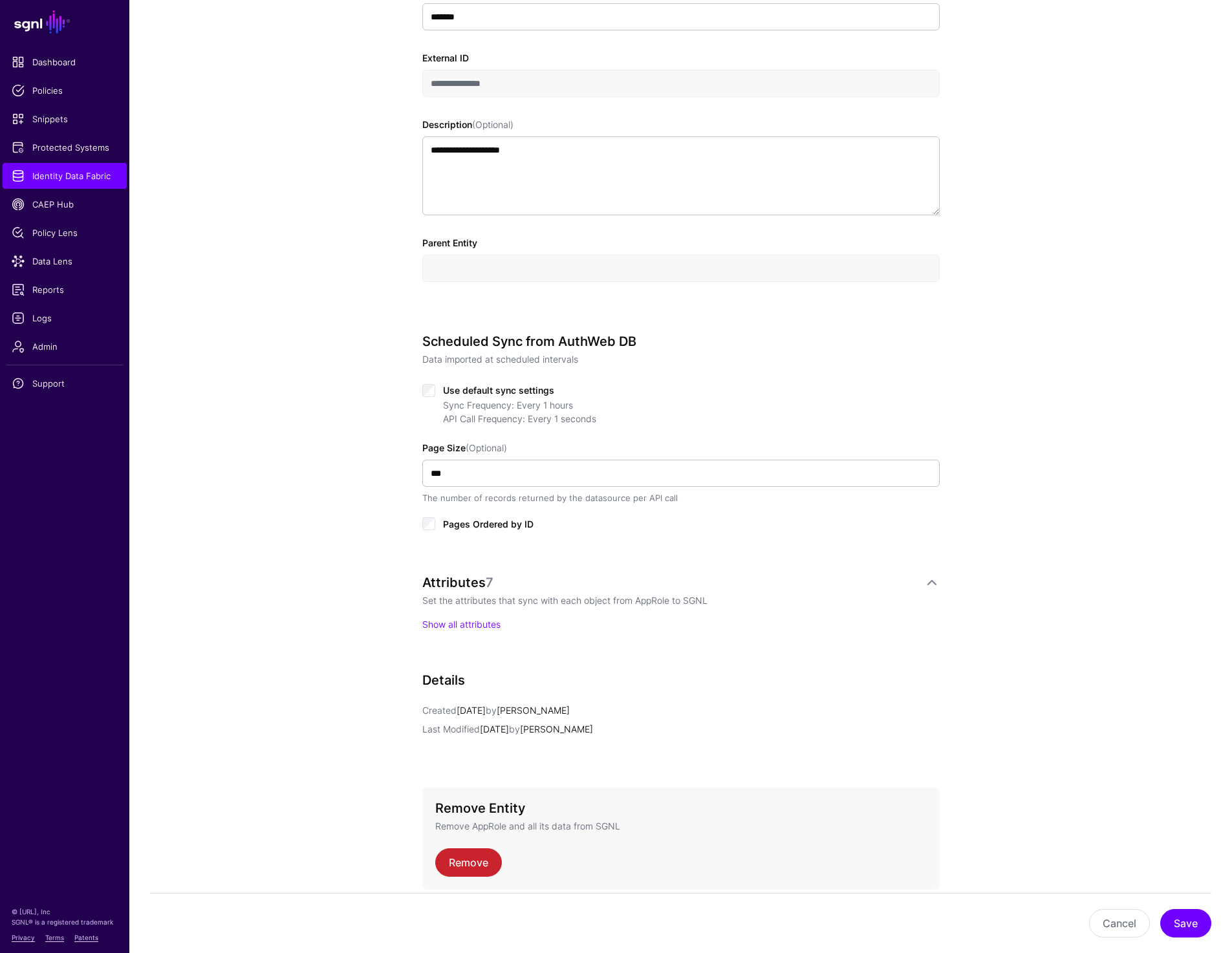
scroll to position [386, 0]
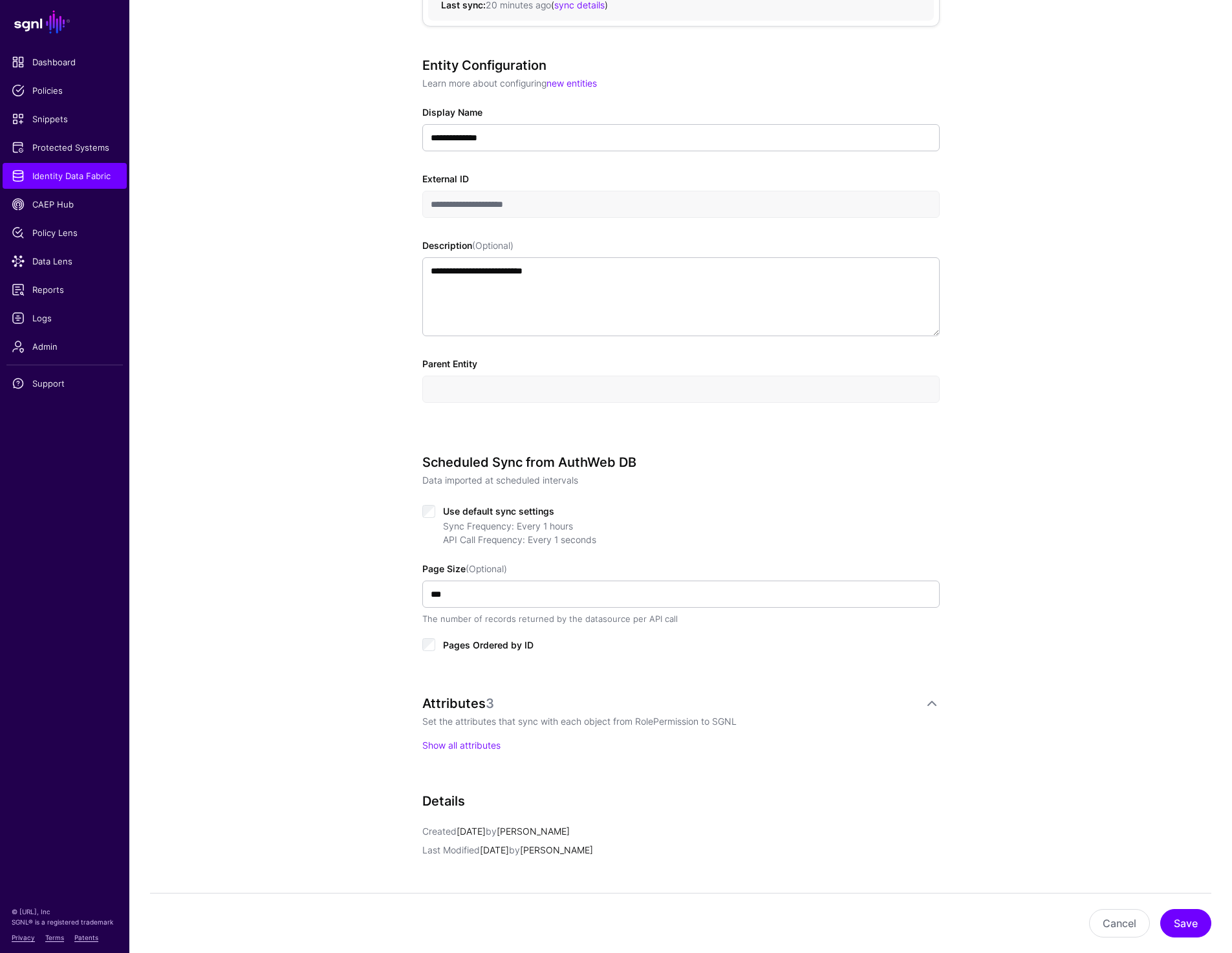
scroll to position [213, 0]
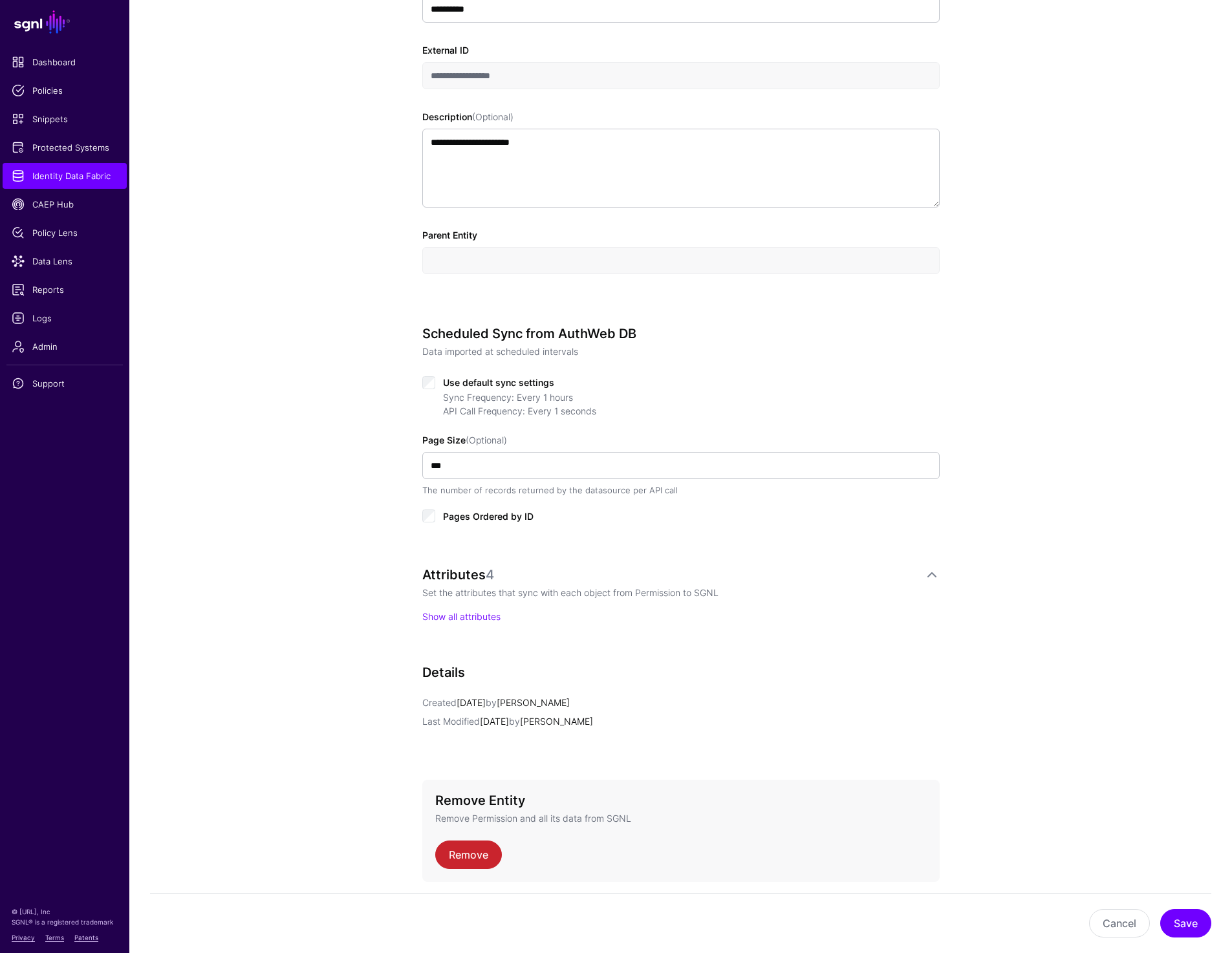
scroll to position [372, 0]
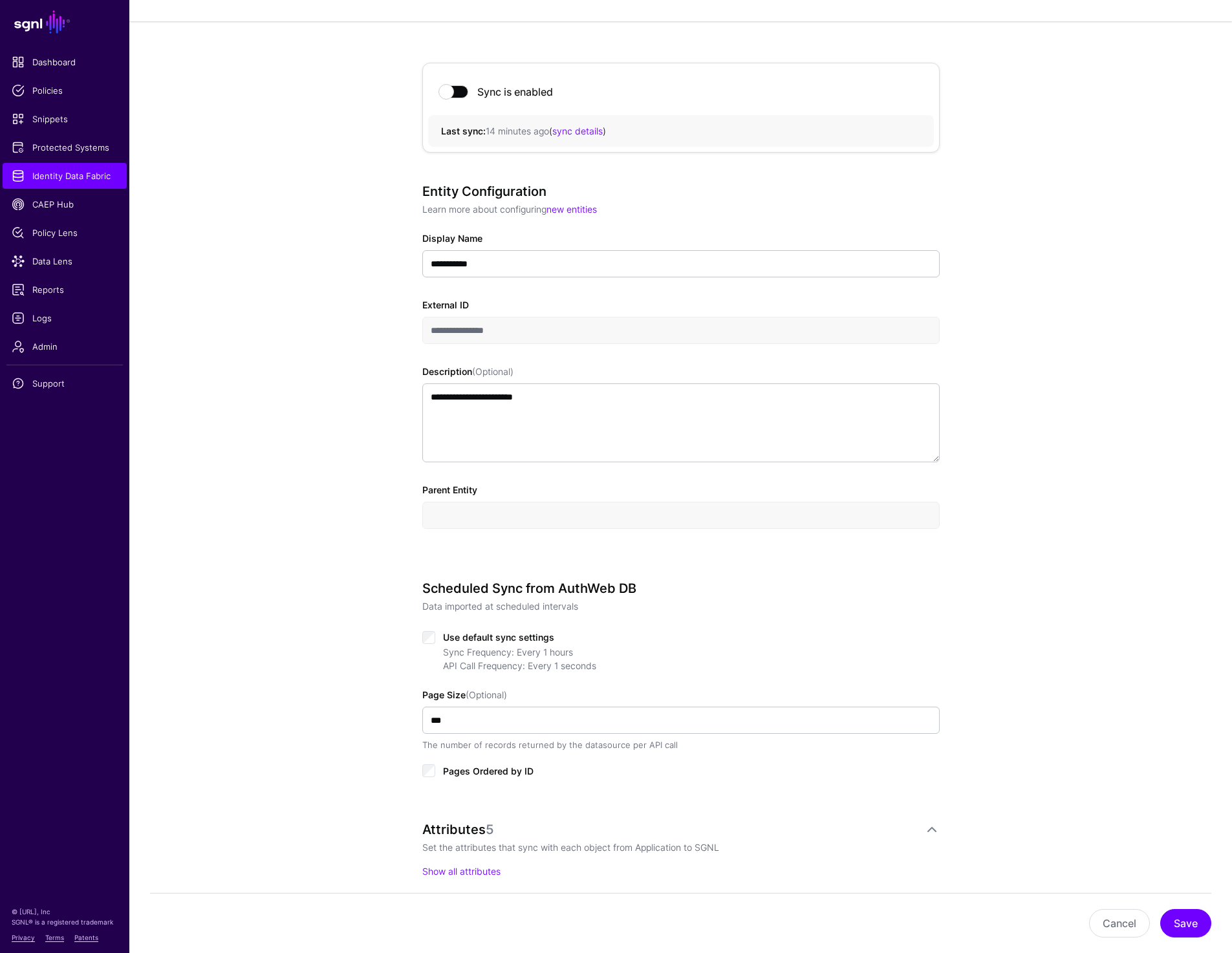
scroll to position [96, 0]
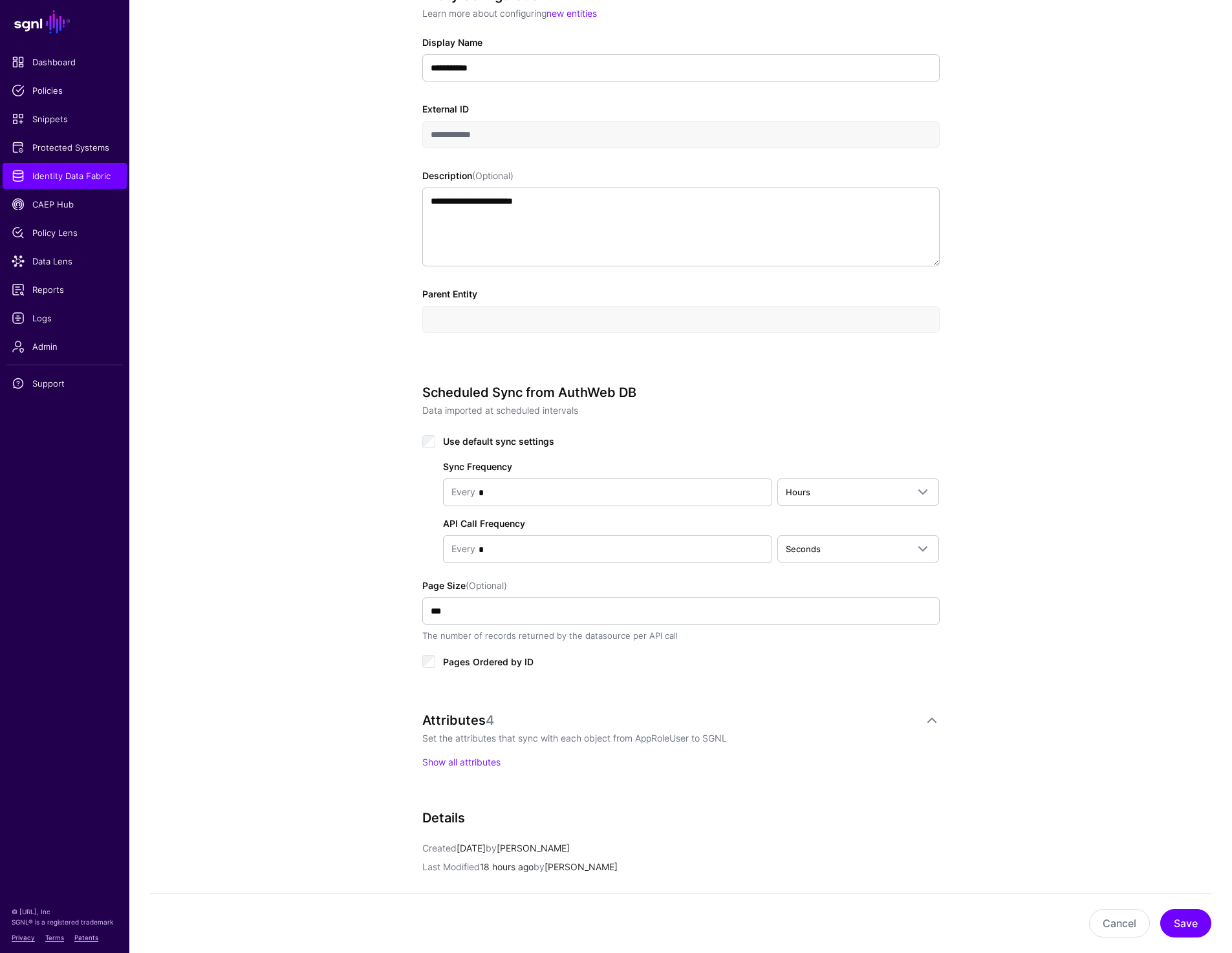
scroll to position [376, 0]
